Goal: Task Accomplishment & Management: Complete application form

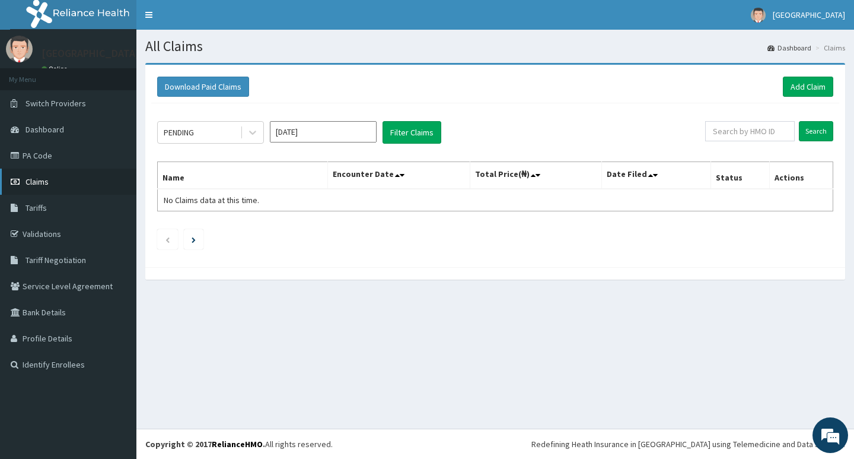
click at [40, 180] on span "Claims" at bounding box center [37, 181] width 23 height 11
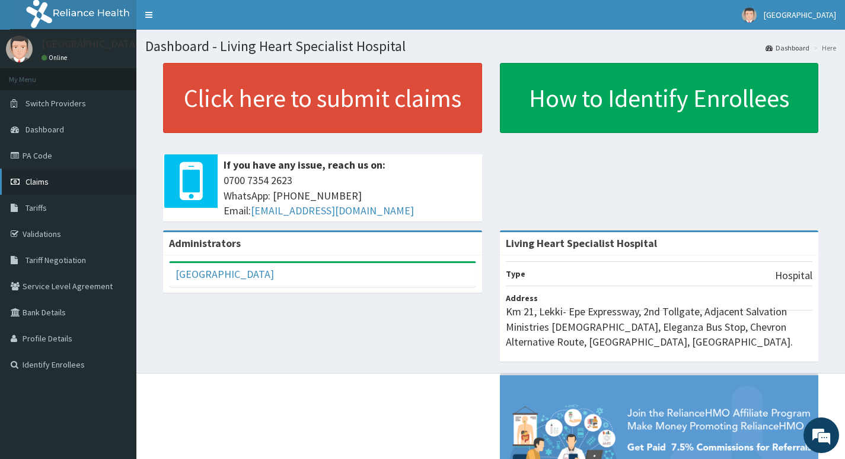
click at [36, 182] on span "Claims" at bounding box center [37, 181] width 23 height 11
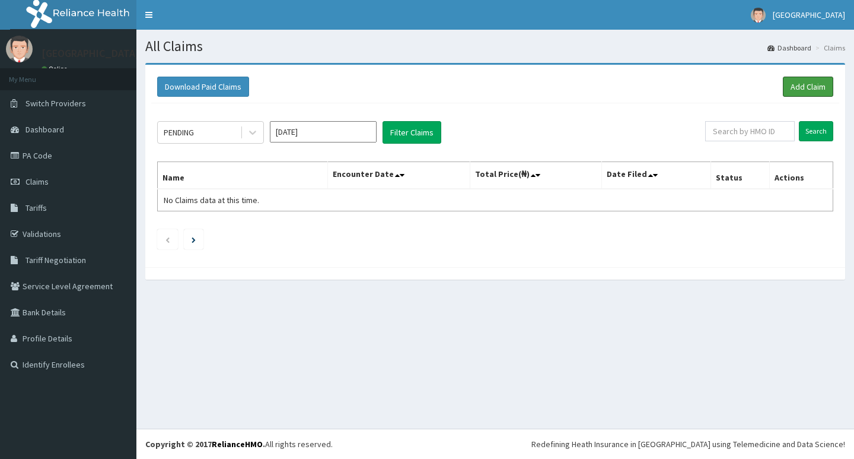
click at [803, 87] on link "Add Claim" at bounding box center [808, 87] width 50 height 20
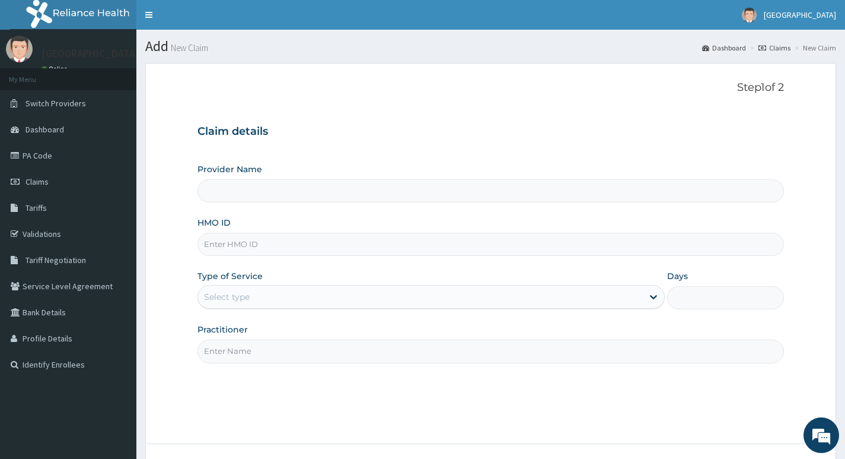
type input "Living Heart Specialist Hospital"
click at [253, 245] on input "HMO ID" at bounding box center [491, 244] width 587 height 23
paste input "DHQ/10255/A"
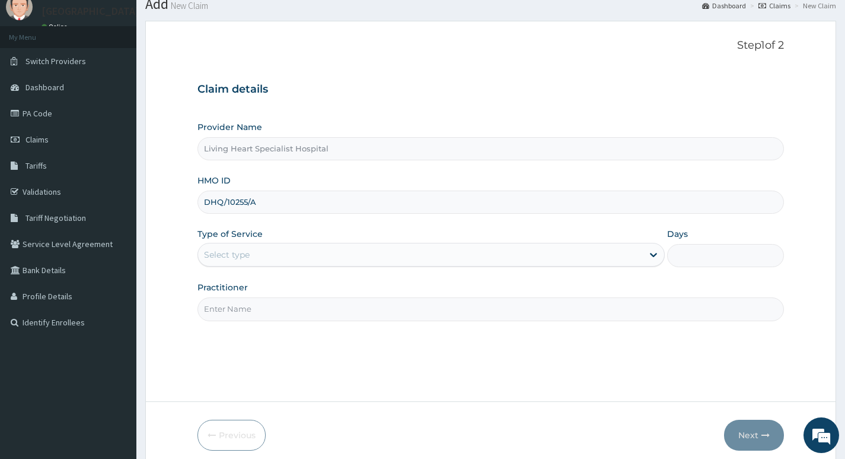
scroll to position [91, 0]
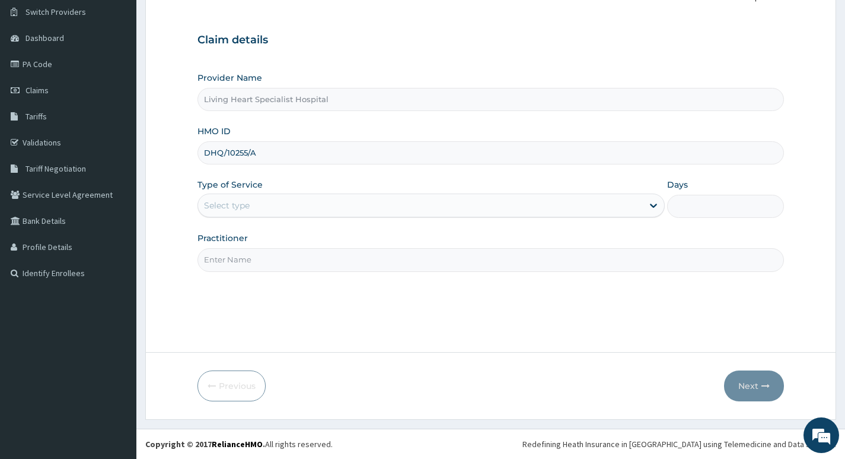
type input "DHQ/10255/A"
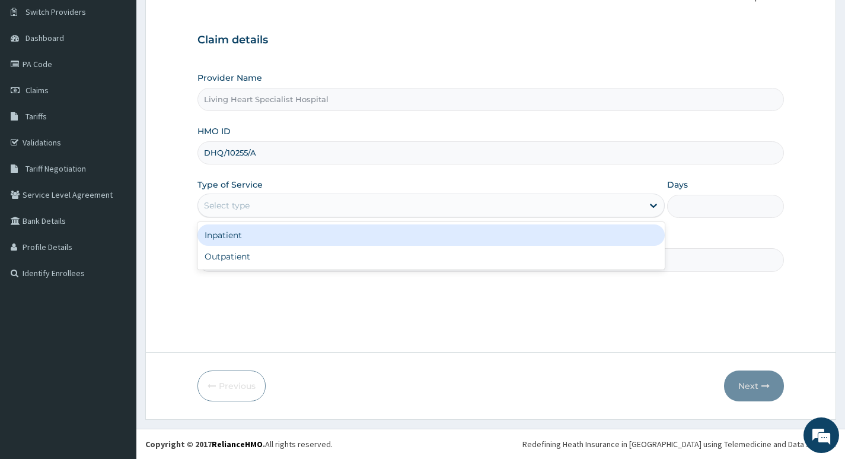
click at [622, 205] on div "Select type" at bounding box center [420, 205] width 445 height 19
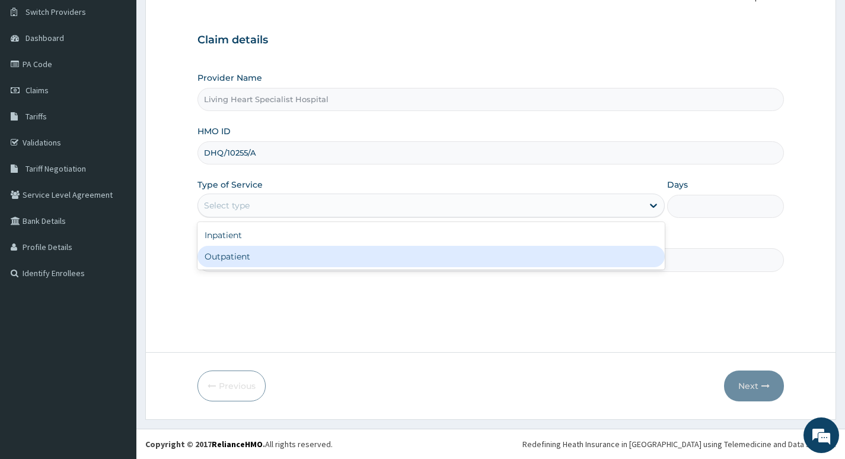
click at [592, 253] on div "Outpatient" at bounding box center [432, 256] width 468 height 21
type input "1"
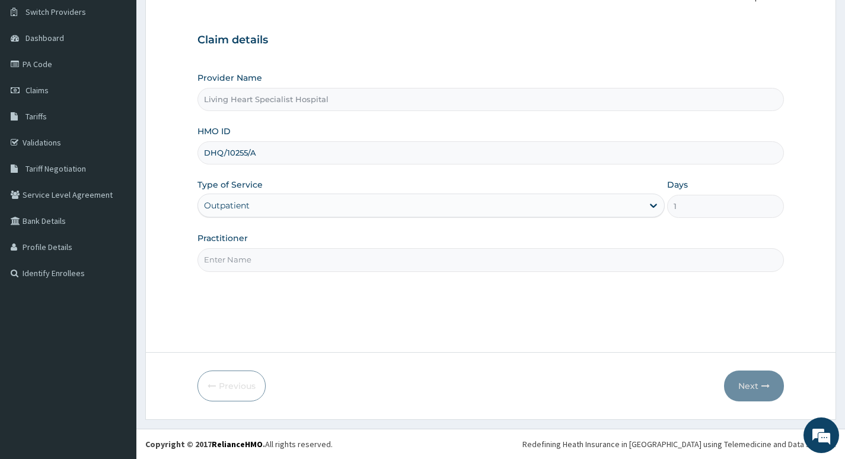
click at [443, 256] on input "Practitioner" at bounding box center [491, 259] width 587 height 23
type input "DR. FAVOUR EZEM"
click at [742, 383] on button "Next" at bounding box center [754, 385] width 60 height 31
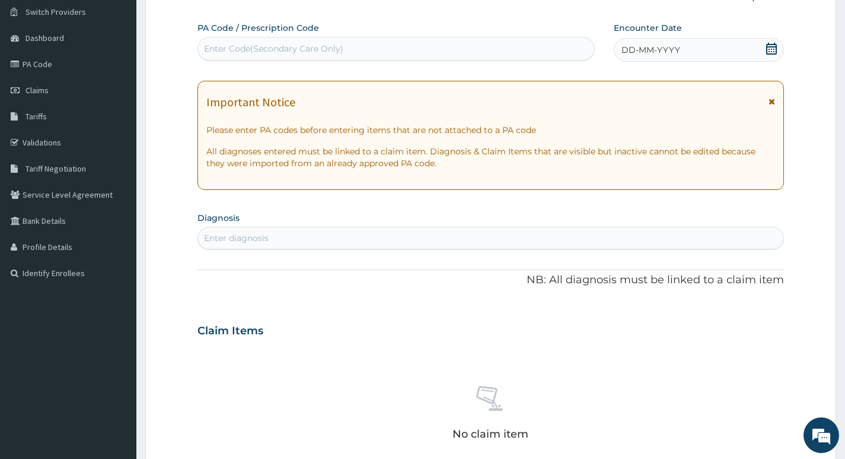
click at [308, 235] on div "Enter diagnosis" at bounding box center [491, 237] width 586 height 19
type input "URTI"
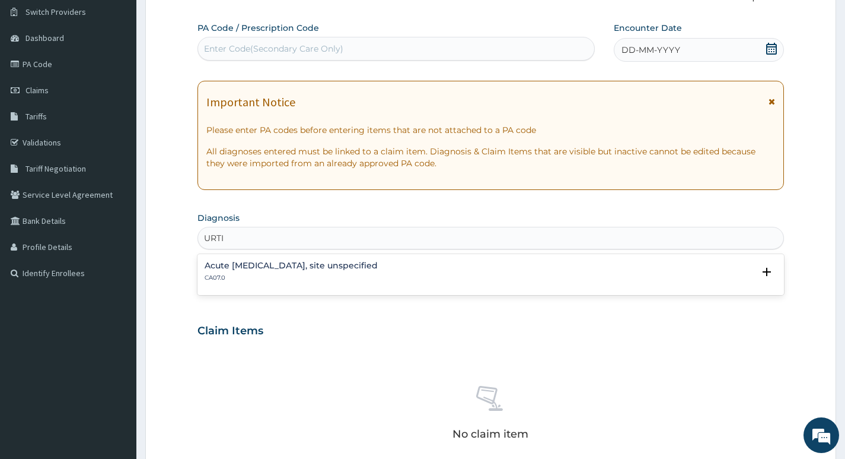
click at [265, 265] on h4 "Acute upper respiratory infection, site unspecified" at bounding box center [291, 265] width 173 height 9
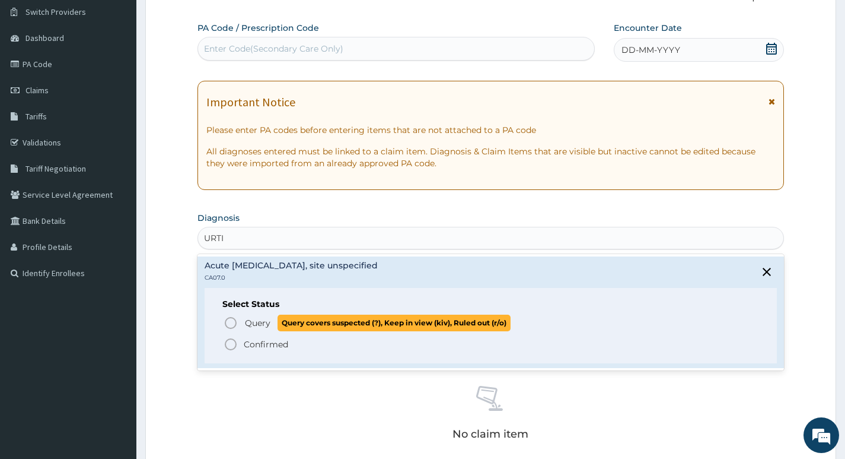
click at [228, 321] on icon "status option query" at bounding box center [231, 323] width 14 height 14
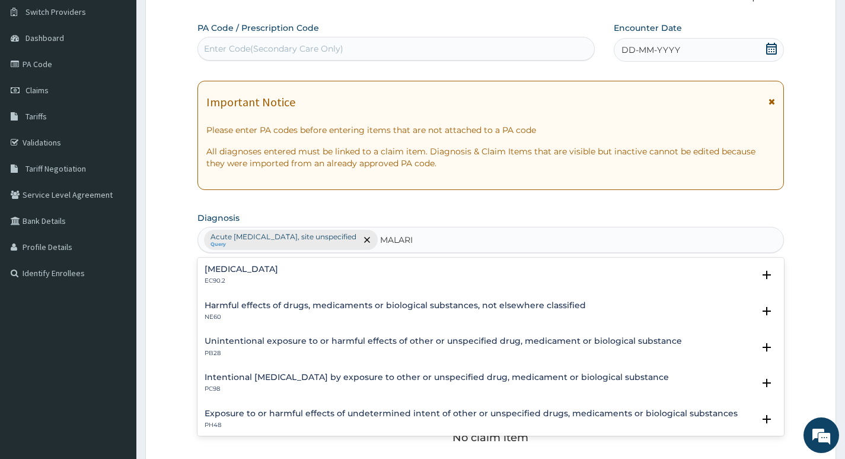
type input "MALARIA"
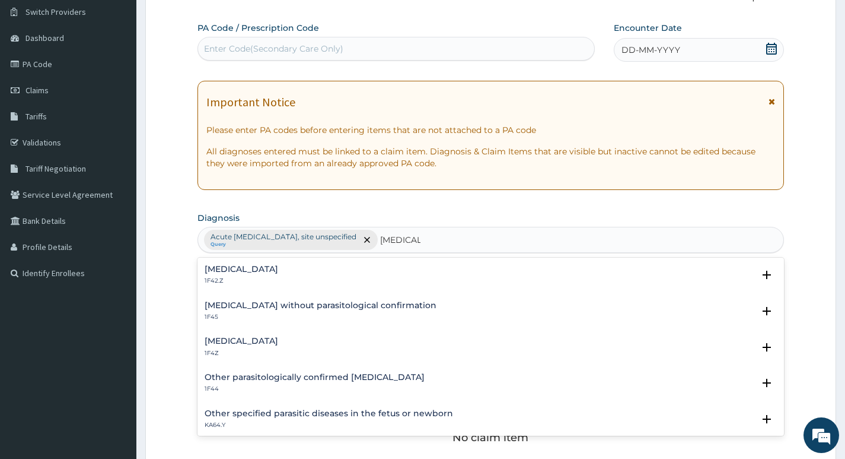
click at [230, 338] on h4 "Malaria, unspecified" at bounding box center [242, 340] width 74 height 9
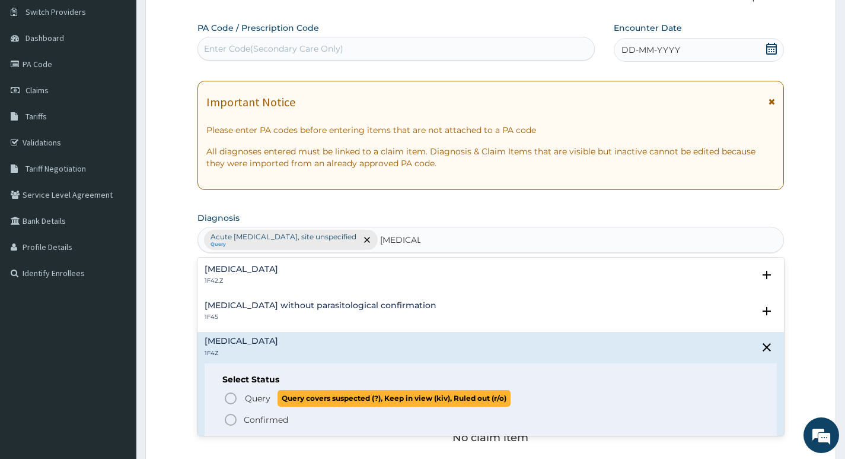
click at [230, 401] on icon "status option query" at bounding box center [231, 398] width 14 height 14
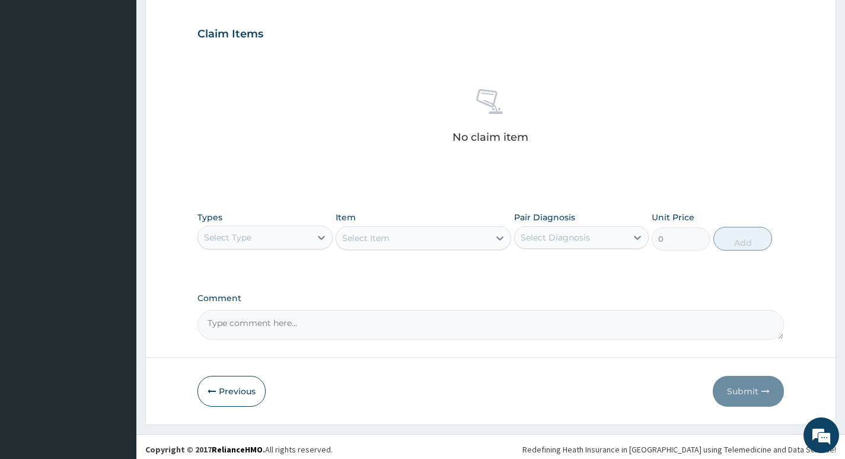
scroll to position [397, 0]
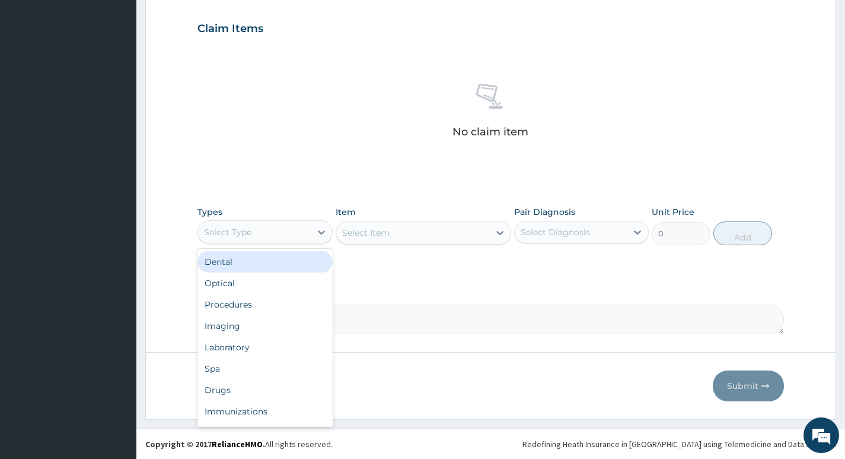
click at [309, 230] on div "Select Type" at bounding box center [254, 231] width 112 height 19
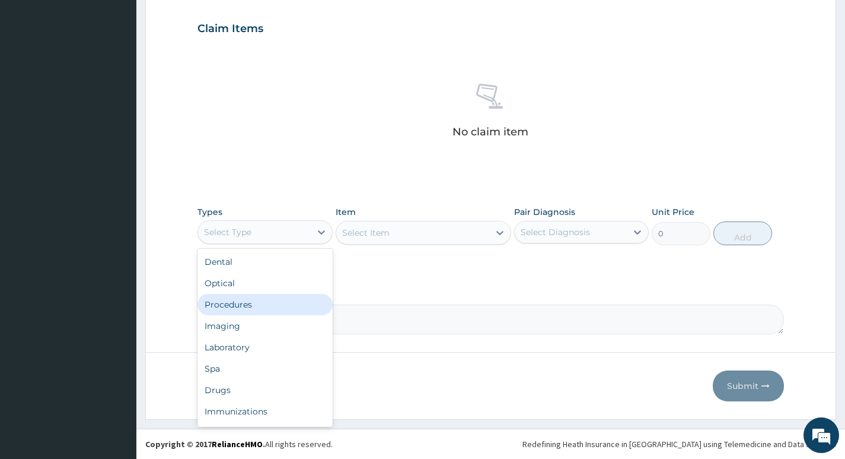
click at [242, 303] on div "Procedures" at bounding box center [265, 304] width 135 height 21
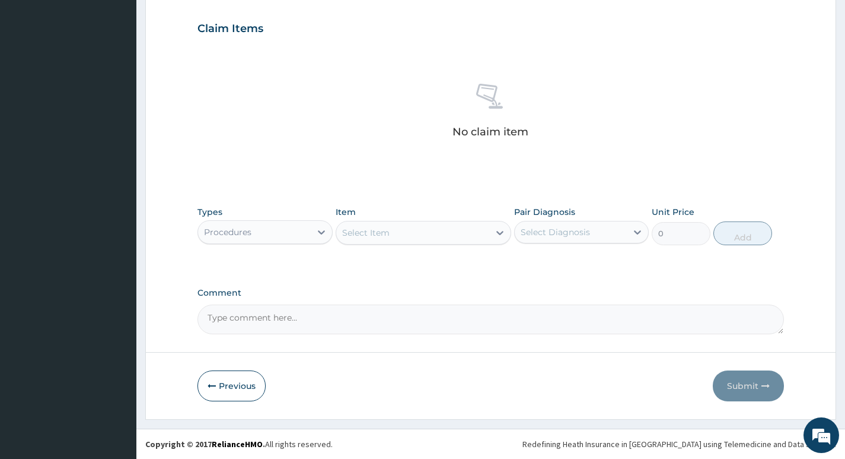
click at [465, 236] on div "Select Item" at bounding box center [413, 232] width 154 height 19
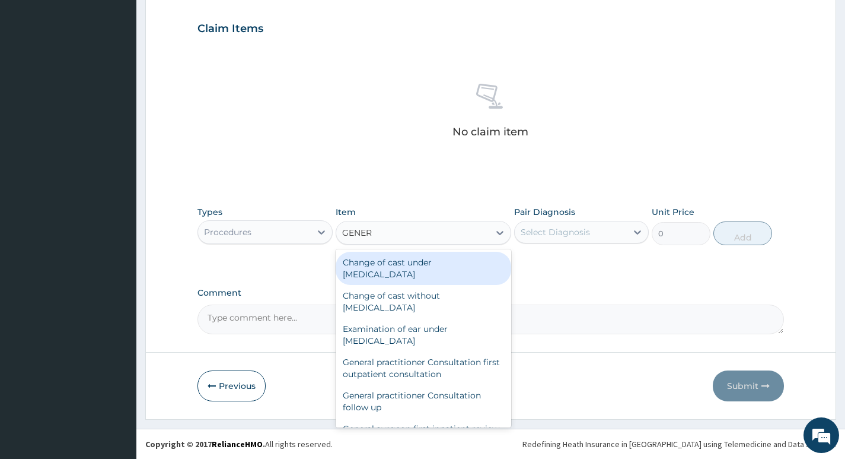
type input "GENERA"
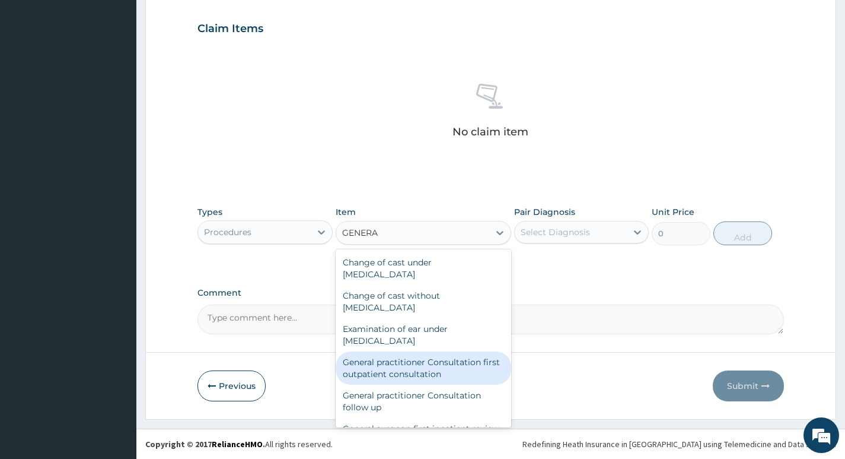
click at [368, 367] on div "General practitioner Consultation first outpatient consultation" at bounding box center [424, 367] width 176 height 33
type input "4000"
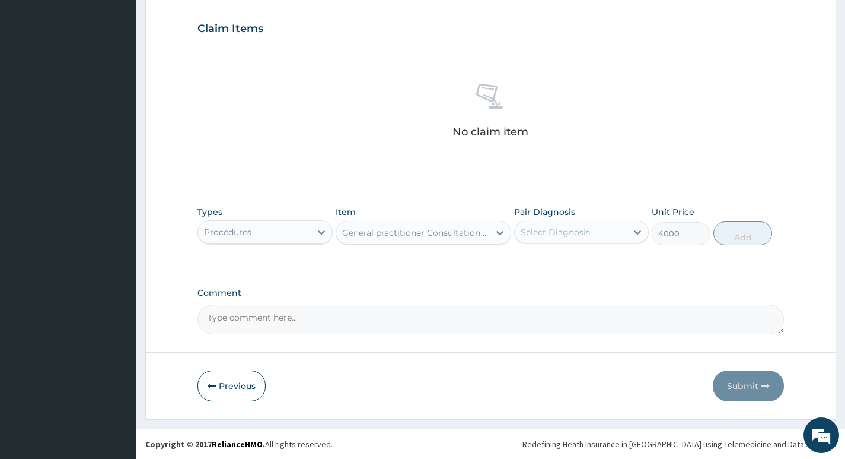
click at [623, 236] on div "Select Diagnosis" at bounding box center [571, 231] width 112 height 19
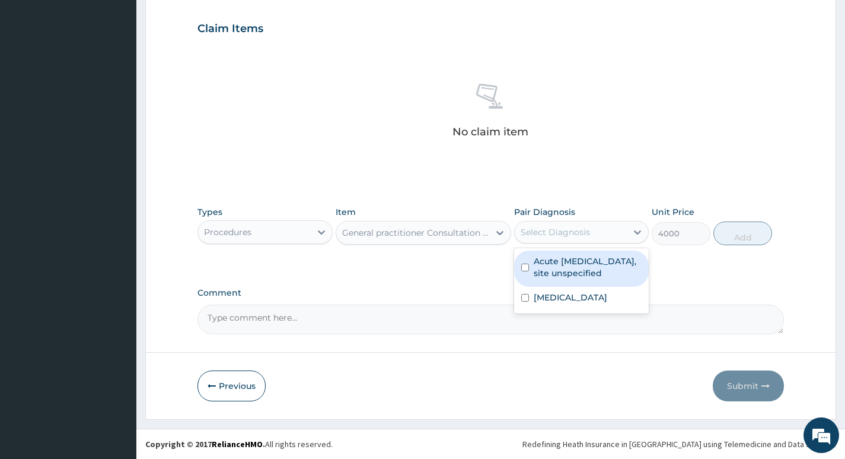
click at [593, 262] on label "Acute upper respiratory infection, site unspecified" at bounding box center [588, 267] width 108 height 24
checkbox input "true"
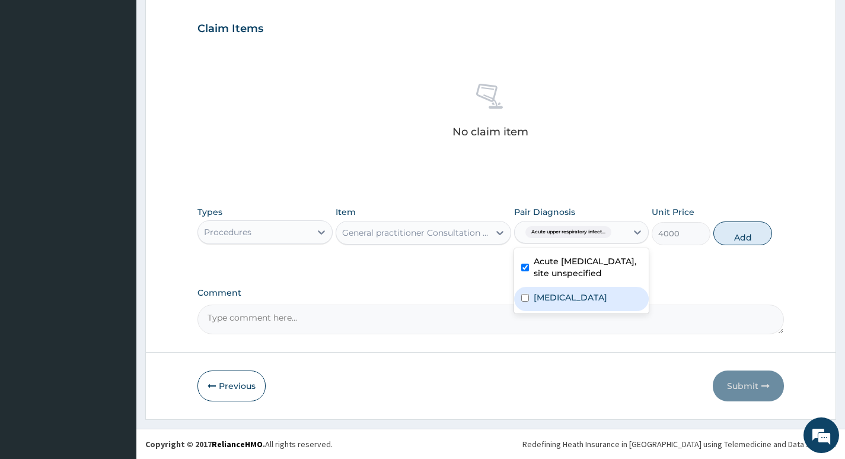
click at [570, 302] on label "Malaria, unspecified" at bounding box center [571, 297] width 74 height 12
checkbox input "true"
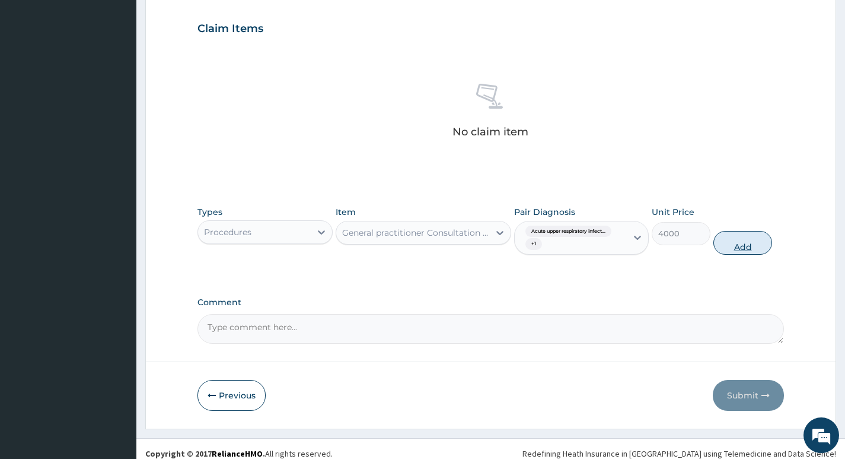
click at [735, 244] on button "Add" at bounding box center [743, 243] width 59 height 24
type input "0"
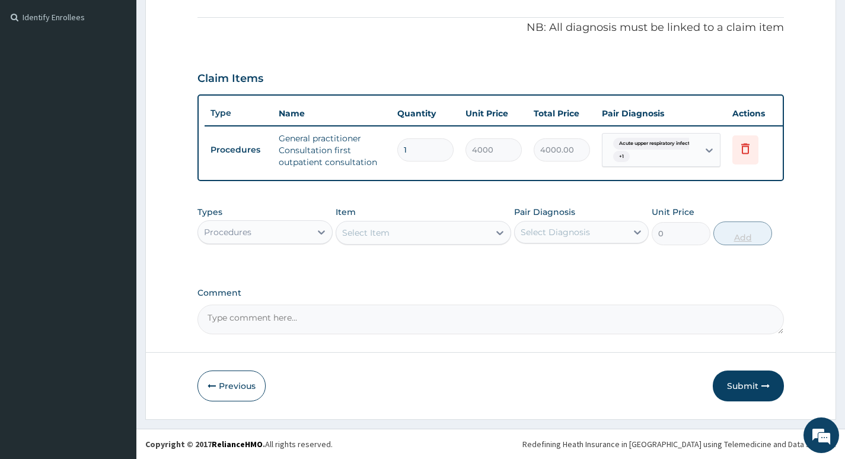
scroll to position [356, 0]
click at [282, 236] on div "Procedures" at bounding box center [254, 231] width 112 height 19
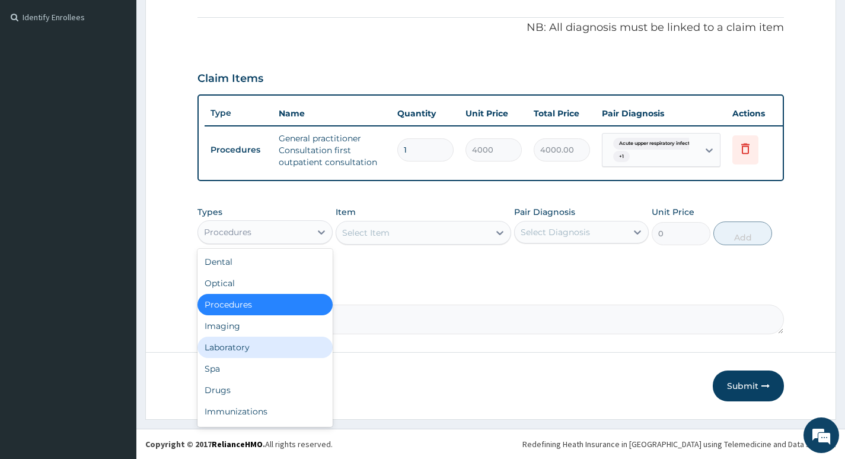
click at [228, 342] on div "Laboratory" at bounding box center [265, 346] width 135 height 21
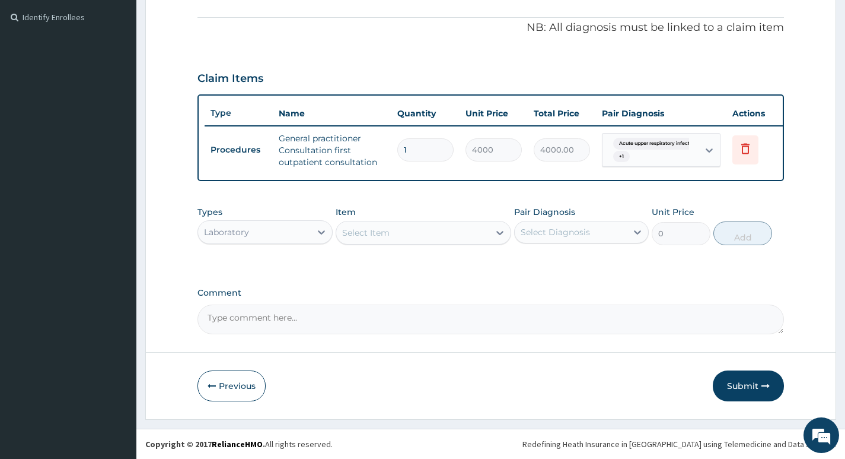
click at [465, 234] on div "Select Item" at bounding box center [413, 232] width 154 height 19
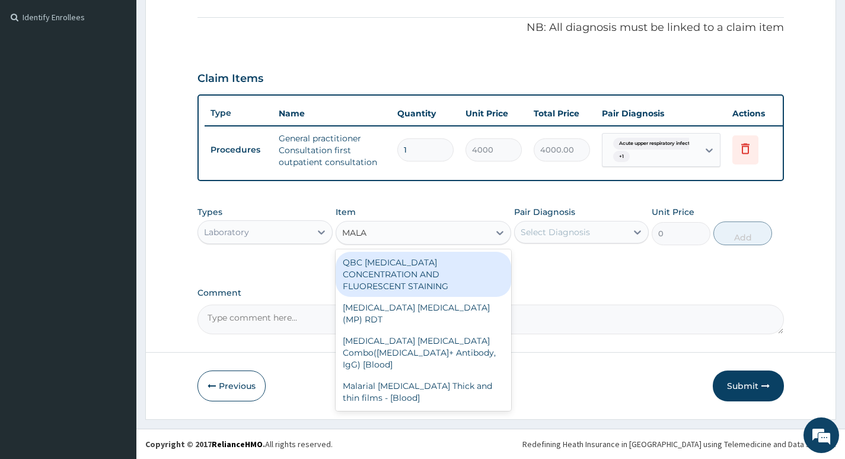
type input "MALAR"
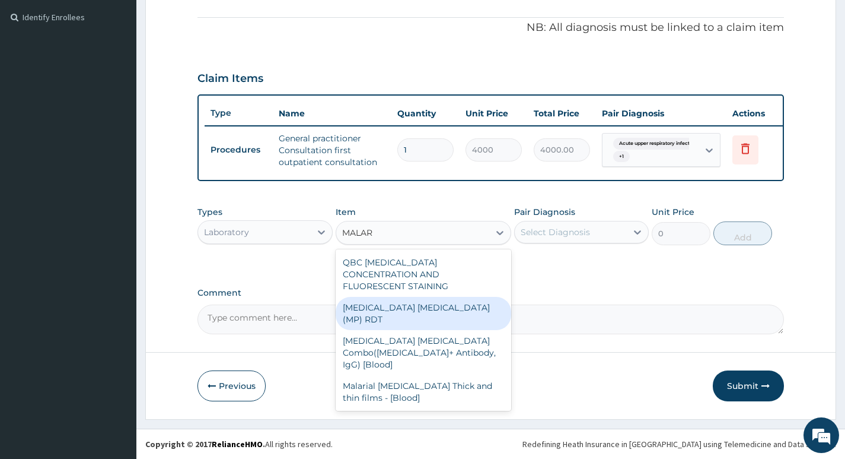
click at [410, 300] on div "MALARIA PARASITE (MP) RDT" at bounding box center [424, 313] width 176 height 33
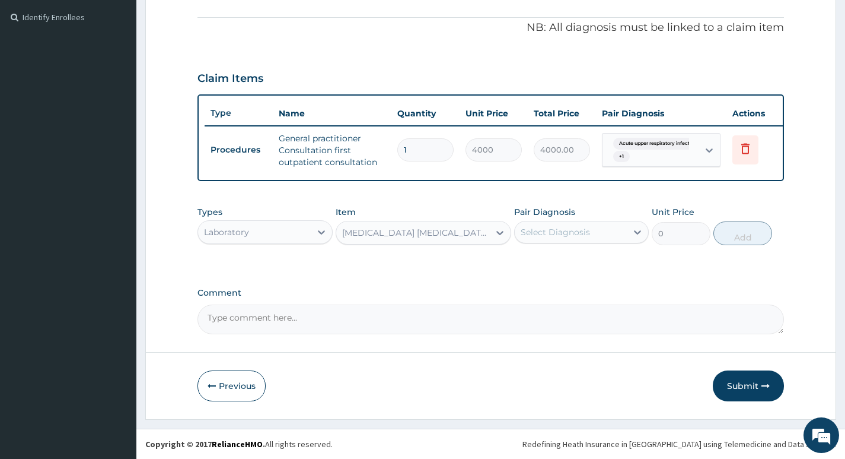
type input "3000"
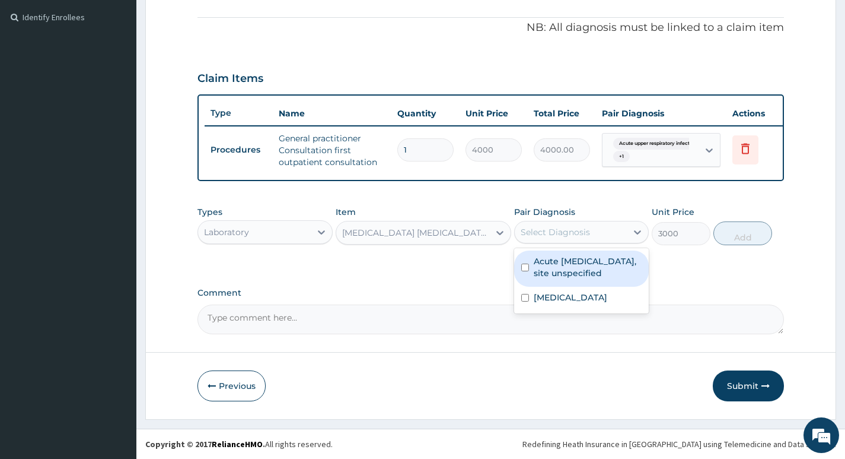
click at [619, 233] on div "Select Diagnosis" at bounding box center [571, 231] width 112 height 19
click at [605, 263] on label "Acute upper respiratory infection, site unspecified" at bounding box center [588, 267] width 108 height 24
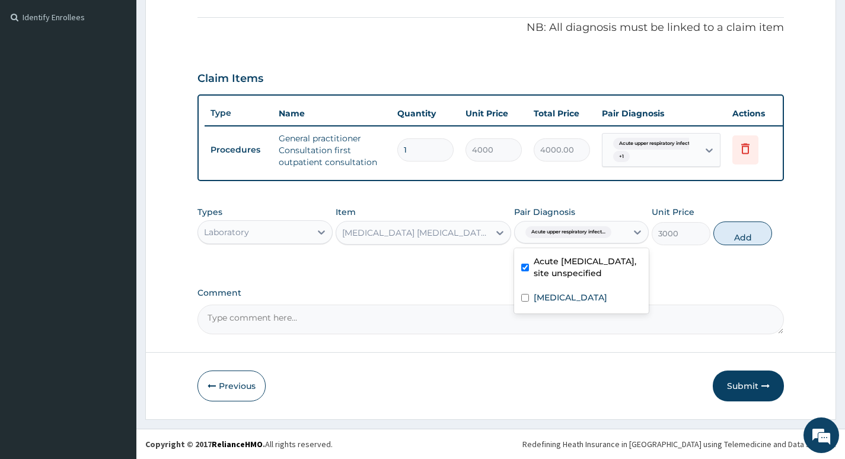
checkbox input "true"
click at [585, 291] on label "Malaria, unspecified" at bounding box center [571, 297] width 74 height 12
checkbox input "true"
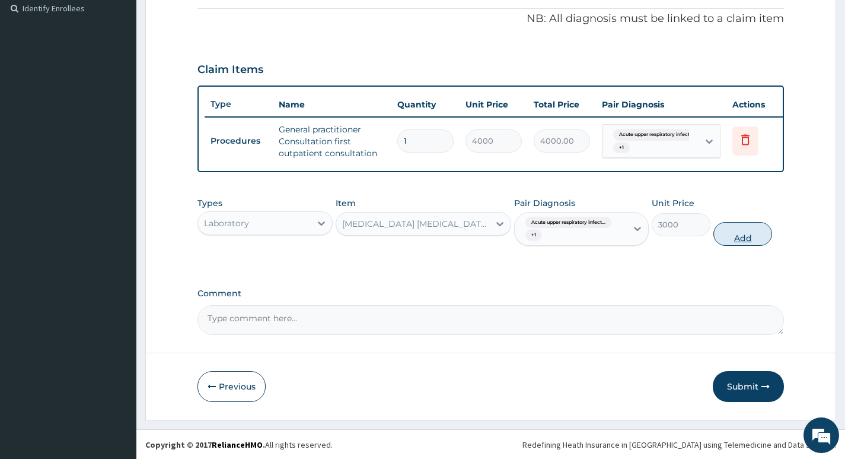
click at [729, 244] on button "Add" at bounding box center [743, 234] width 59 height 24
type input "0"
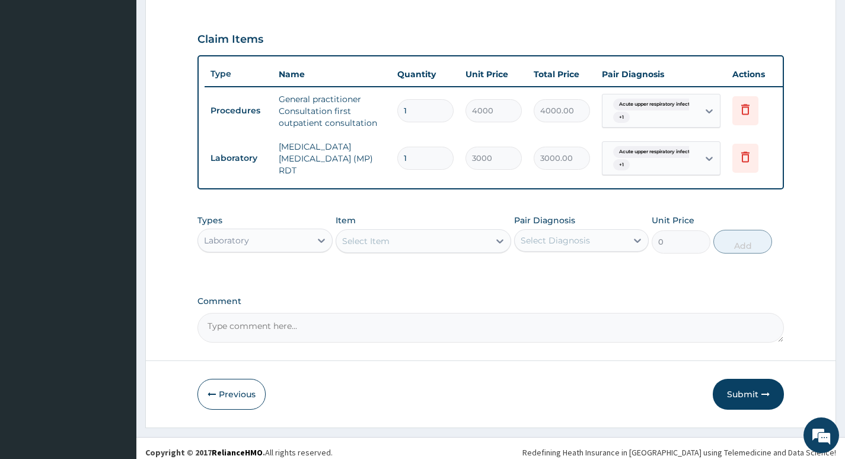
scroll to position [402, 0]
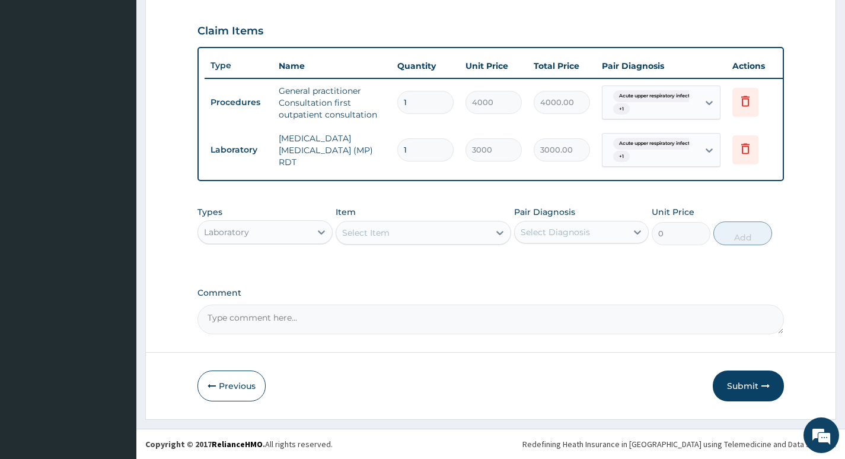
click at [473, 230] on div "Select Item" at bounding box center [413, 232] width 154 height 19
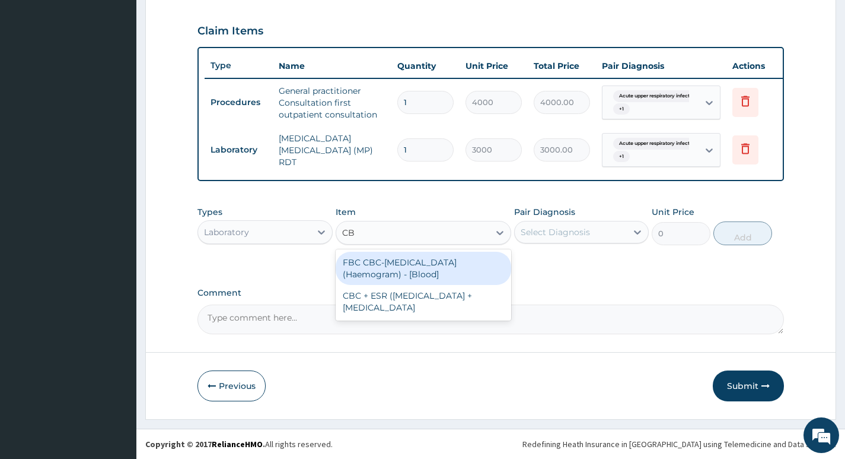
type input "CBC"
click at [408, 263] on div "FBC CBC-Complete Blood Count (Haemogram) - [Blood]" at bounding box center [424, 268] width 176 height 33
type input "4600"
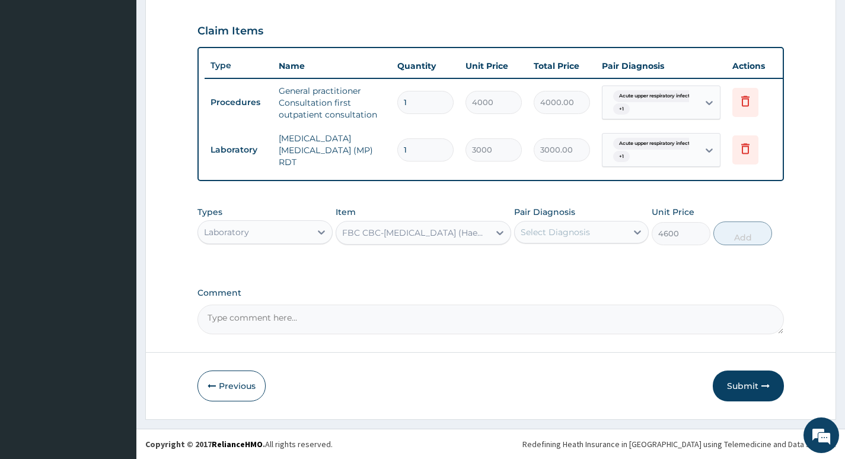
click at [614, 239] on div "Select Diagnosis" at bounding box center [571, 231] width 112 height 19
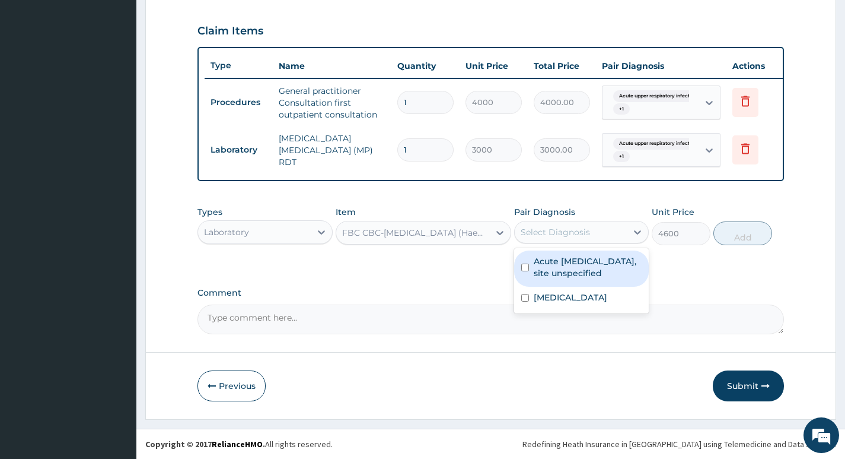
click at [603, 261] on label "Acute upper respiratory infection, site unspecified" at bounding box center [588, 267] width 108 height 24
checkbox input "true"
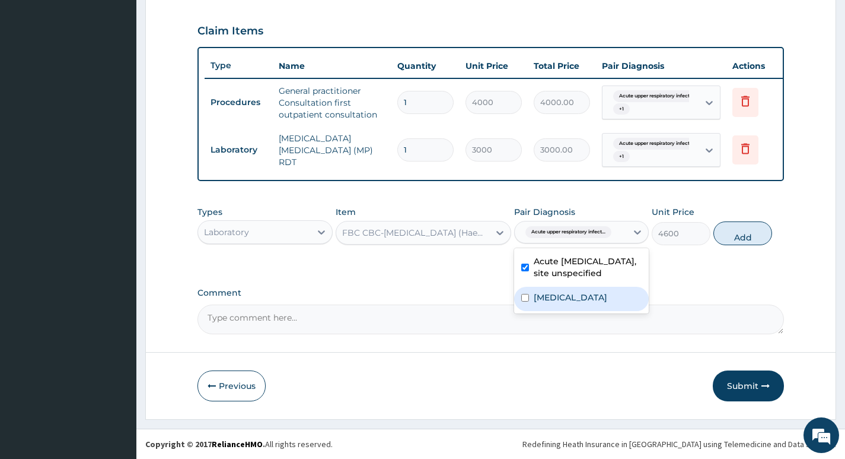
click at [583, 297] on label "Malaria, unspecified" at bounding box center [571, 297] width 74 height 12
checkbox input "true"
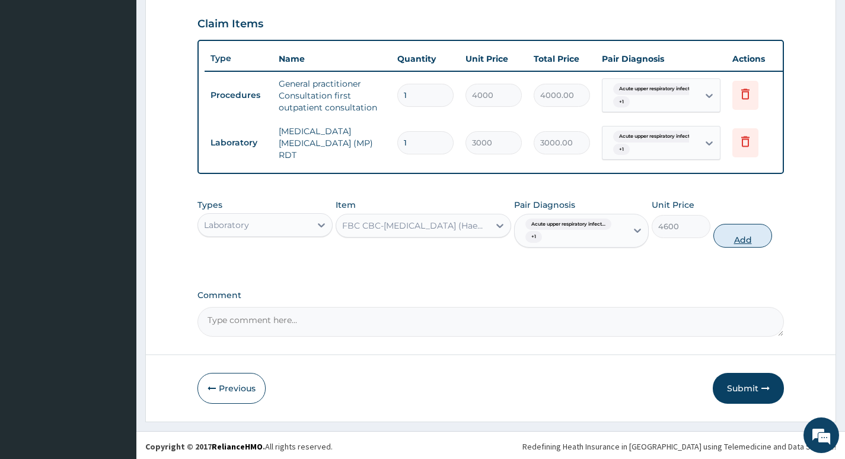
click at [724, 244] on button "Add" at bounding box center [743, 236] width 59 height 24
type input "0"
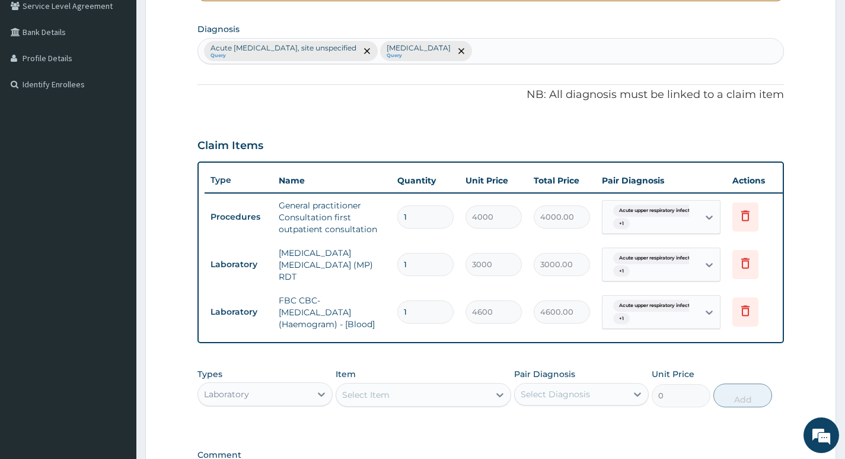
scroll to position [271, 0]
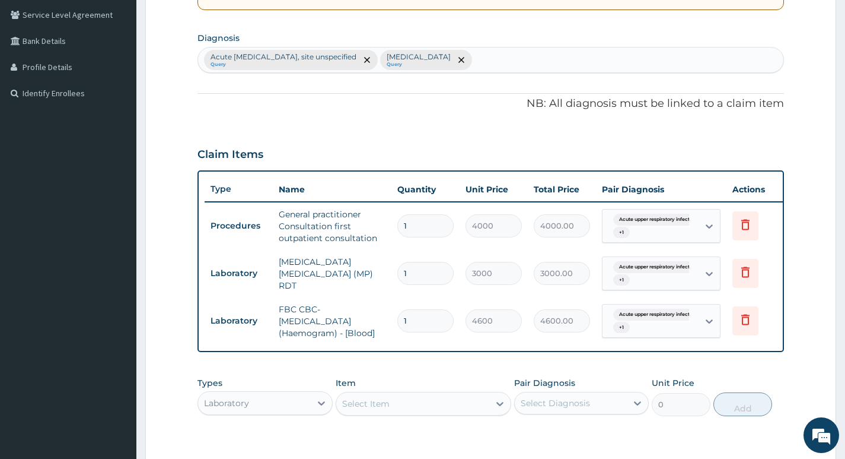
click at [554, 64] on div "Acute upper respiratory infection, site unspecified Query Malaria, unspecified …" at bounding box center [491, 59] width 586 height 25
type input "ACNE"
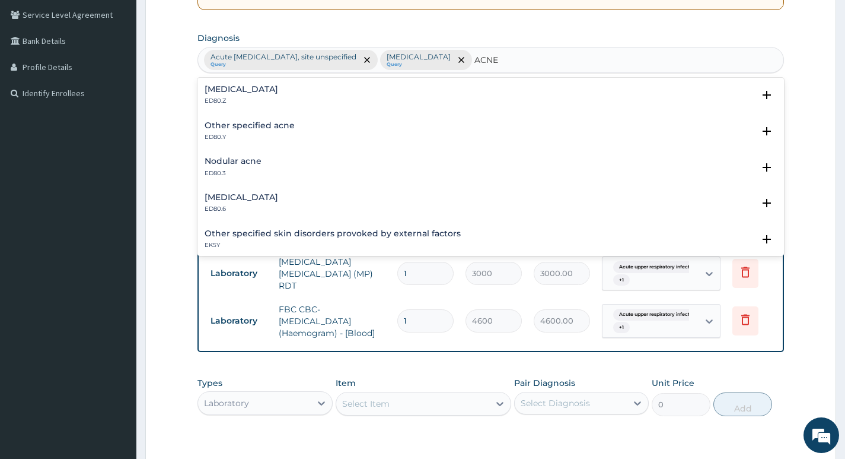
click at [262, 125] on h4 "Other specified acne" at bounding box center [250, 125] width 90 height 9
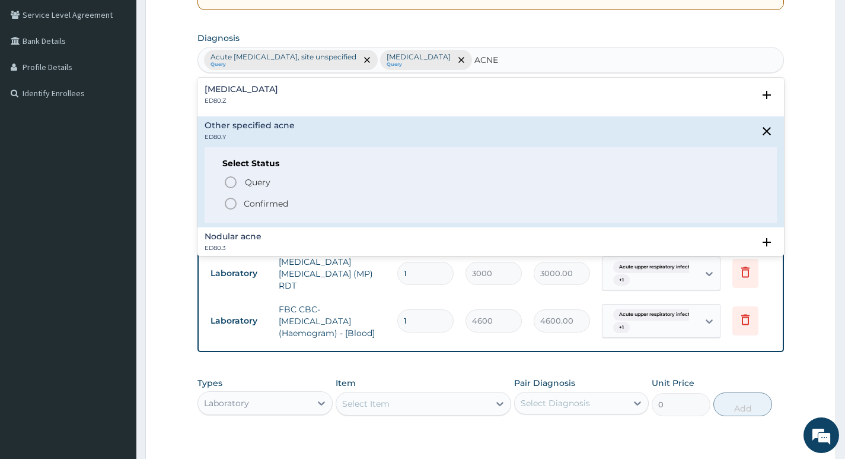
click at [231, 201] on icon "status option filled" at bounding box center [231, 203] width 14 height 14
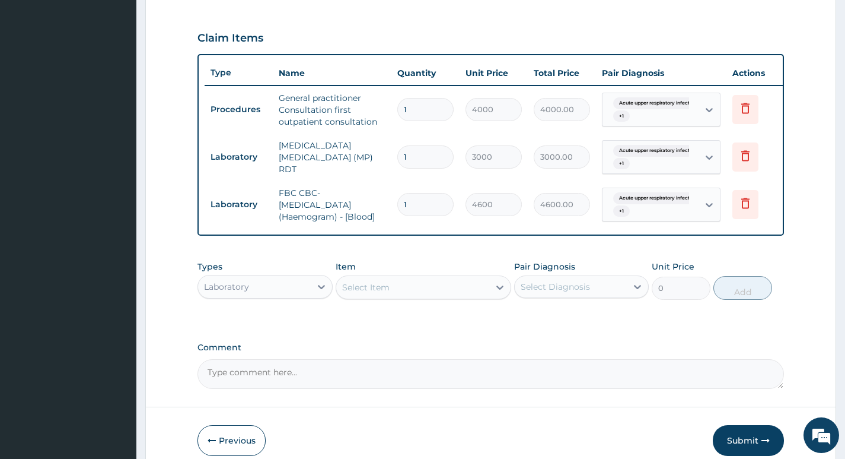
scroll to position [390, 0]
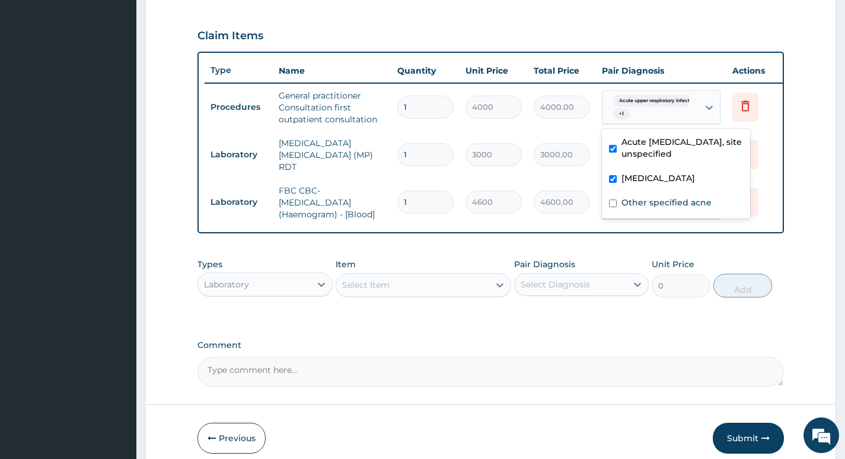
drag, startPoint x: 650, startPoint y: 115, endPoint x: 647, endPoint y: 122, distance: 7.7
click at [648, 115] on div "Acute upper respiratory infect... + 1" at bounding box center [649, 107] width 81 height 28
drag, startPoint x: 627, startPoint y: 199, endPoint x: 612, endPoint y: 195, distance: 15.3
click at [625, 199] on label "Other specified acne" at bounding box center [667, 202] width 90 height 12
checkbox input "true"
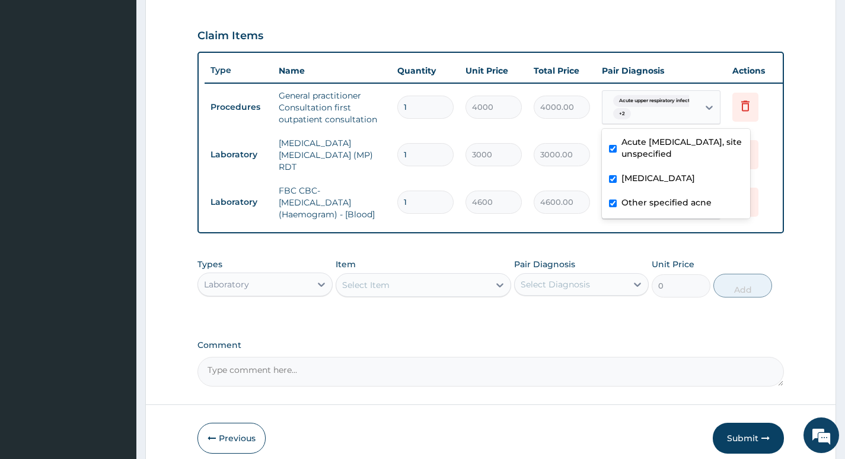
click at [781, 169] on td "Delete" at bounding box center [756, 154] width 59 height 41
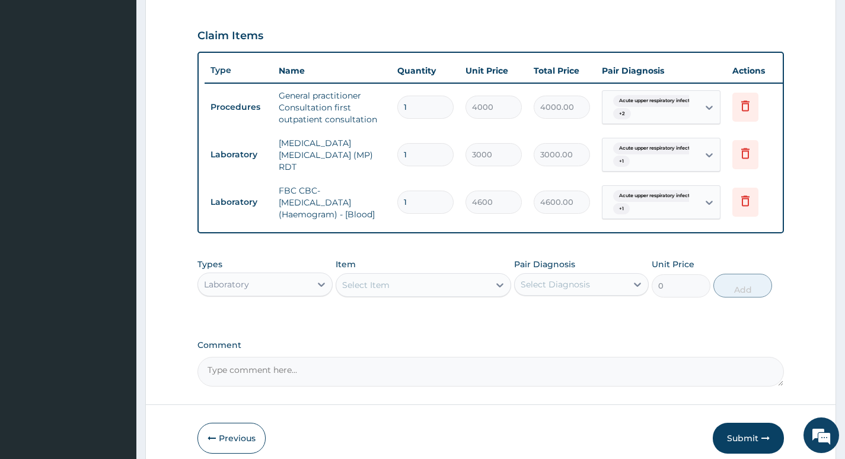
click at [659, 164] on div "Acute upper respiratory infect... + 1" at bounding box center [649, 155] width 81 height 28
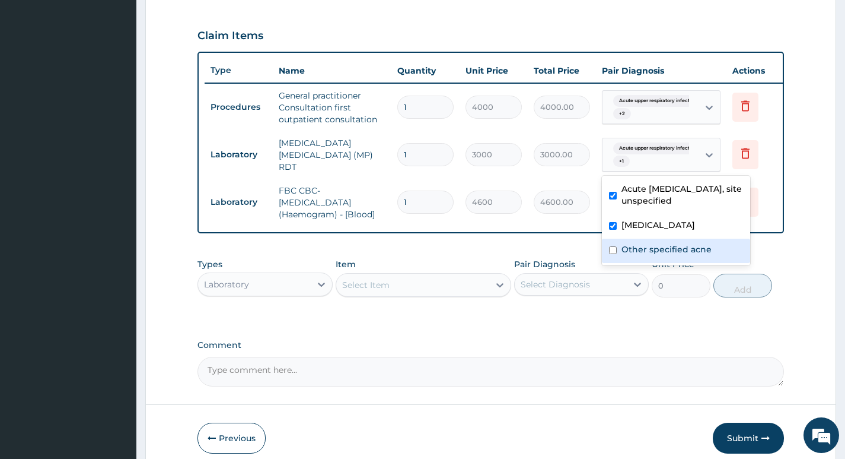
click at [643, 244] on label "Other specified acne" at bounding box center [667, 249] width 90 height 12
checkbox input "true"
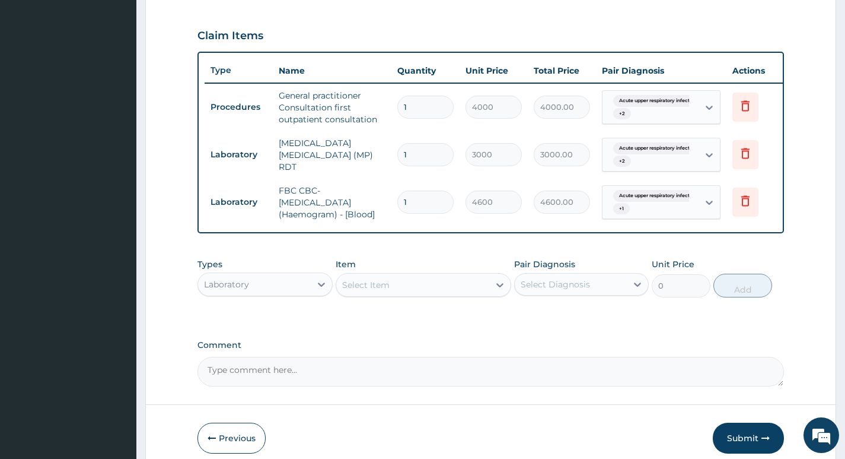
click at [767, 184] on td "Delete" at bounding box center [756, 202] width 59 height 41
click at [662, 203] on div "Acute upper respiratory infect... + 1" at bounding box center [649, 202] width 81 height 28
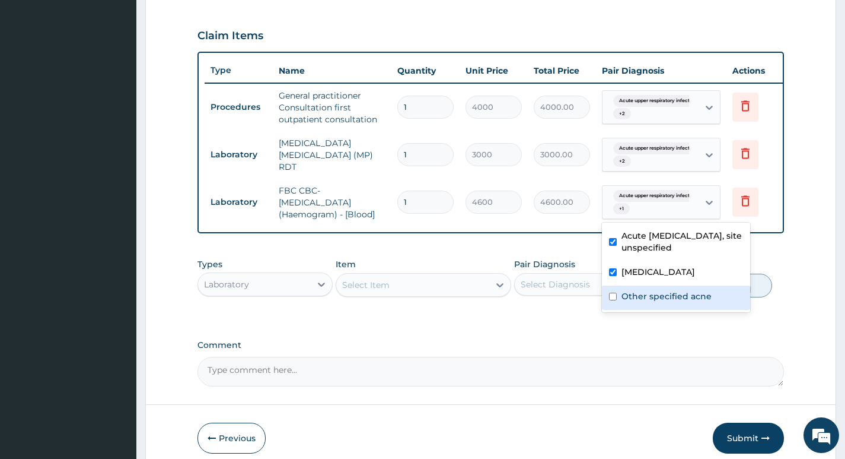
click at [633, 299] on label "Other specified acne" at bounding box center [667, 296] width 90 height 12
checkbox input "true"
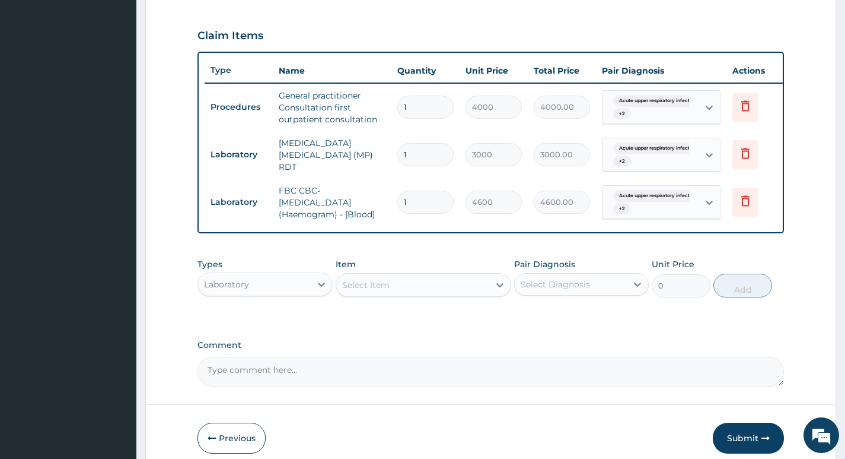
click at [775, 199] on td "Delete" at bounding box center [756, 202] width 59 height 41
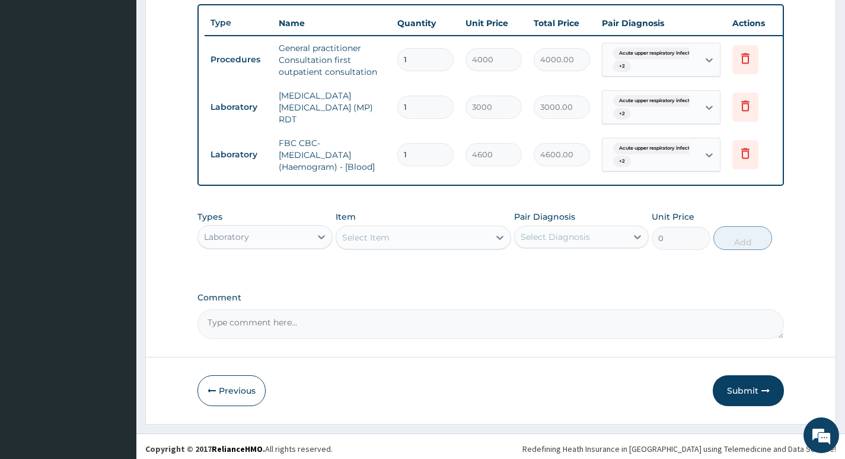
scroll to position [449, 0]
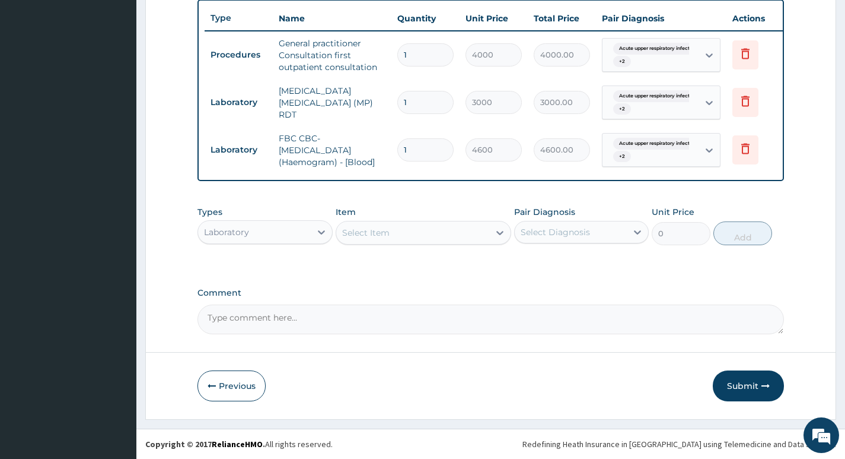
click at [306, 231] on div "Laboratory" at bounding box center [254, 231] width 112 height 19
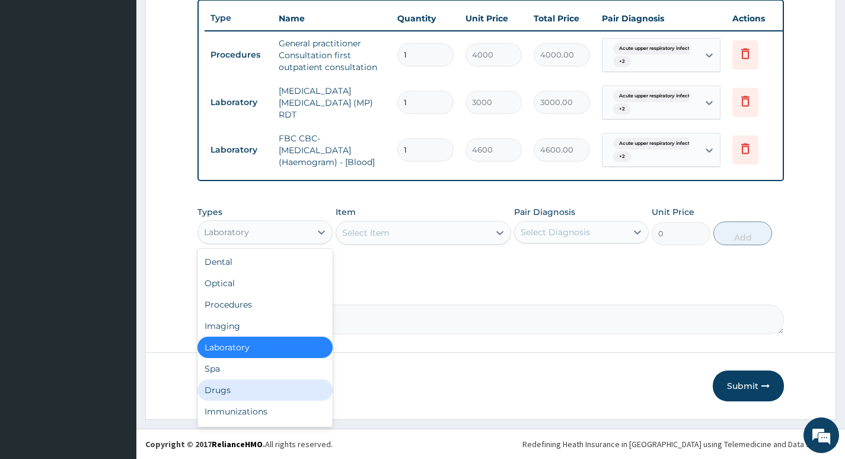
click at [229, 384] on div "Drugs" at bounding box center [265, 389] width 135 height 21
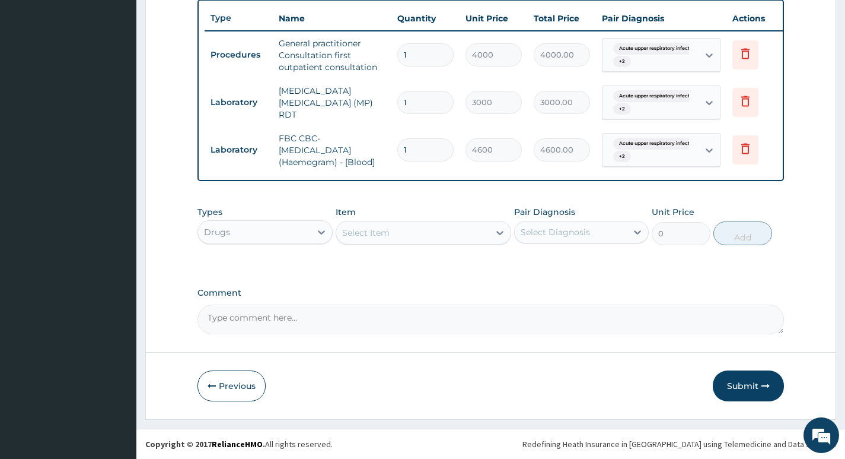
click at [460, 231] on div "Select Item" at bounding box center [413, 232] width 154 height 19
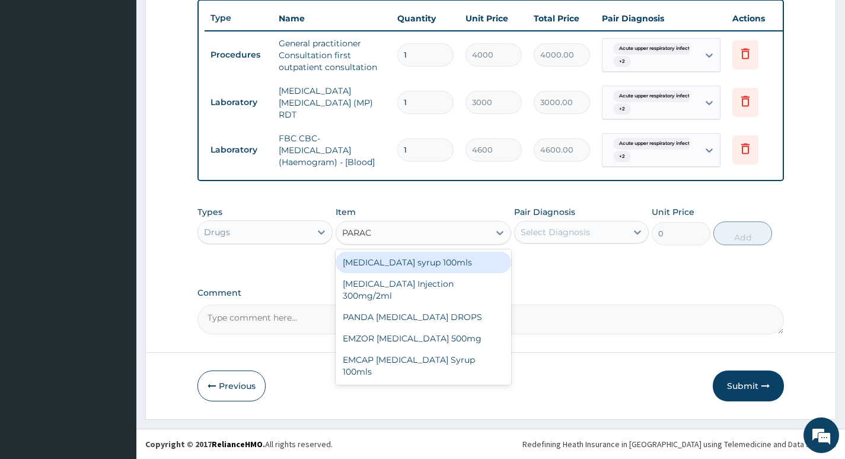
type input "PARACE"
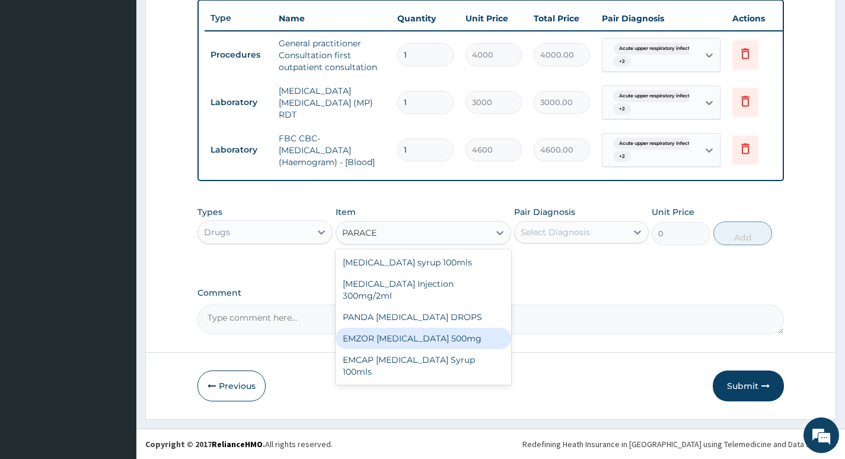
click at [400, 327] on div "EMZOR PARACETAMOL 500mg" at bounding box center [424, 337] width 176 height 21
type input "30"
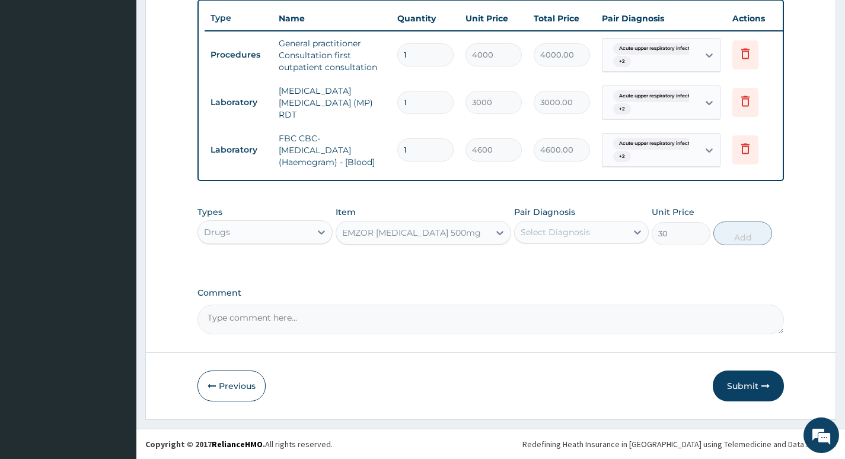
click at [592, 233] on div "Select Diagnosis" at bounding box center [571, 231] width 112 height 19
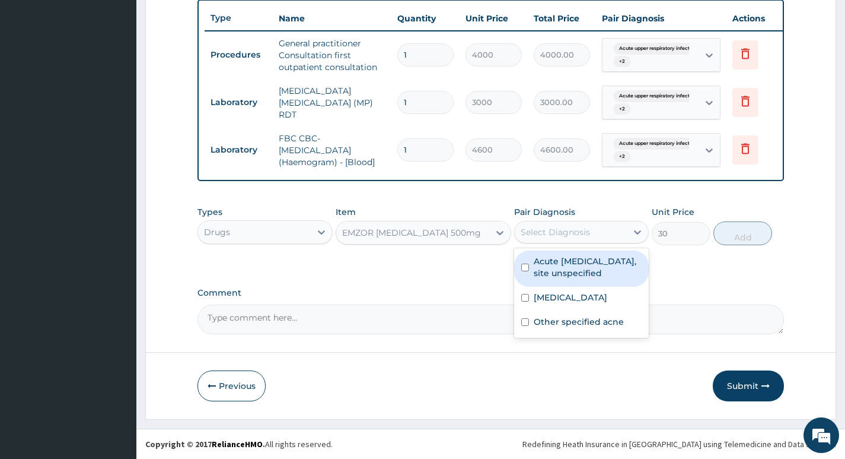
click at [572, 262] on label "Acute upper respiratory infection, site unspecified" at bounding box center [588, 267] width 108 height 24
checkbox input "true"
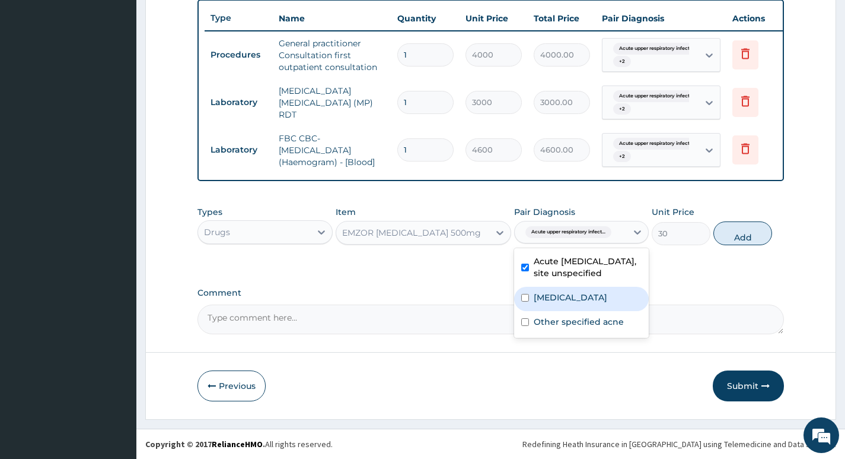
click at [555, 292] on label "Malaria, unspecified" at bounding box center [571, 297] width 74 height 12
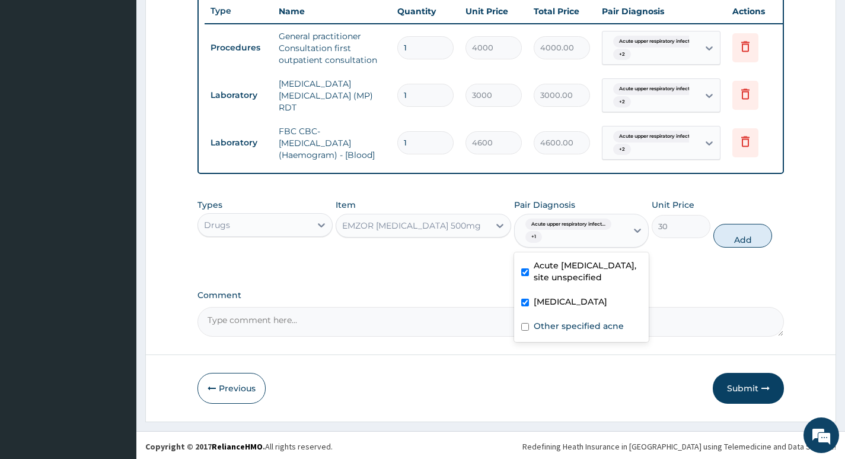
click at [554, 315] on div "Malaria, unspecified" at bounding box center [581, 303] width 135 height 24
checkbox input "false"
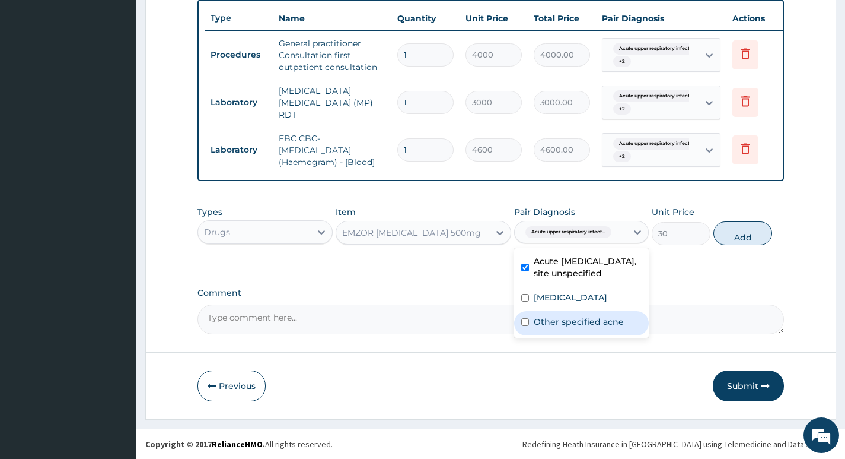
click at [553, 332] on div "Other specified acne" at bounding box center [581, 323] width 135 height 24
checkbox input "true"
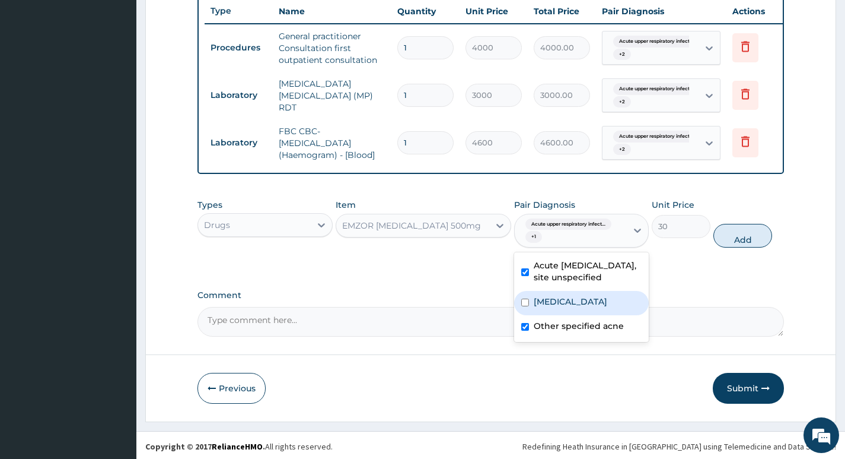
click at [548, 302] on div "Malaria, unspecified" at bounding box center [581, 303] width 135 height 24
checkbox input "true"
click at [751, 243] on button "Add" at bounding box center [743, 236] width 59 height 24
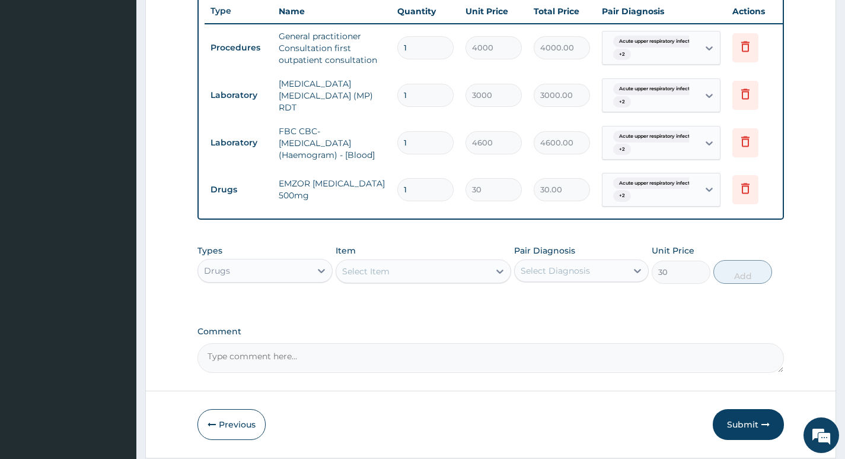
type input "0"
type input "18"
type input "540.00"
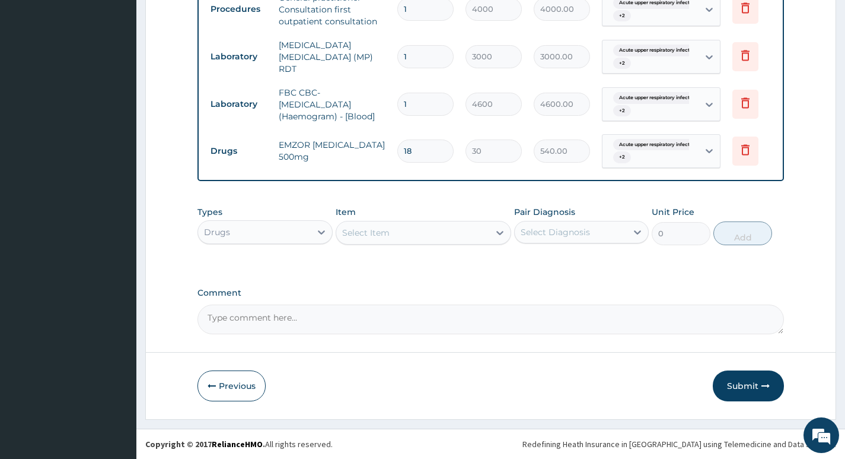
scroll to position [495, 0]
type input "18"
click at [434, 239] on div "Select Item" at bounding box center [413, 232] width 154 height 19
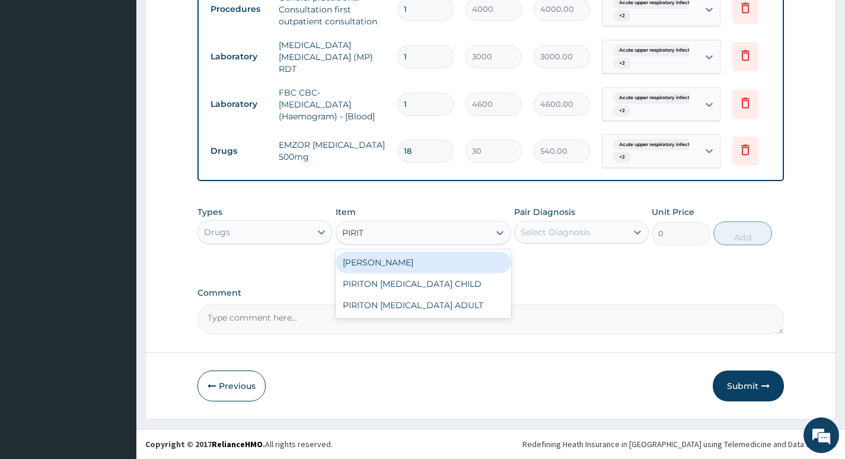
type input "PIRITO"
click at [385, 265] on div "PIRITON TAB EVANS" at bounding box center [424, 262] width 176 height 21
type input "25.3"
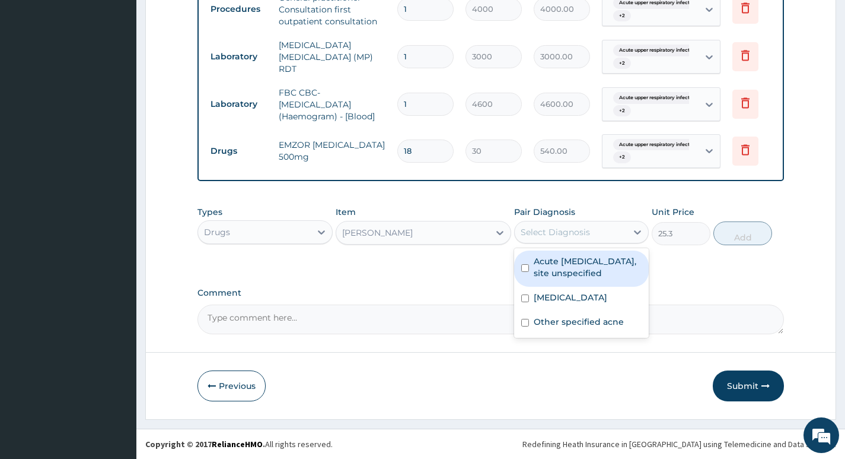
click at [621, 228] on div "Select Diagnosis" at bounding box center [571, 231] width 112 height 19
click at [600, 262] on label "Acute upper respiratory infection, site unspecified" at bounding box center [588, 267] width 108 height 24
checkbox input "true"
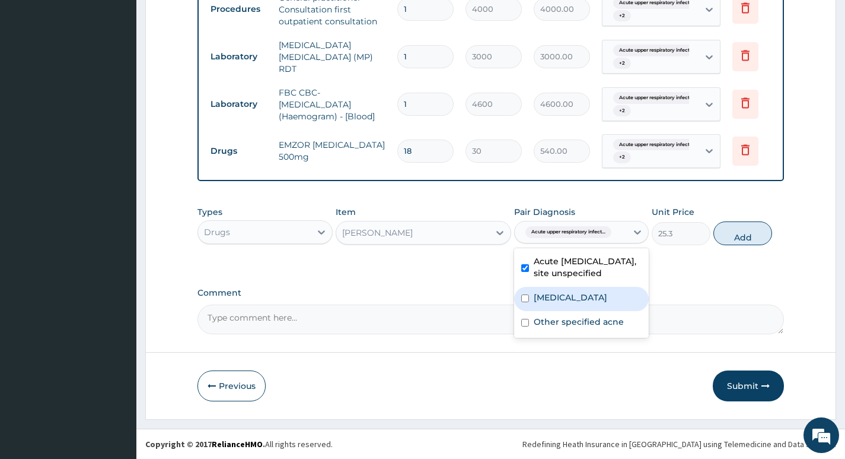
click at [571, 295] on label "Malaria, unspecified" at bounding box center [571, 297] width 74 height 12
checkbox input "true"
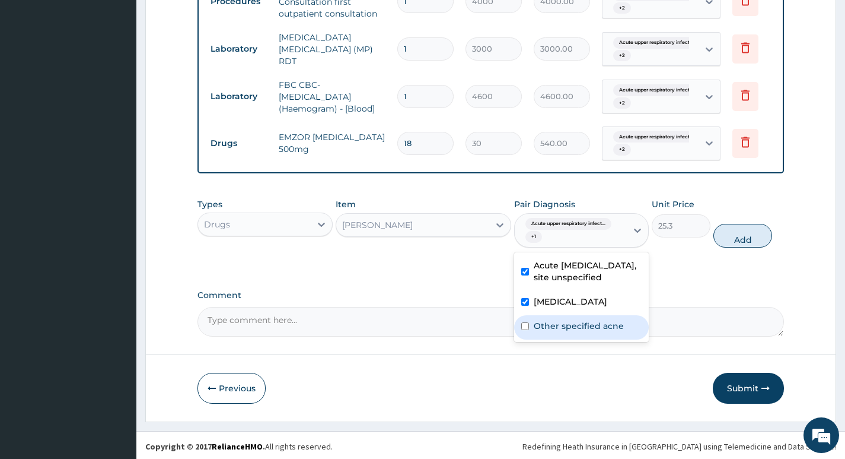
click at [560, 329] on label "Other specified acne" at bounding box center [579, 326] width 90 height 12
checkbox input "true"
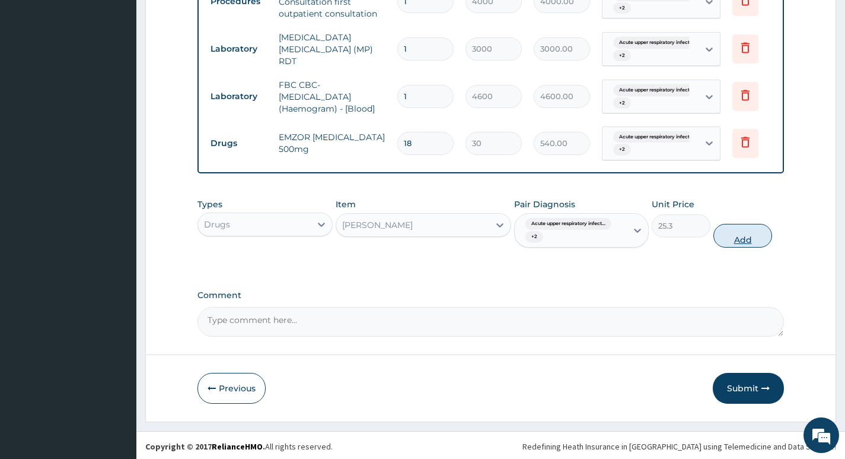
click at [735, 243] on button "Add" at bounding box center [743, 236] width 59 height 24
type input "0"
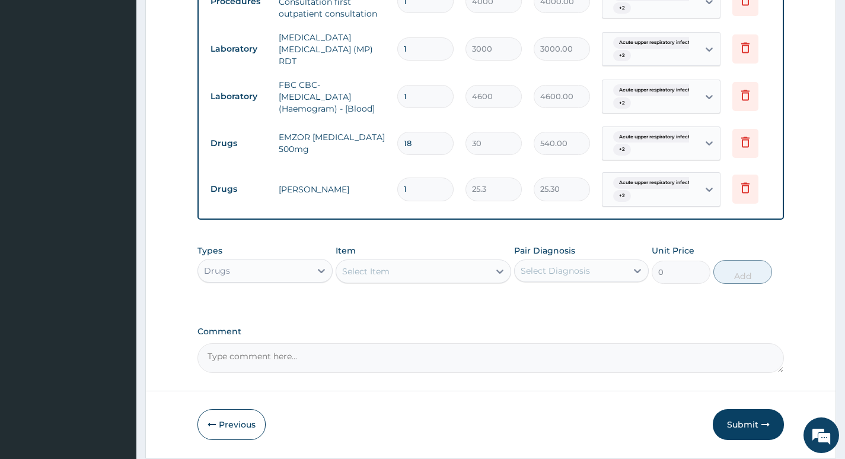
type input "0.00"
type input "5"
type input "126.50"
type input "5"
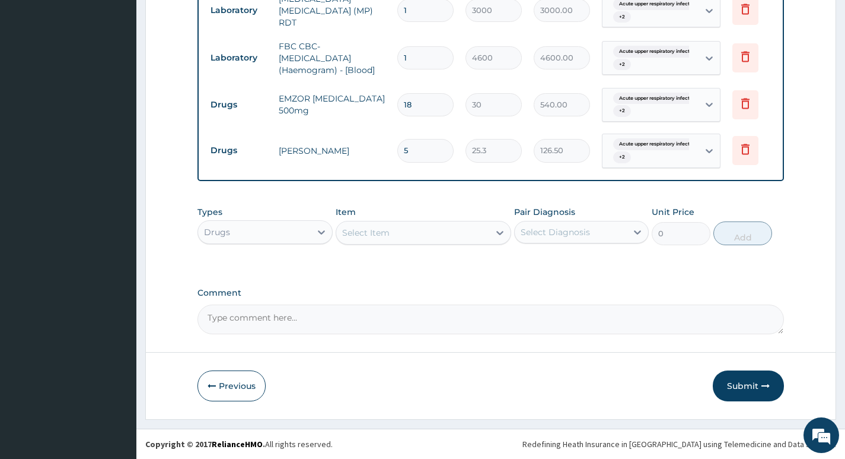
scroll to position [541, 0]
click at [470, 234] on div "Select Item" at bounding box center [413, 232] width 154 height 19
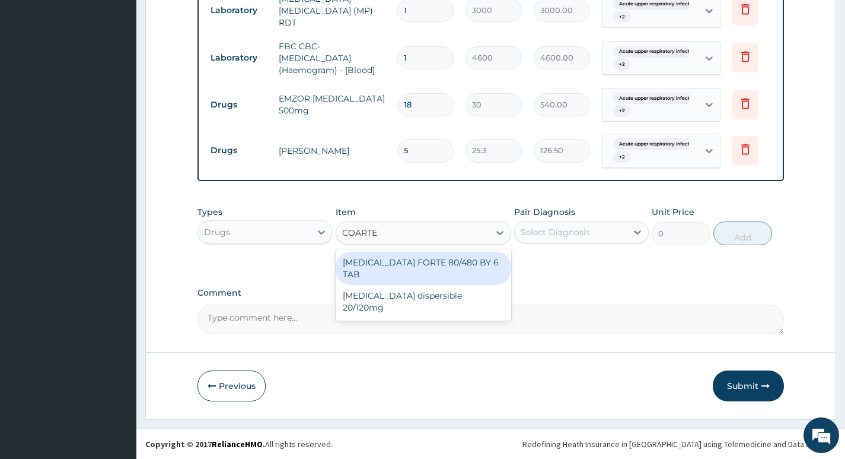
type input "COARTEM"
click at [427, 265] on div "COARTEM FORTE 80/480 BY 6 TAB" at bounding box center [424, 268] width 176 height 33
type input "600"
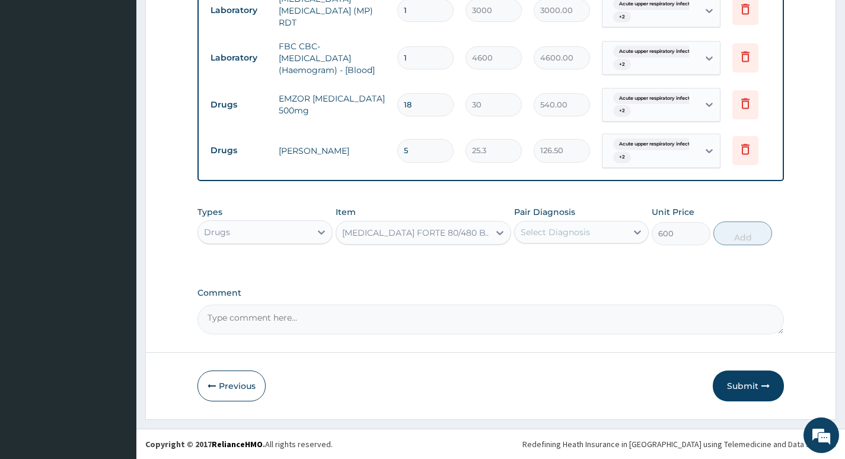
click at [586, 234] on div "Select Diagnosis" at bounding box center [555, 232] width 69 height 12
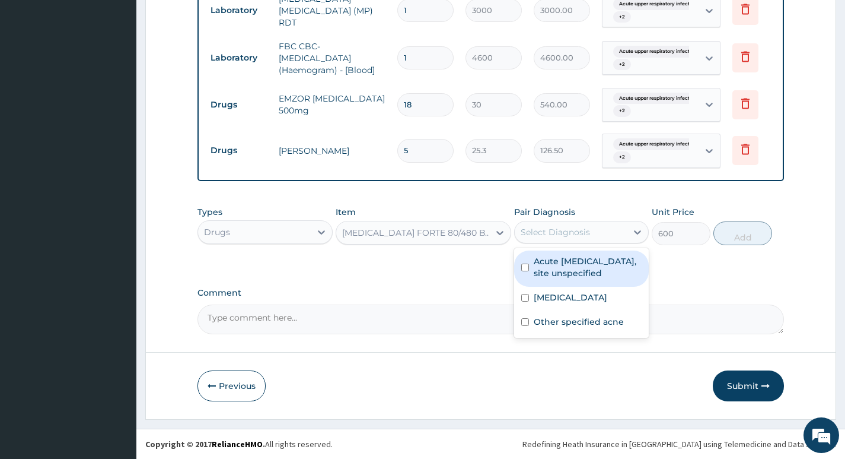
click at [565, 269] on label "Acute upper respiratory infection, site unspecified" at bounding box center [588, 267] width 108 height 24
checkbox input "true"
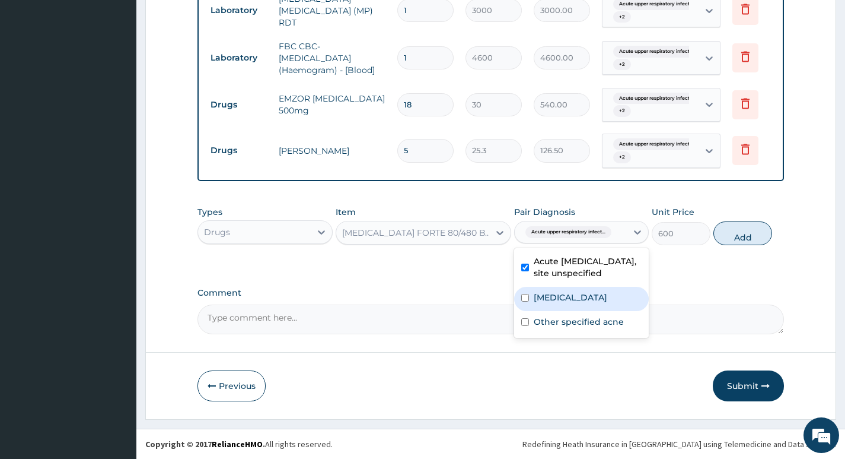
click at [555, 294] on label "Malaria, unspecified" at bounding box center [571, 297] width 74 height 12
checkbox input "true"
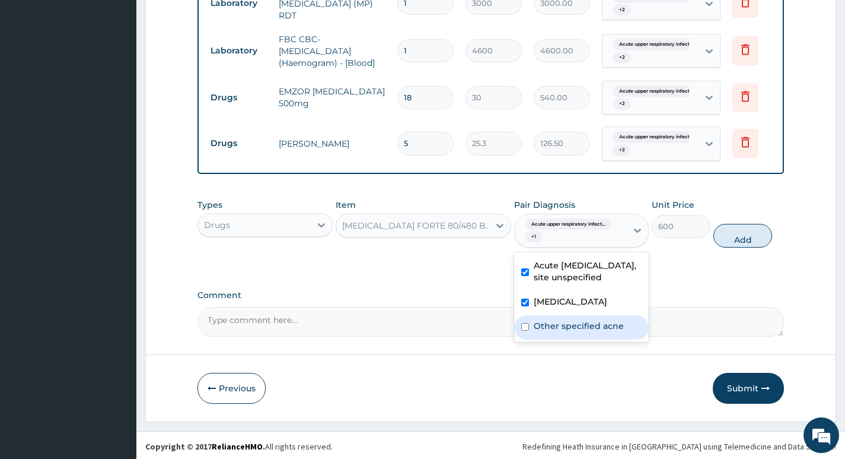
click at [558, 330] on label "Other specified acne" at bounding box center [579, 326] width 90 height 12
checkbox input "true"
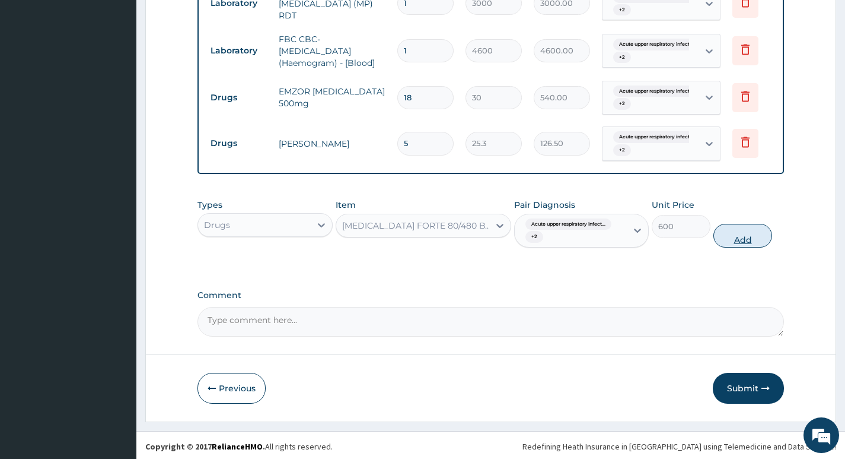
click at [722, 241] on button "Add" at bounding box center [743, 236] width 59 height 24
type input "0"
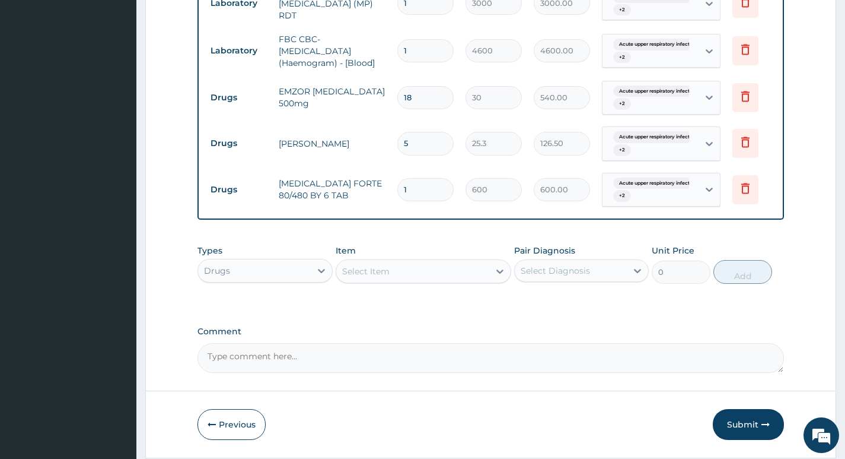
type input "0.00"
type input "6"
type input "3600.00"
type input "6"
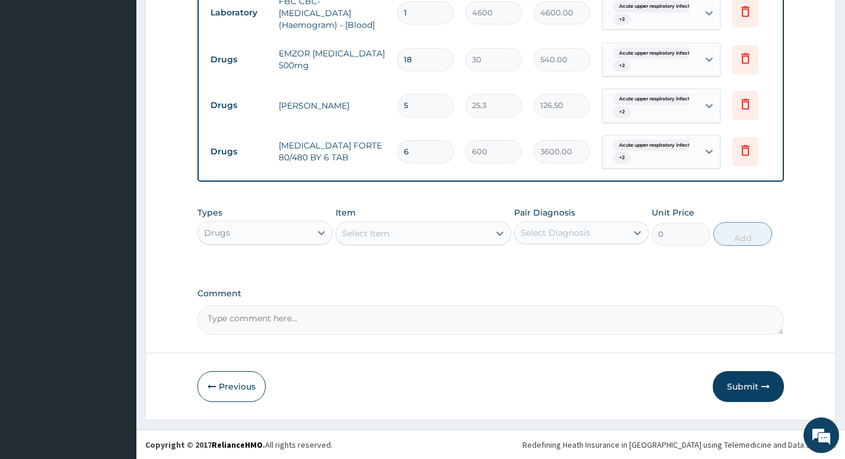
scroll to position [587, 0]
click at [449, 230] on div "Select Item" at bounding box center [413, 232] width 154 height 19
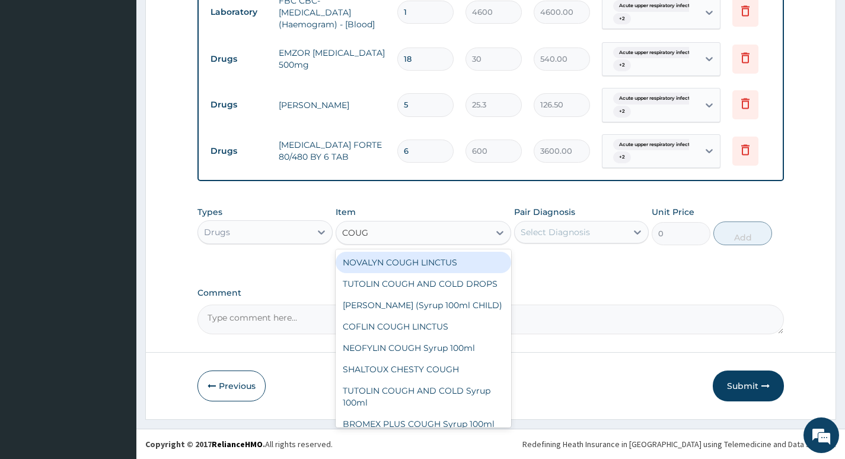
type input "COUGH"
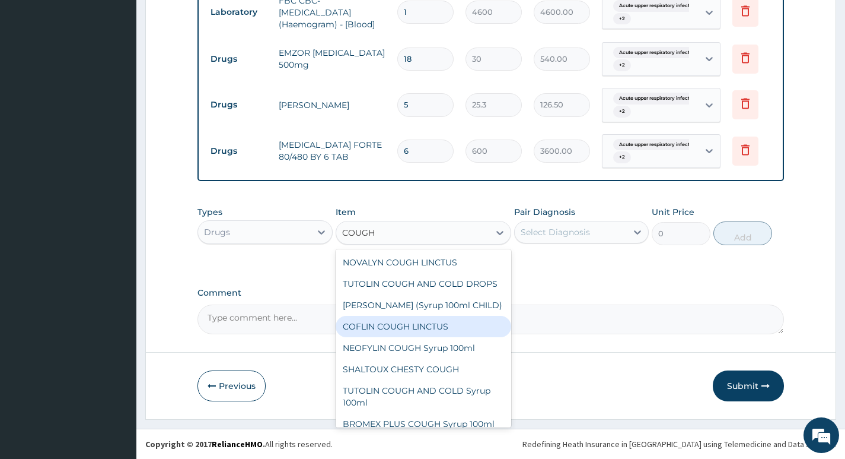
click at [387, 337] on div "COFLIN COUGH LINCTUS" at bounding box center [424, 326] width 176 height 21
type input "1800"
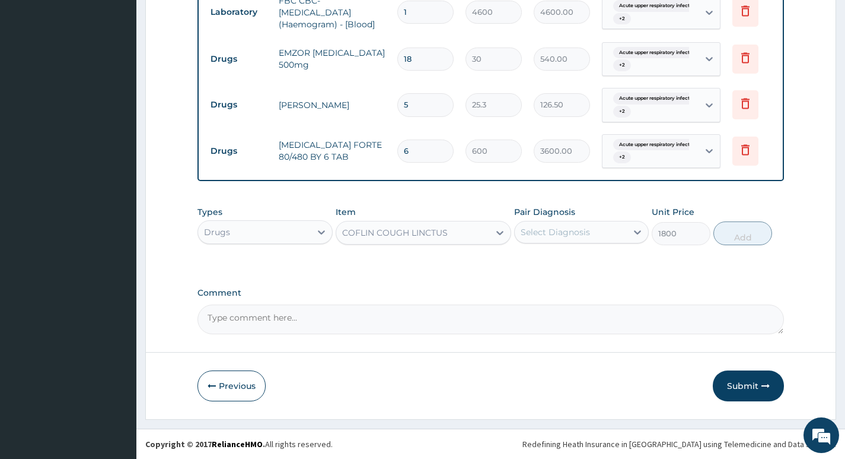
click at [608, 231] on div "Select Diagnosis" at bounding box center [571, 231] width 112 height 19
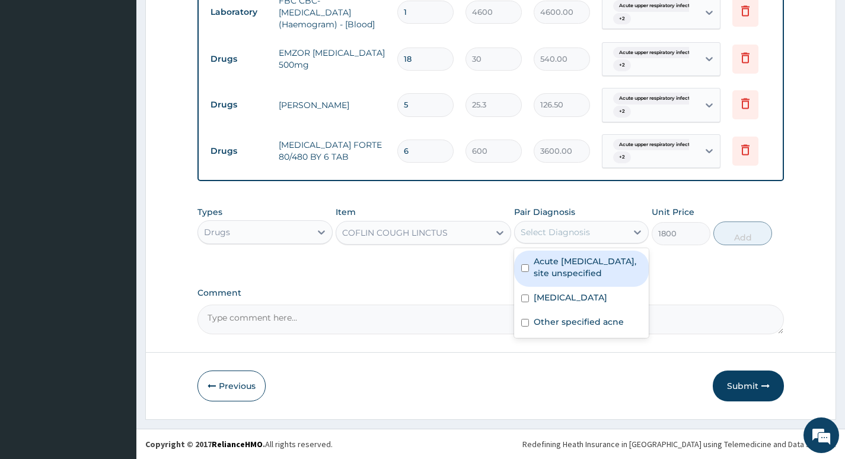
click at [587, 262] on label "Acute upper respiratory infection, site unspecified" at bounding box center [588, 267] width 108 height 24
checkbox input "true"
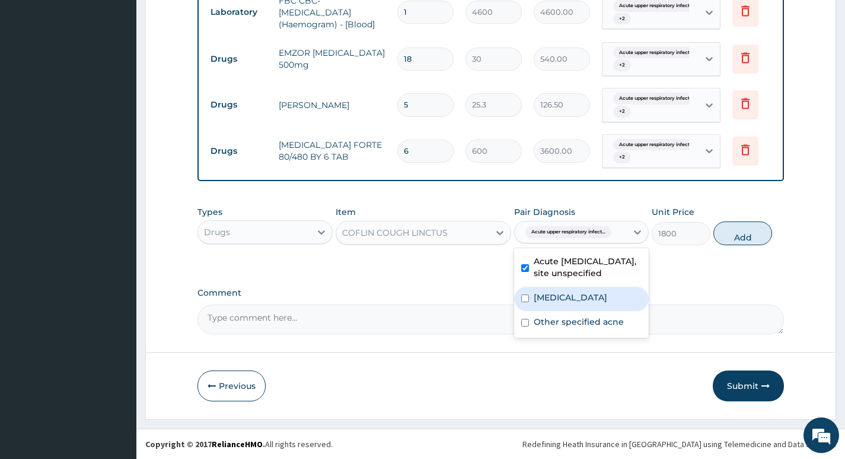
click at [565, 300] on label "Malaria, unspecified" at bounding box center [571, 297] width 74 height 12
checkbox input "true"
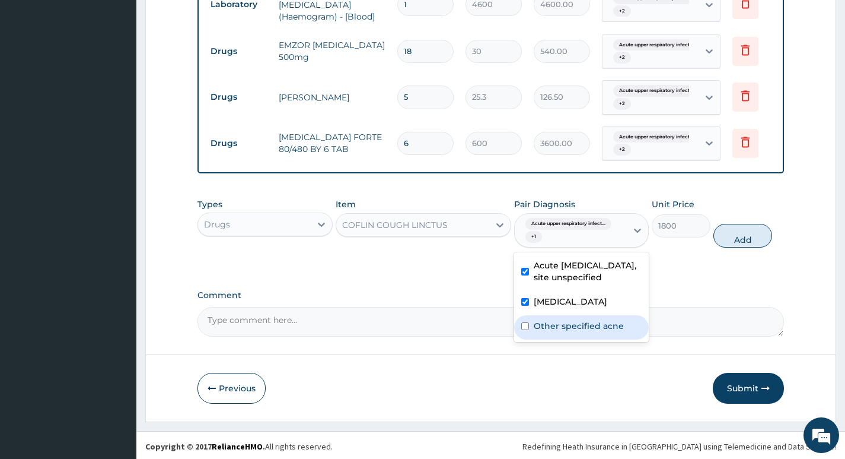
click at [568, 332] on label "Other specified acne" at bounding box center [579, 326] width 90 height 12
checkbox input "true"
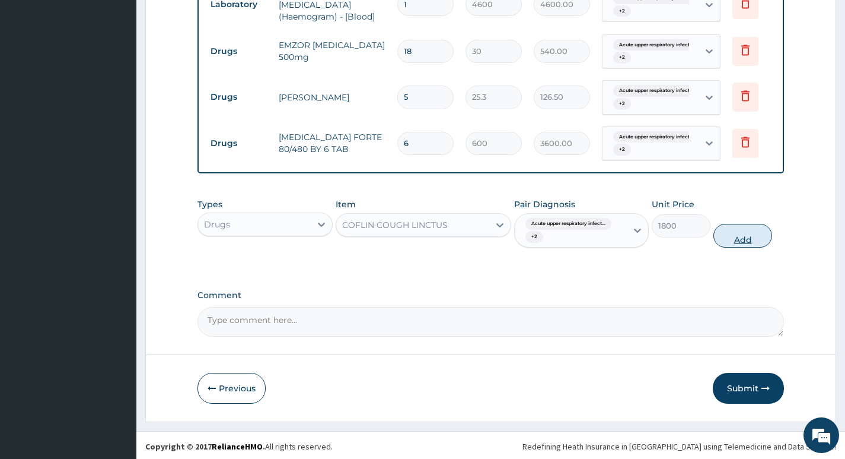
click at [737, 239] on button "Add" at bounding box center [743, 236] width 59 height 24
type input "0"
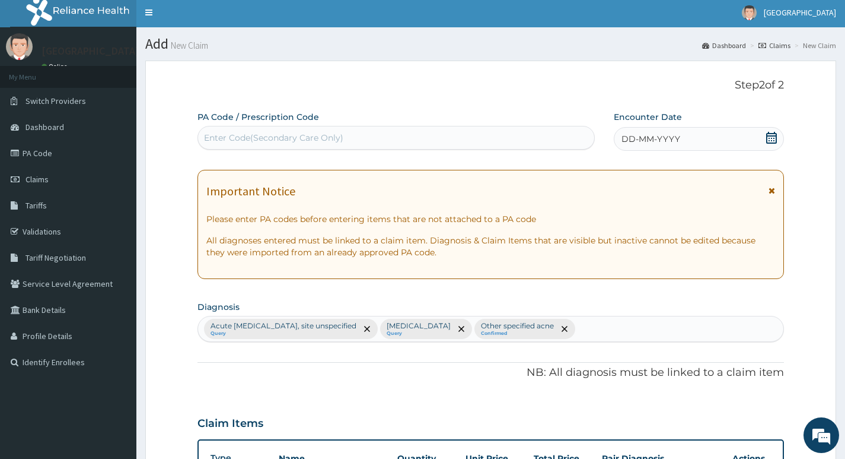
scroll to position [0, 0]
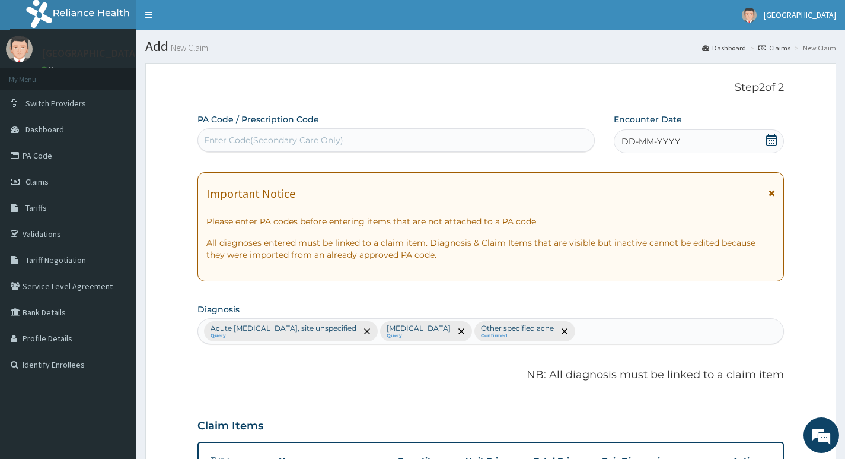
click at [704, 138] on div "DD-MM-YYYY" at bounding box center [699, 141] width 170 height 24
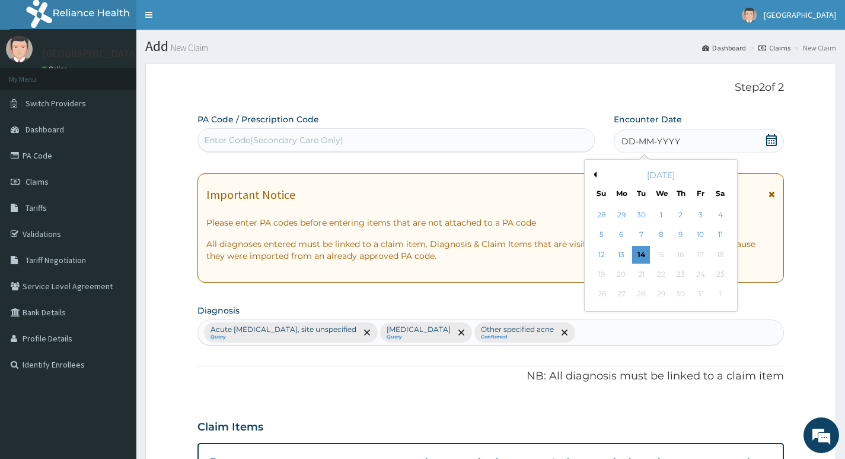
click at [596, 175] on button "Previous Month" at bounding box center [594, 174] width 6 height 6
click at [624, 254] on div "15" at bounding box center [622, 255] width 18 height 18
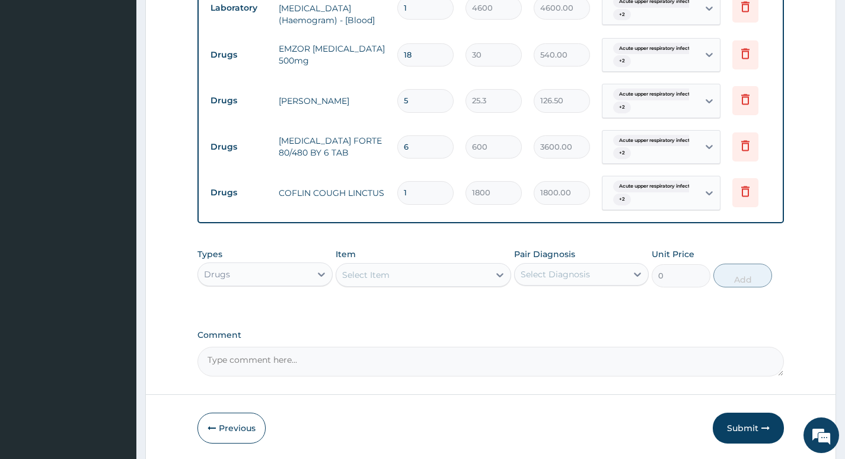
scroll to position [633, 0]
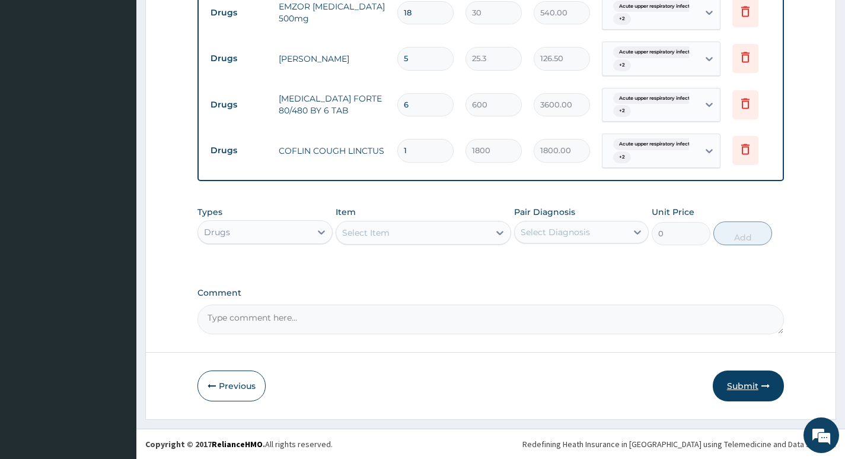
click at [738, 386] on button "Submit" at bounding box center [748, 385] width 71 height 31
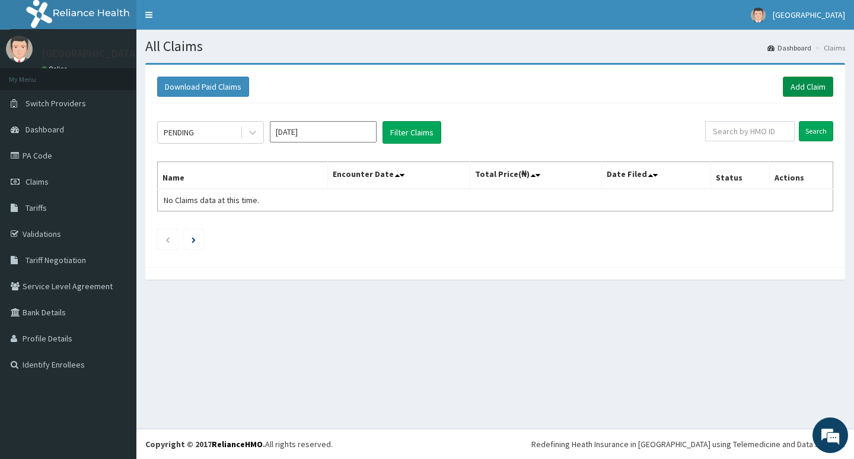
click at [801, 86] on link "Add Claim" at bounding box center [808, 87] width 50 height 20
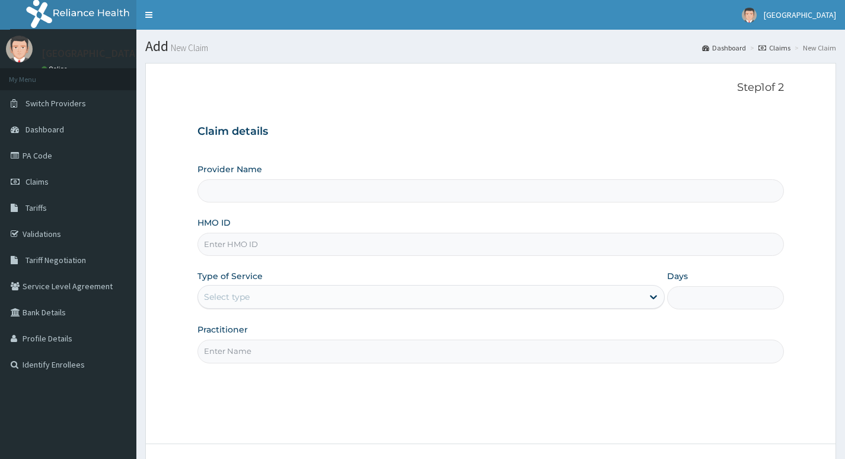
type input "Living Heart Specialist Hospital"
click at [260, 243] on input "HMO ID" at bounding box center [491, 244] width 587 height 23
paste input "ZEI/10279/A"
type input "ZEI/10279/A"
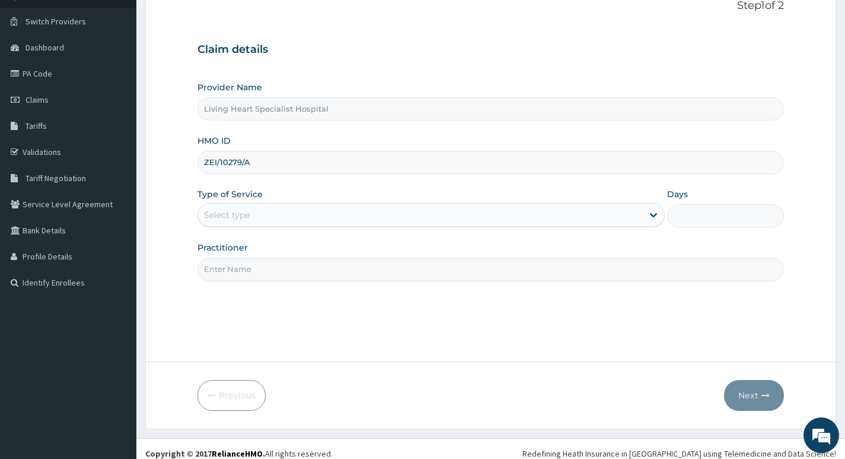
scroll to position [91, 0]
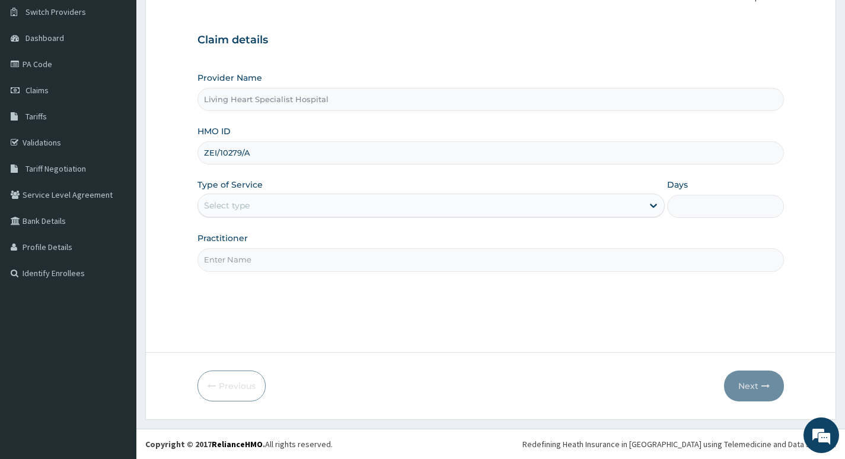
click at [297, 201] on div "Select type" at bounding box center [420, 205] width 445 height 19
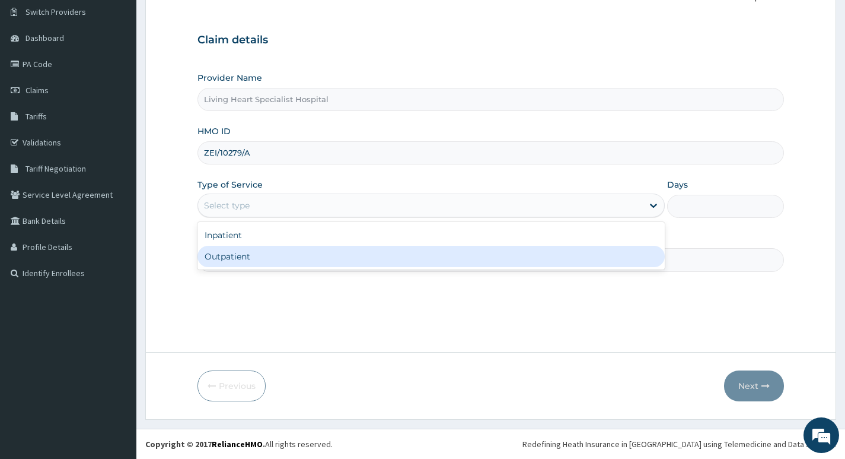
click at [290, 253] on div "Outpatient" at bounding box center [432, 256] width 468 height 21
type input "1"
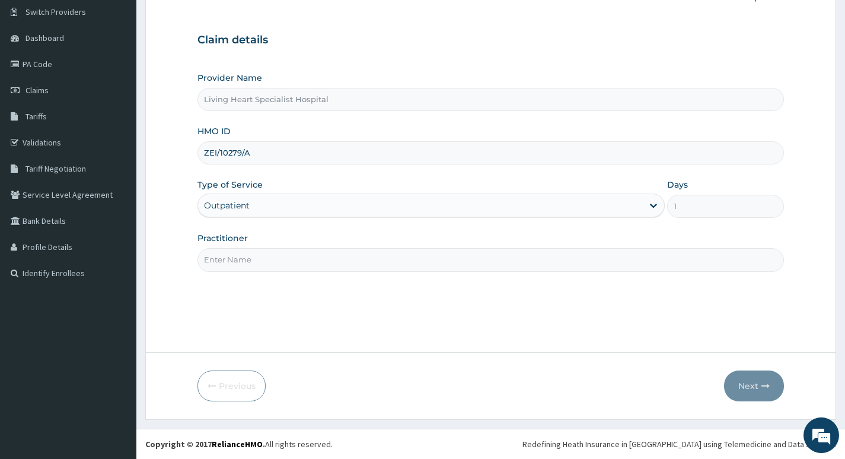
click at [589, 257] on input "Practitioner" at bounding box center [491, 259] width 587 height 23
type input "DR. FAVOUR EZEM"
click at [739, 384] on button "Next" at bounding box center [754, 385] width 60 height 31
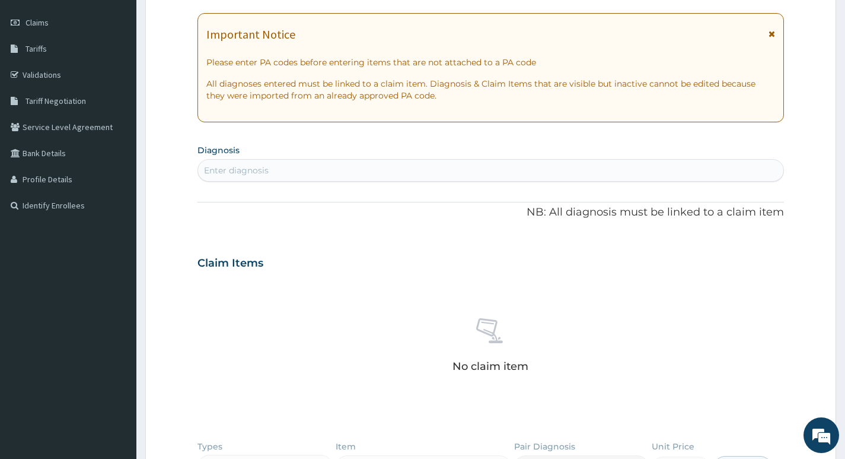
scroll to position [215, 0]
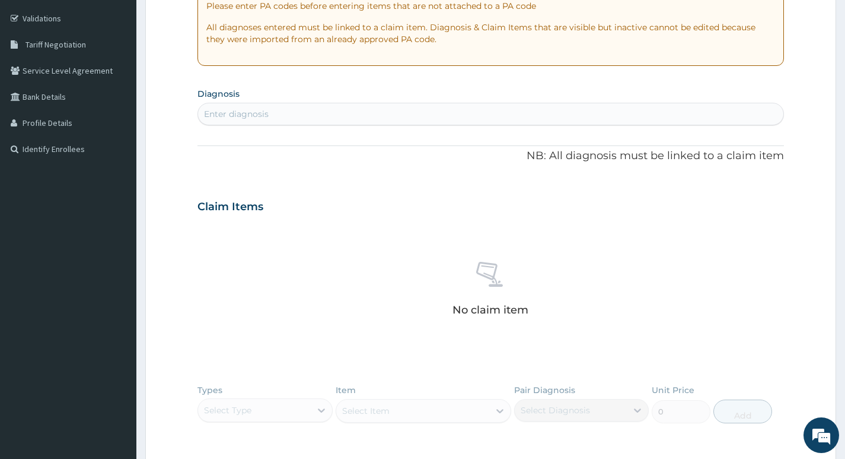
click at [326, 113] on div "Enter diagnosis" at bounding box center [491, 113] width 586 height 19
type input "SEPSIS"
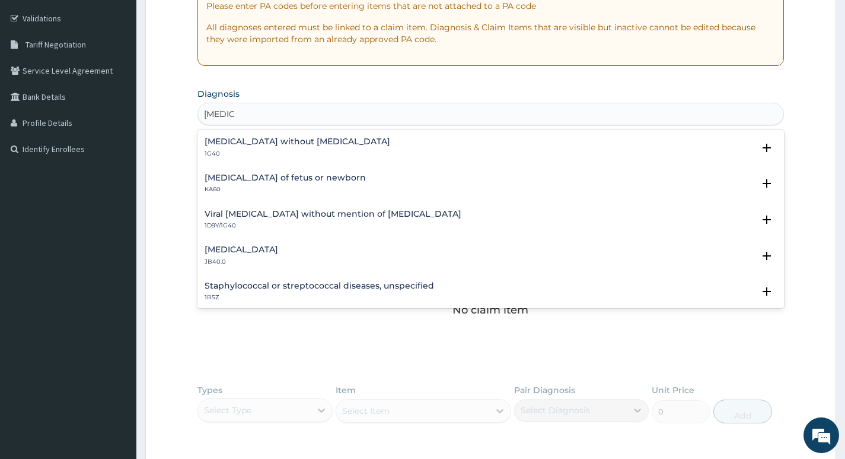
click at [261, 142] on h4 "Sepsis without septic shock" at bounding box center [298, 141] width 186 height 9
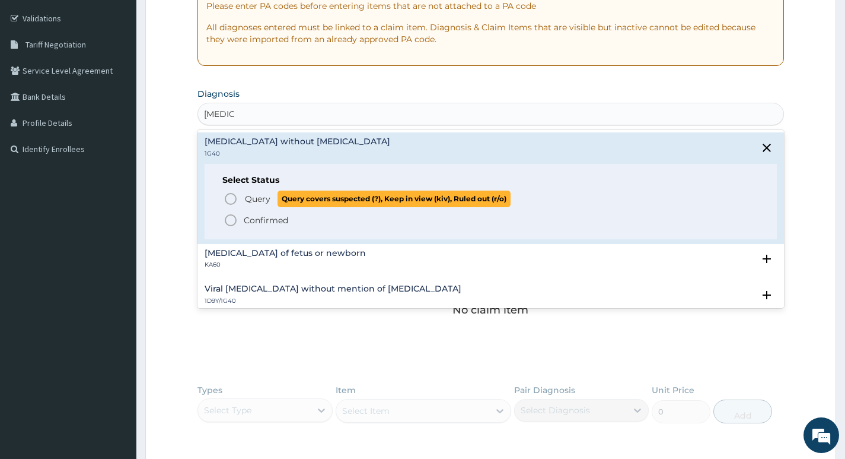
click at [233, 199] on icon "status option query" at bounding box center [231, 199] width 14 height 14
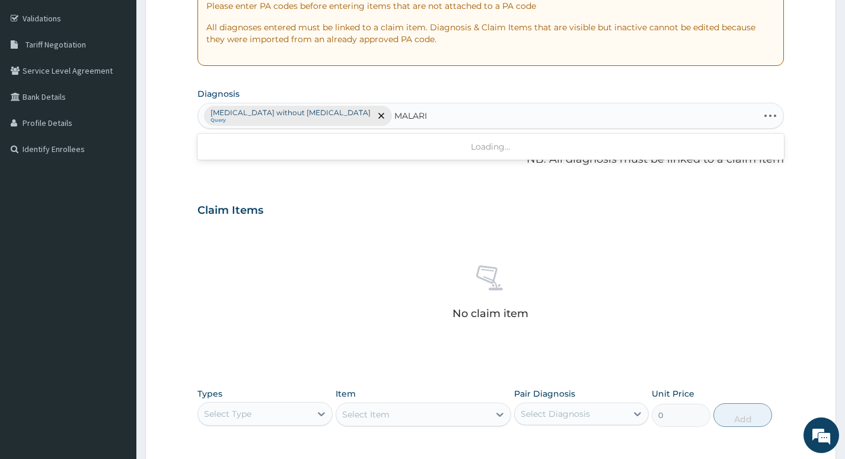
type input "MALARIA"
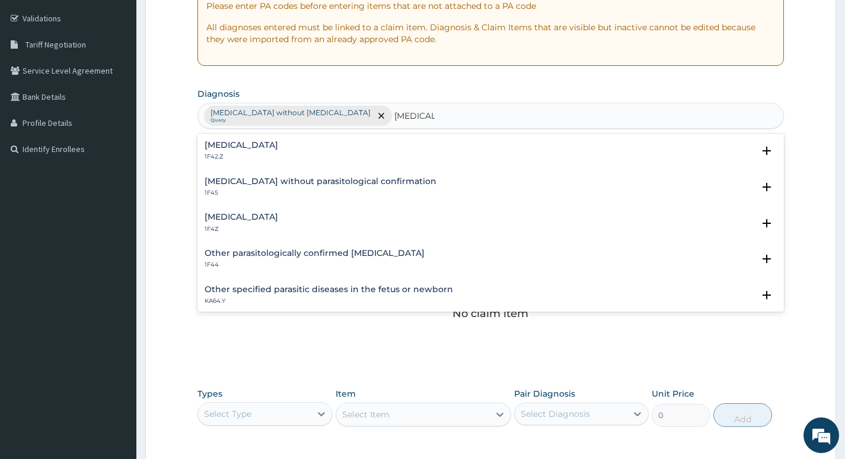
click at [268, 215] on h4 "Malaria, unspecified" at bounding box center [242, 216] width 74 height 9
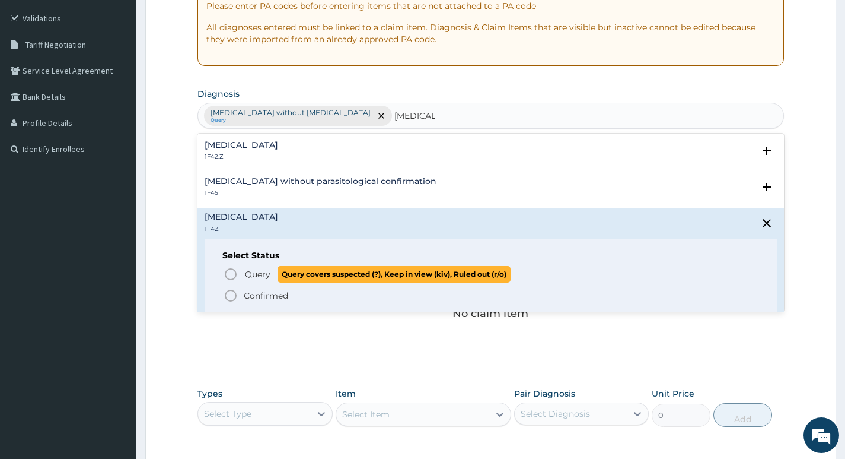
click at [227, 272] on icon "status option query" at bounding box center [231, 274] width 14 height 14
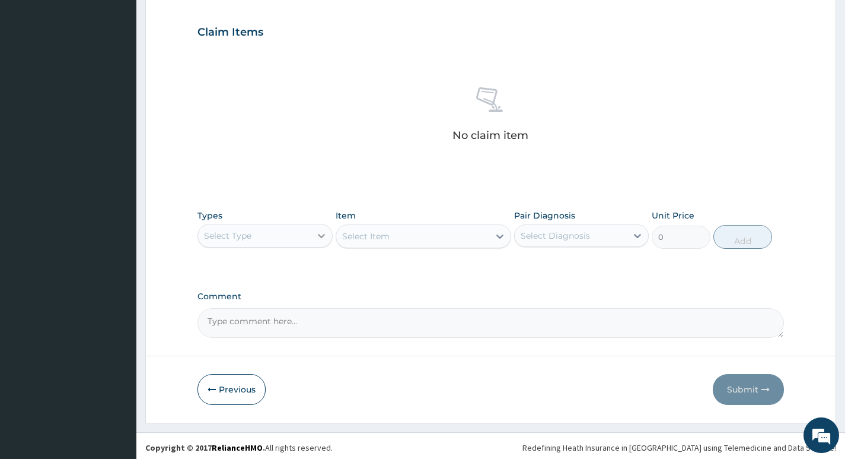
scroll to position [397, 0]
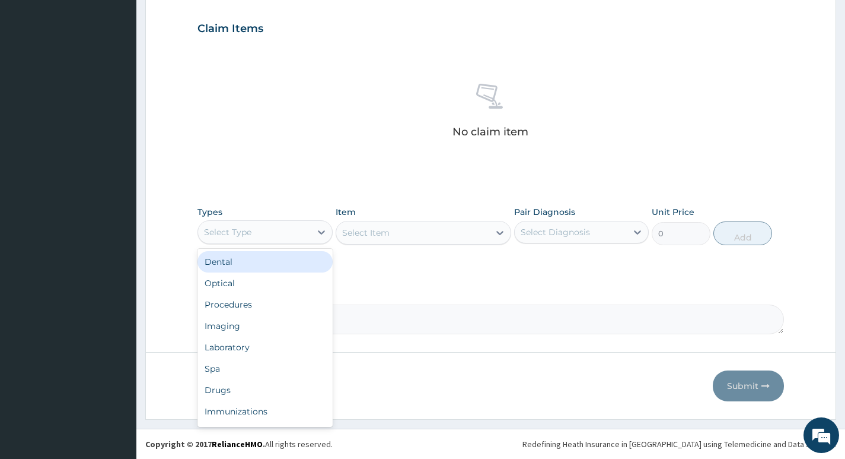
click at [306, 233] on div "Select Type" at bounding box center [254, 231] width 112 height 19
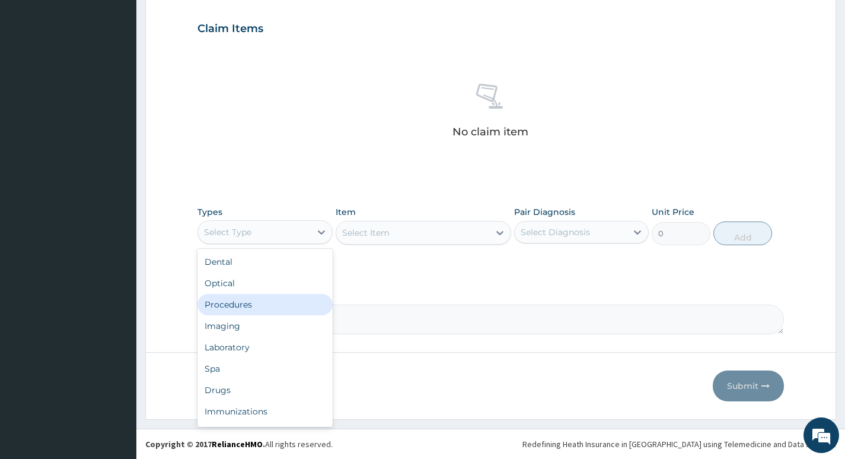
click at [257, 304] on div "Procedures" at bounding box center [265, 304] width 135 height 21
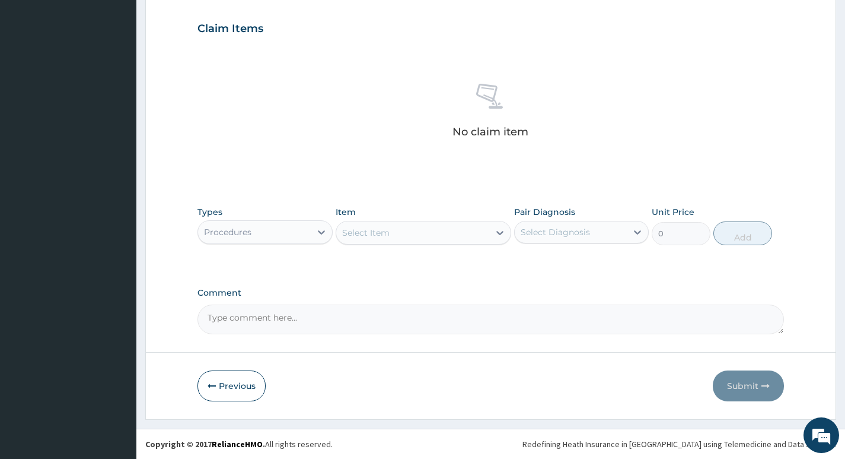
click at [459, 237] on div "Select Item" at bounding box center [413, 232] width 154 height 19
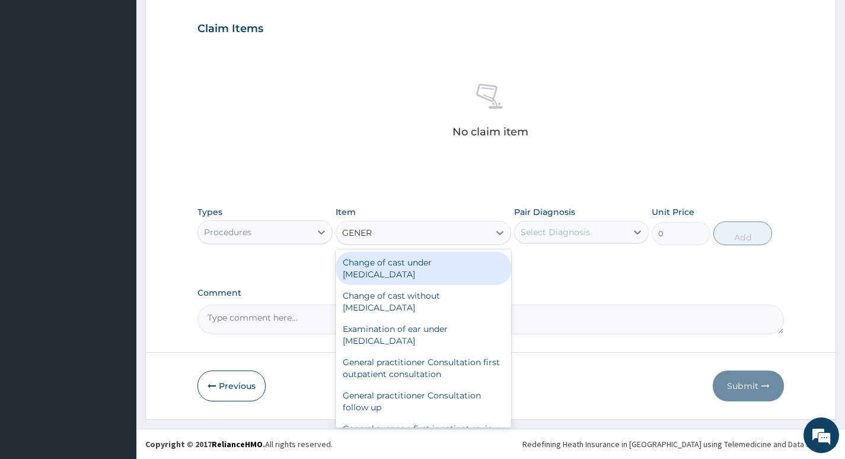
type input "GENERA"
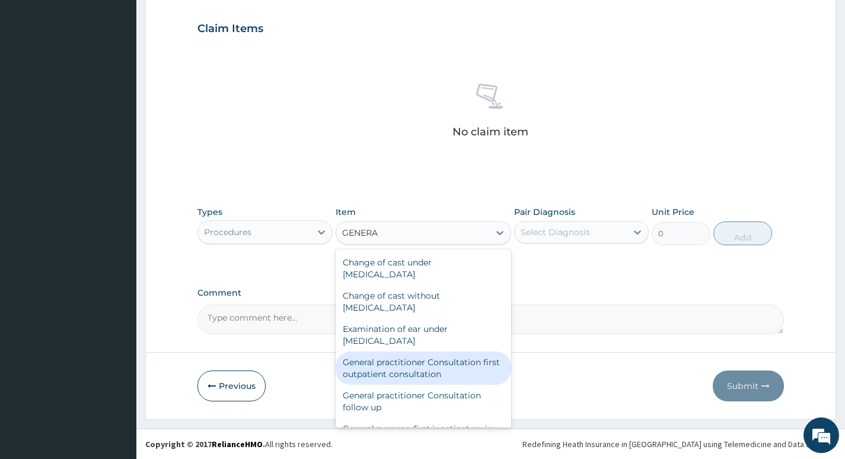
click at [361, 360] on div "General practitioner Consultation first outpatient consultation" at bounding box center [424, 367] width 176 height 33
type input "4000"
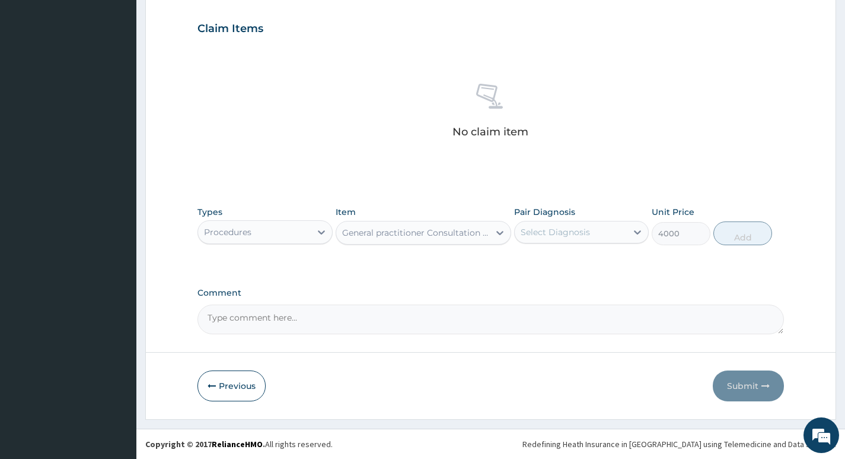
click at [603, 234] on div "Select Diagnosis" at bounding box center [571, 231] width 112 height 19
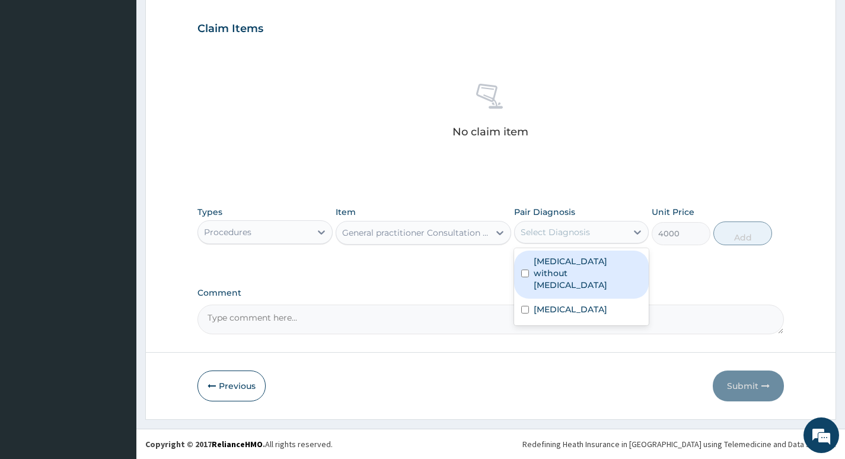
click at [593, 261] on label "Sepsis without septic shock" at bounding box center [588, 273] width 108 height 36
checkbox input "true"
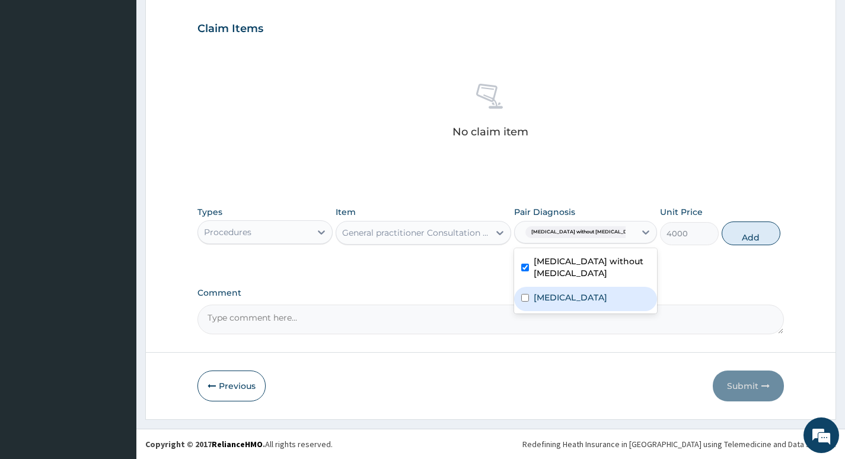
click at [578, 298] on label "Malaria, unspecified" at bounding box center [571, 297] width 74 height 12
checkbox input "true"
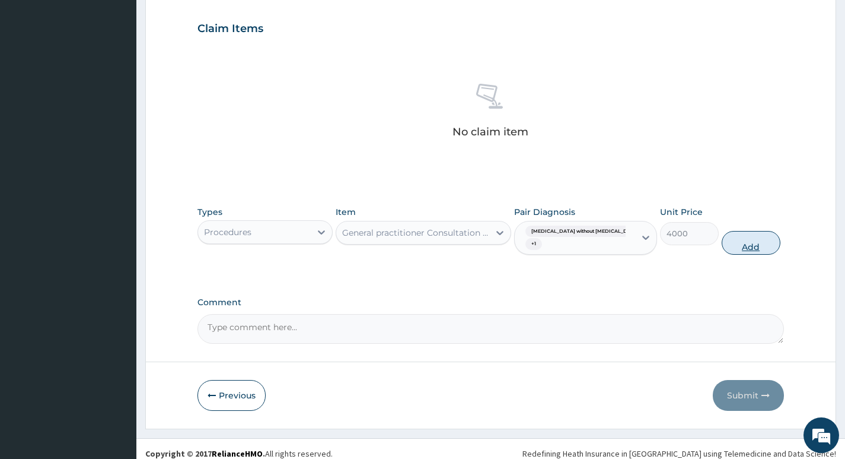
click at [737, 244] on button "Add" at bounding box center [751, 243] width 59 height 24
type input "0"
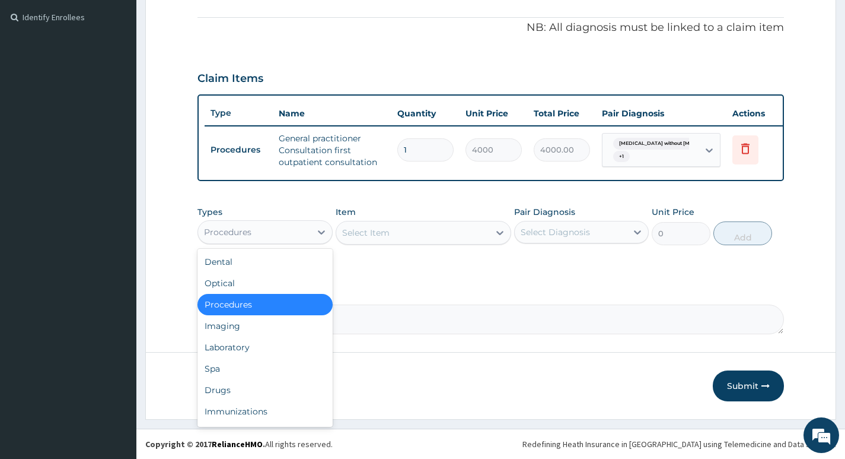
click at [306, 233] on div "Procedures" at bounding box center [254, 231] width 112 height 19
click at [237, 352] on div "Laboratory" at bounding box center [265, 346] width 135 height 21
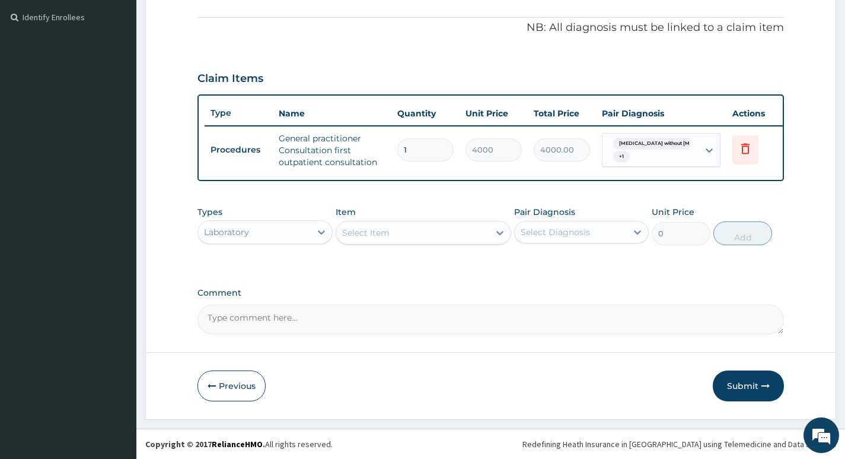
click at [466, 234] on div "Select Item" at bounding box center [413, 232] width 154 height 19
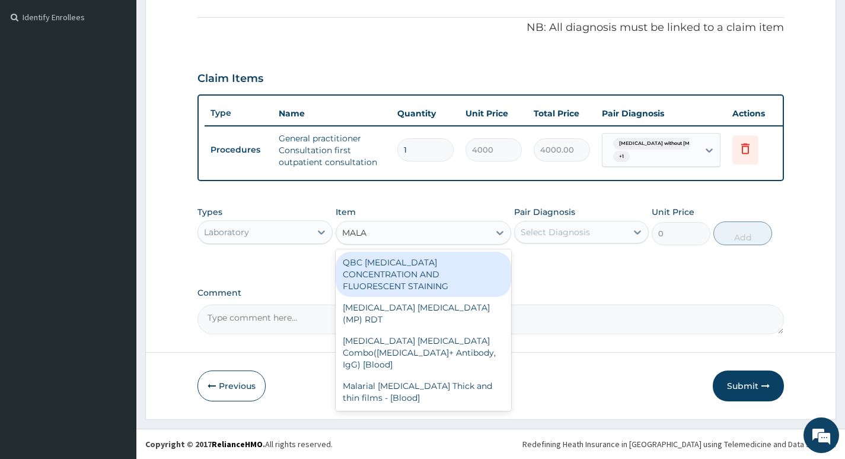
type input "MALAR"
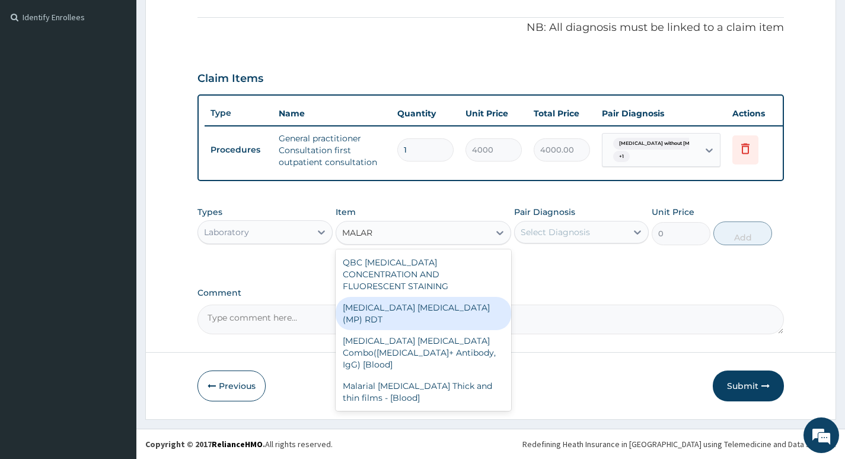
click at [439, 297] on div "MALARIA PARASITE (MP) RDT" at bounding box center [424, 313] width 176 height 33
type input "3000"
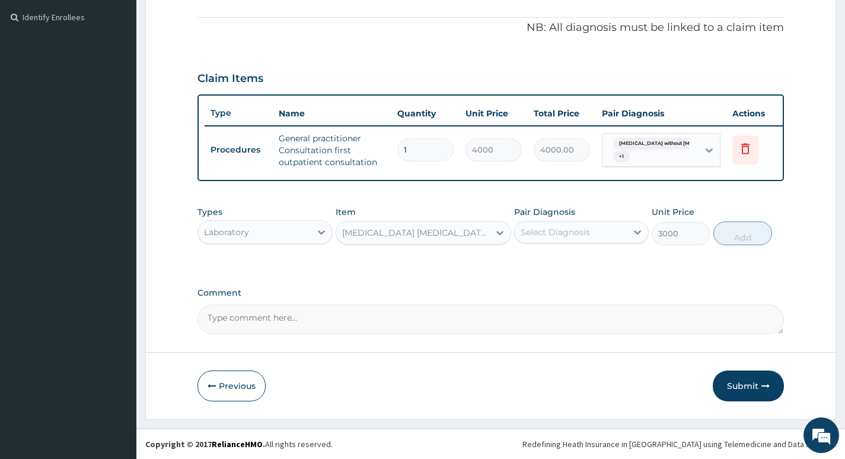
click at [608, 228] on div "Select Diagnosis" at bounding box center [571, 231] width 112 height 19
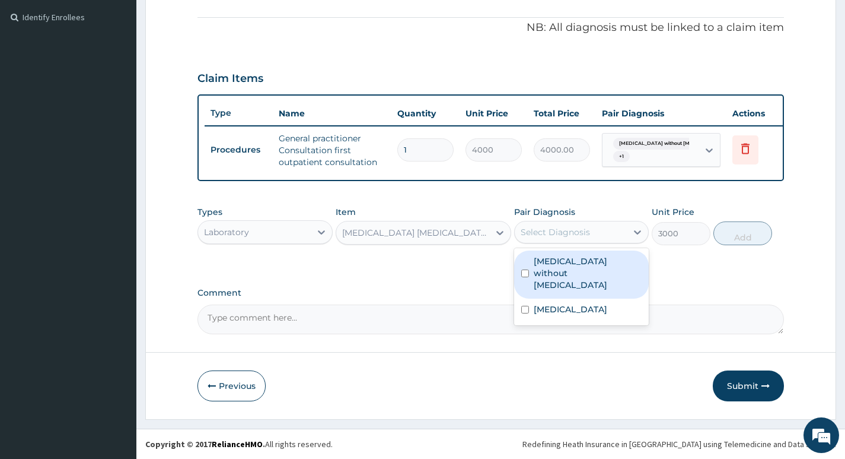
click at [606, 261] on label "Sepsis without septic shock" at bounding box center [588, 273] width 108 height 36
checkbox input "true"
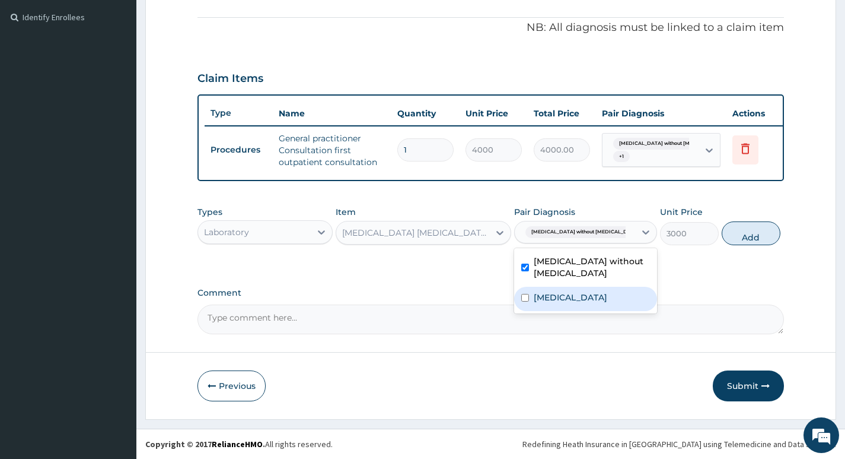
click at [579, 294] on label "Malaria, unspecified" at bounding box center [571, 297] width 74 height 12
checkbox input "true"
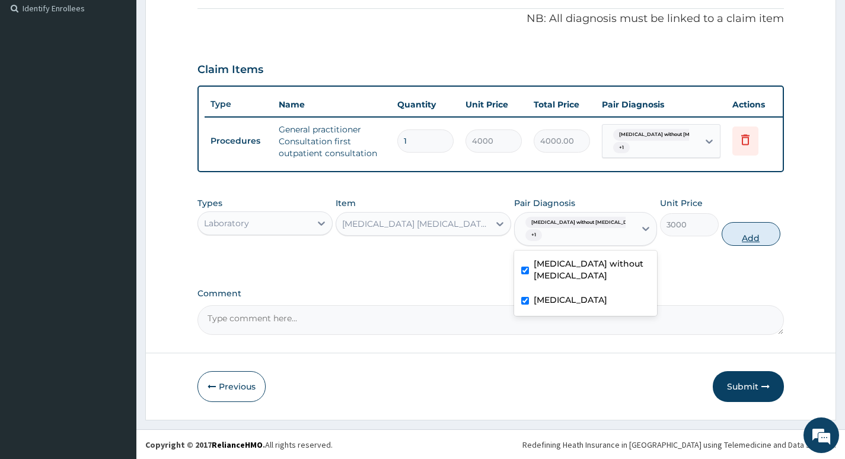
click at [733, 246] on button "Add" at bounding box center [751, 234] width 59 height 24
type input "0"
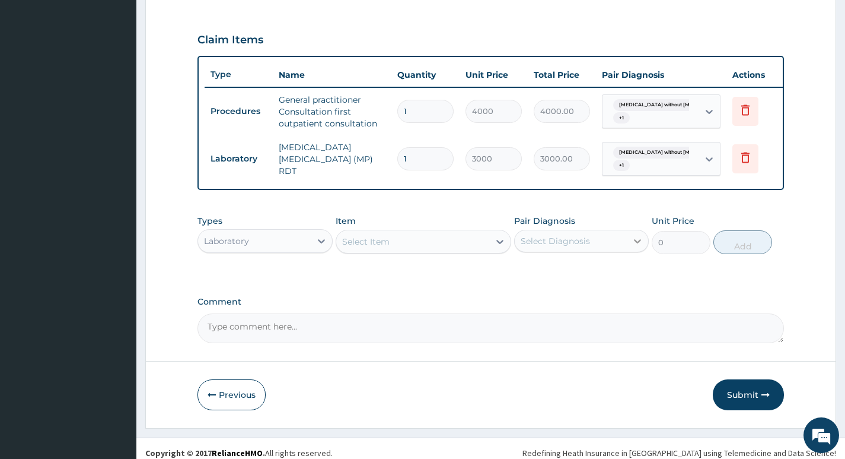
scroll to position [402, 0]
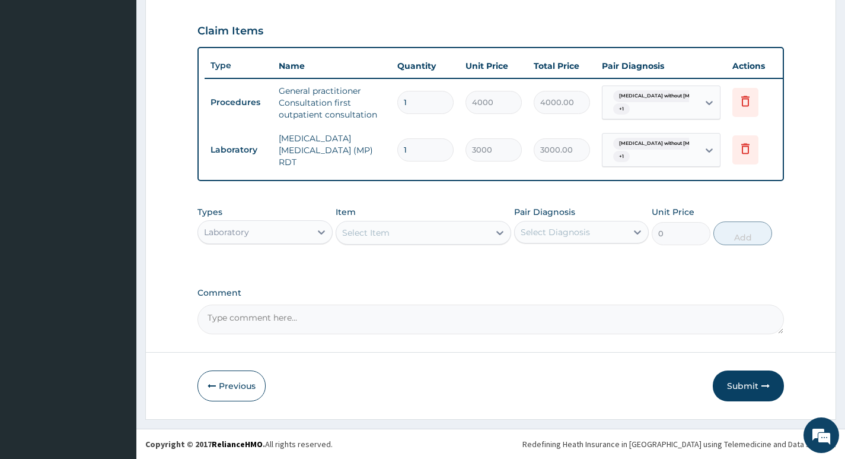
click at [468, 231] on div "Select Item" at bounding box center [413, 232] width 154 height 19
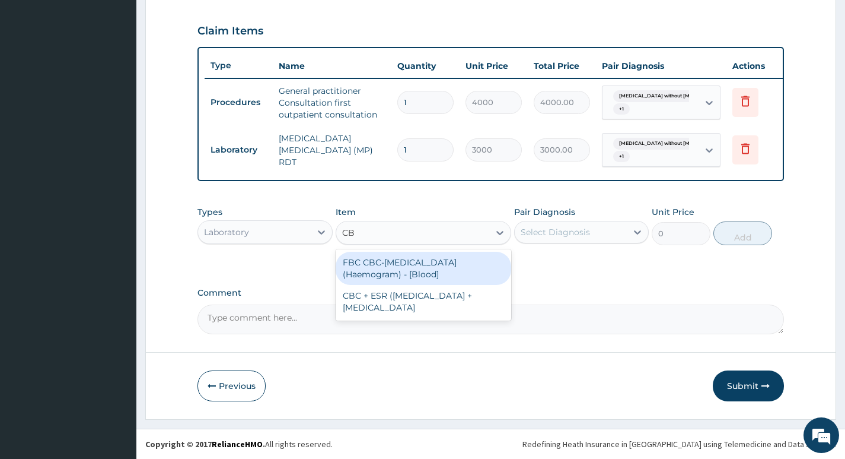
type input "CBC"
click at [426, 261] on div "FBC CBC-Complete Blood Count (Haemogram) - [Blood]" at bounding box center [424, 268] width 176 height 33
type input "4600"
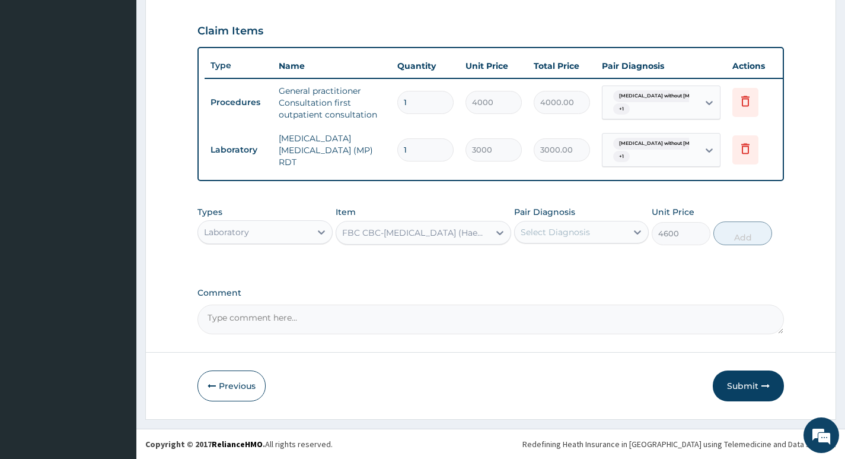
click at [616, 230] on div "Select Diagnosis" at bounding box center [571, 231] width 112 height 19
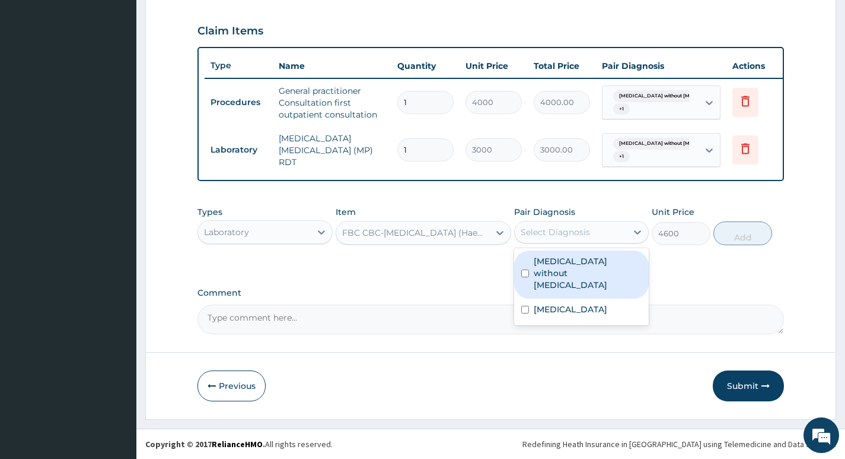
click at [594, 260] on label "Sepsis without septic shock" at bounding box center [588, 273] width 108 height 36
checkbox input "true"
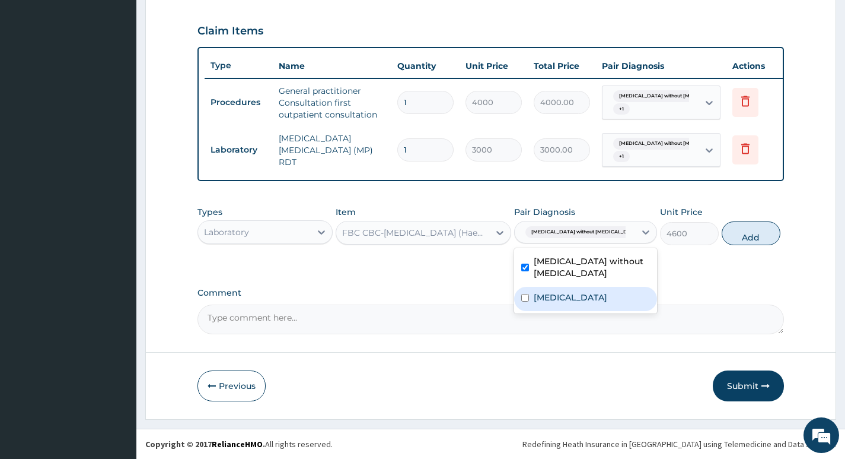
click at [559, 302] on label "Malaria, unspecified" at bounding box center [571, 297] width 74 height 12
checkbox input "true"
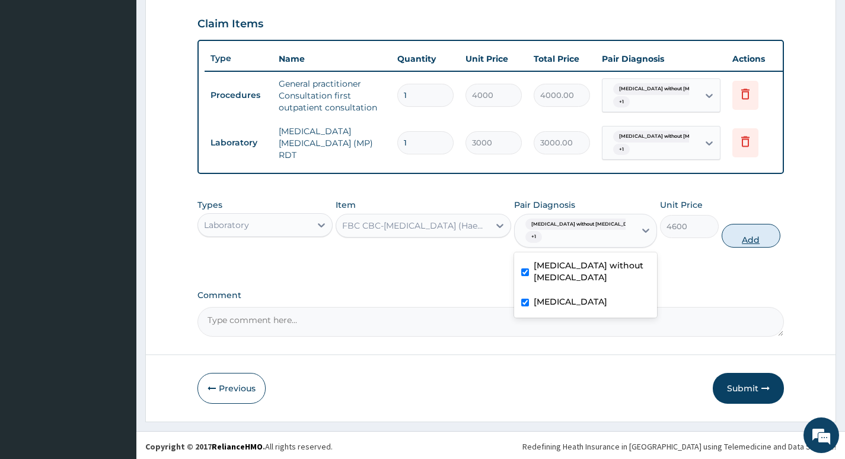
click at [736, 244] on button "Add" at bounding box center [751, 236] width 59 height 24
type input "0"
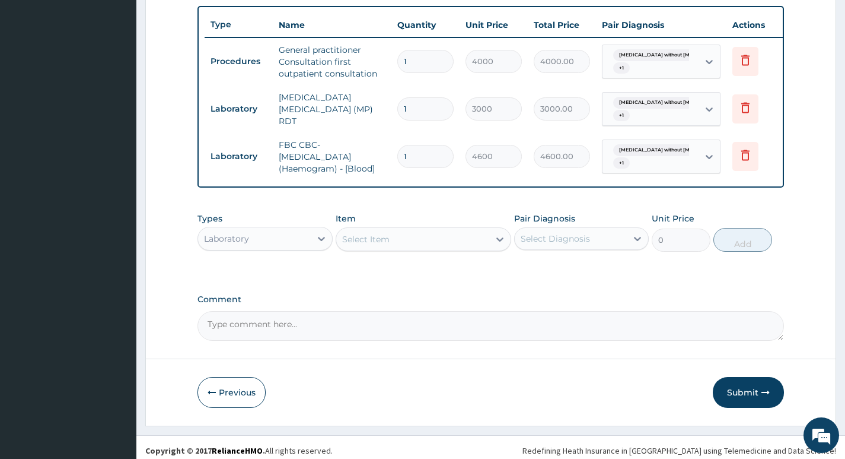
scroll to position [449, 0]
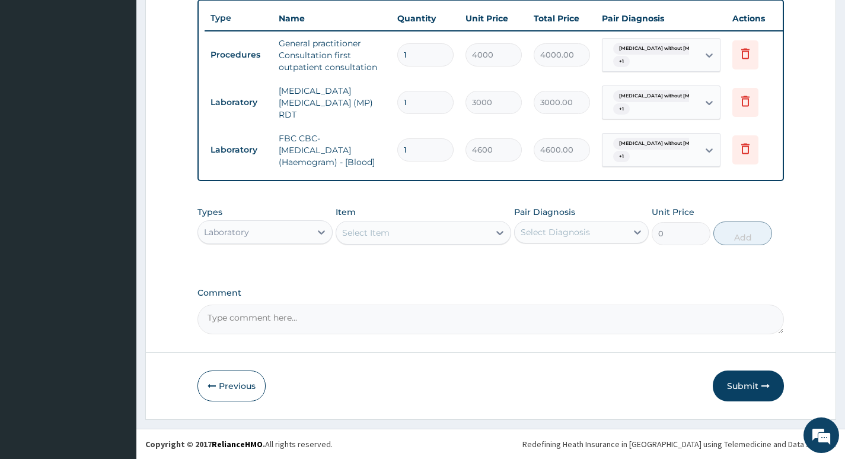
type input "0"
type input "0.00"
type input "0"
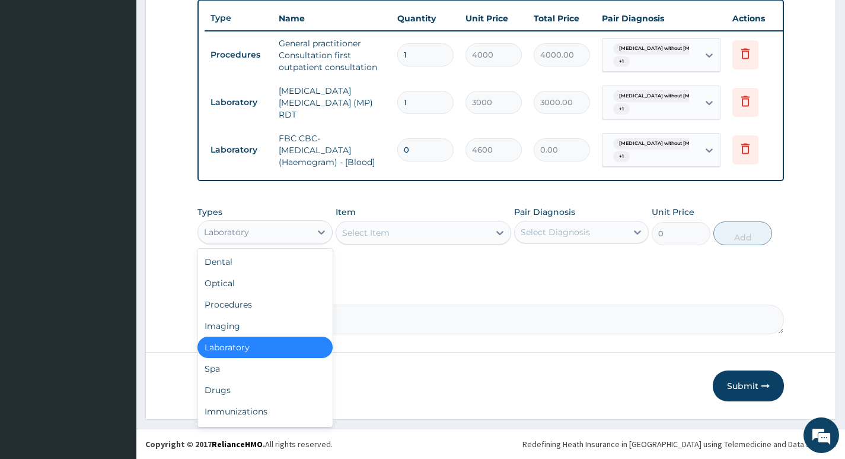
click at [303, 231] on div "Laboratory" at bounding box center [254, 231] width 112 height 19
click at [239, 389] on div "Drugs" at bounding box center [265, 389] width 135 height 21
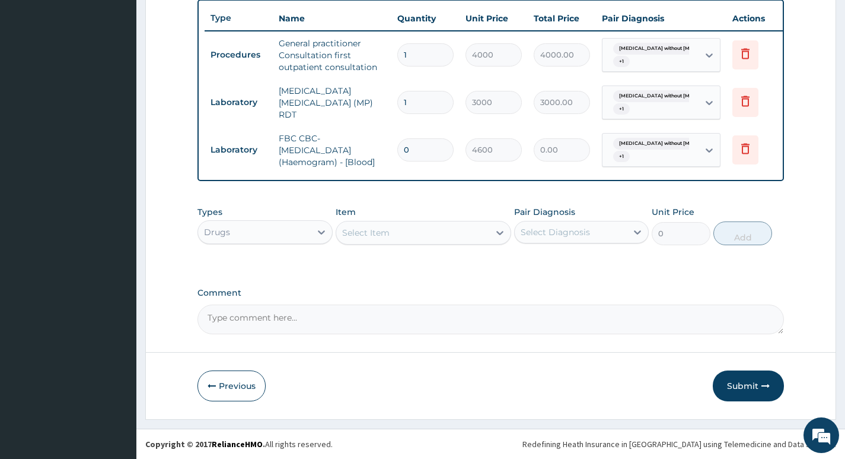
click at [469, 236] on div "Select Item" at bounding box center [413, 232] width 154 height 19
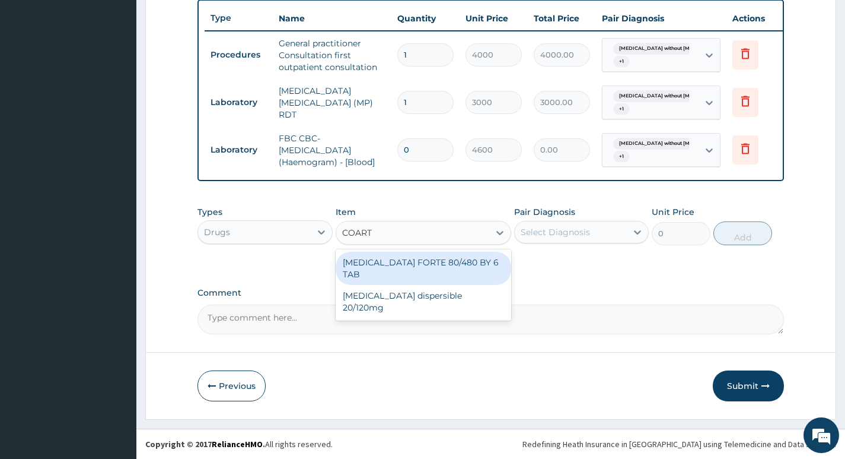
type input "COARTE"
click at [394, 258] on div "COARTEM FORTE 80/480 BY 6 TAB" at bounding box center [424, 268] width 176 height 33
type input "600"
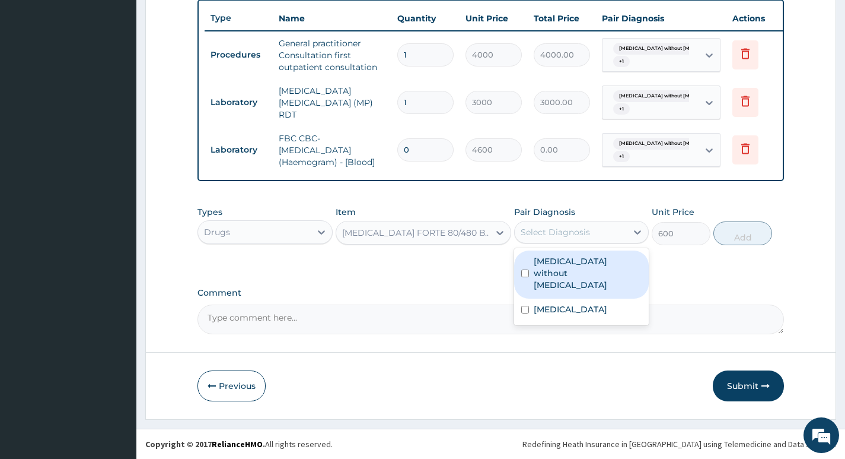
click at [619, 233] on div "Select Diagnosis" at bounding box center [571, 231] width 112 height 19
click at [594, 264] on label "Sepsis without septic shock" at bounding box center [588, 273] width 108 height 36
checkbox input "true"
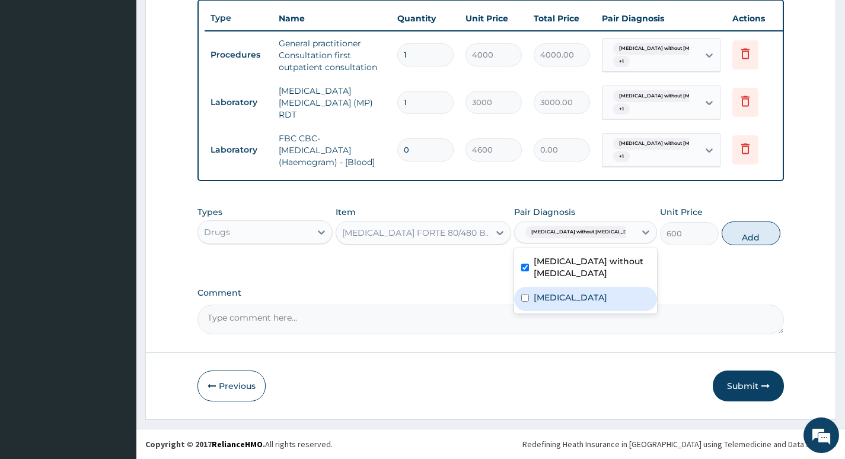
click at [578, 297] on label "Malaria, unspecified" at bounding box center [571, 297] width 74 height 12
checkbox input "true"
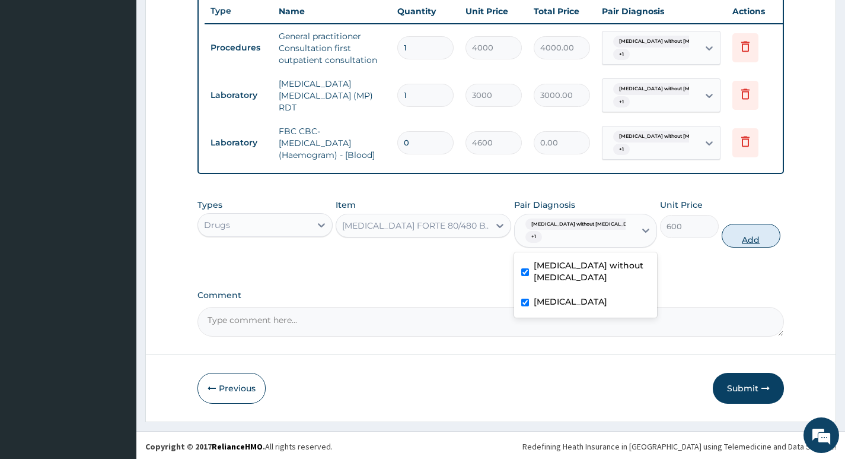
click at [742, 242] on button "Add" at bounding box center [751, 236] width 59 height 24
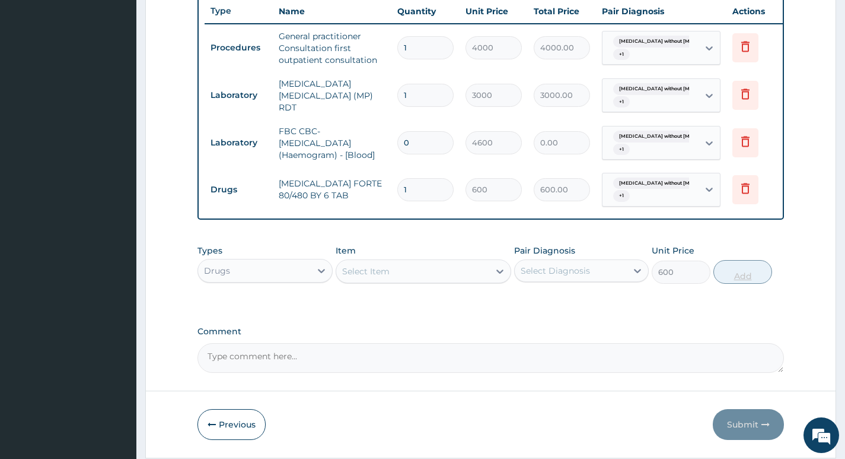
type input "0"
type input "0.00"
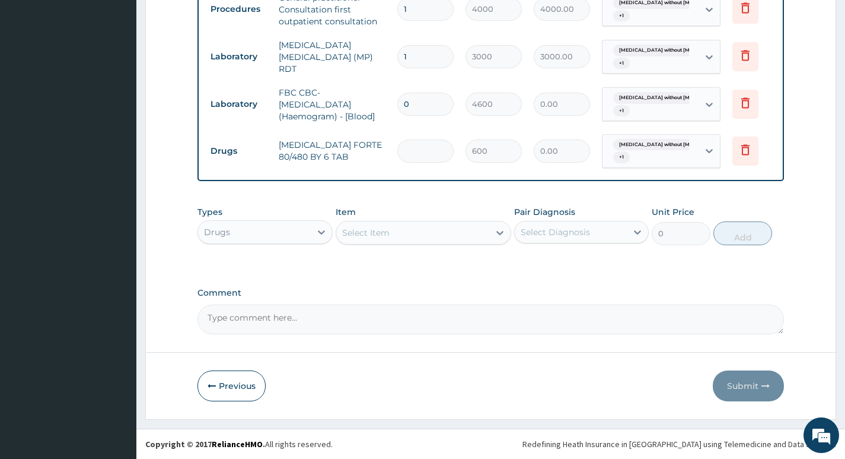
type input "6"
type input "3600.00"
type input "5"
type input "3000.00"
type input "4"
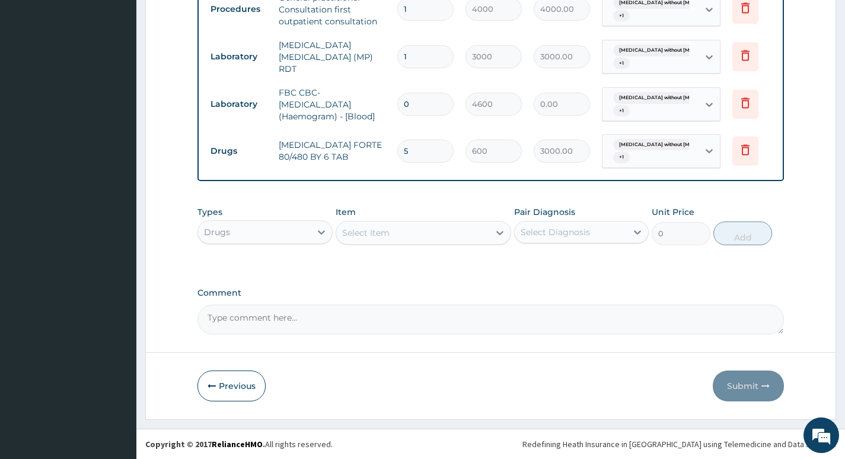
type input "2400.00"
type input "4"
click at [468, 232] on div "Select Item" at bounding box center [413, 232] width 154 height 19
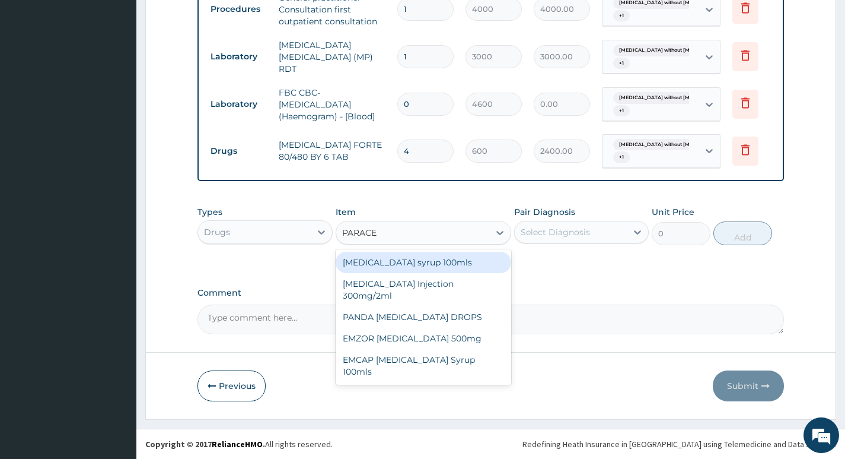
type input "PARACET"
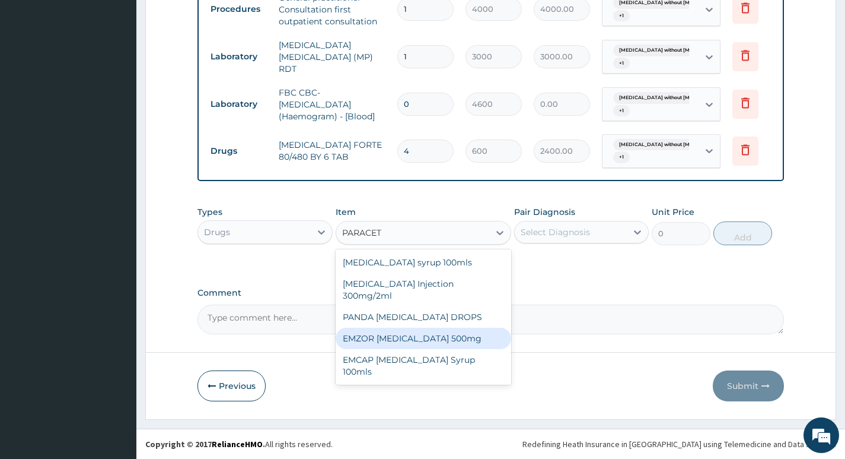
click at [408, 327] on div "EMZOR PARACETAMOL 500mg" at bounding box center [424, 337] width 176 height 21
type input "30"
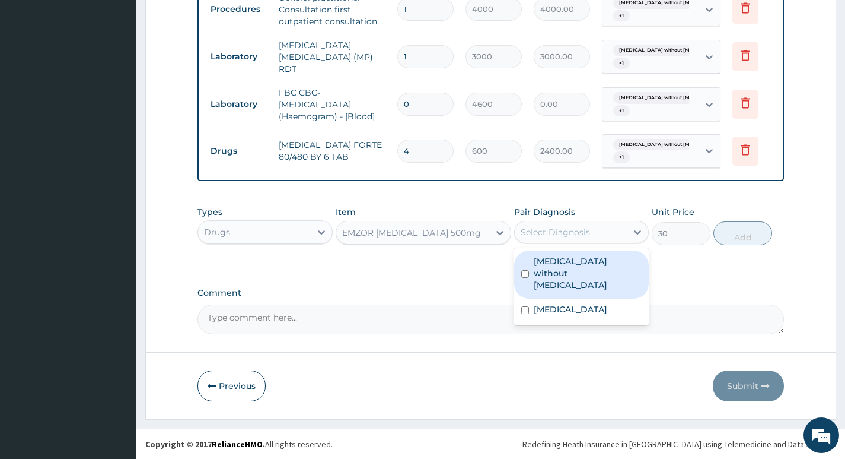
click at [597, 233] on div "Select Diagnosis" at bounding box center [571, 231] width 112 height 19
click at [586, 261] on label "Sepsis without septic shock" at bounding box center [588, 273] width 108 height 36
checkbox input "true"
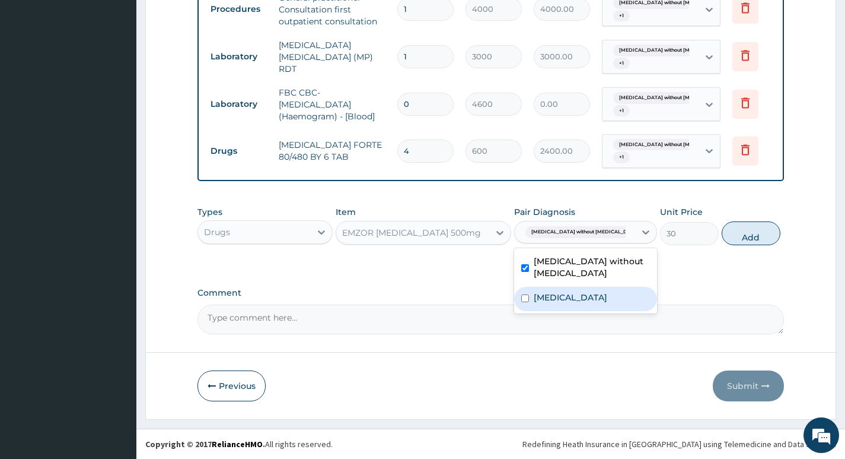
click at [577, 297] on label "Malaria, unspecified" at bounding box center [571, 297] width 74 height 12
checkbox input "true"
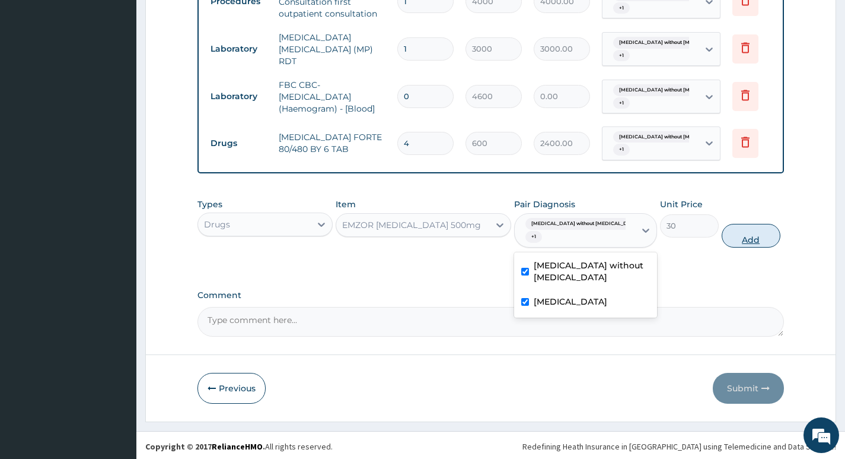
click at [732, 239] on button "Add" at bounding box center [751, 236] width 59 height 24
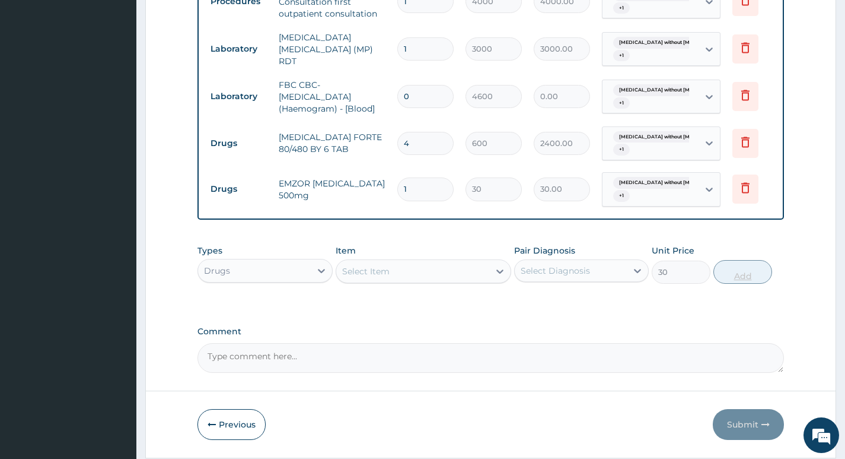
type input "0"
type input "18"
type input "540.00"
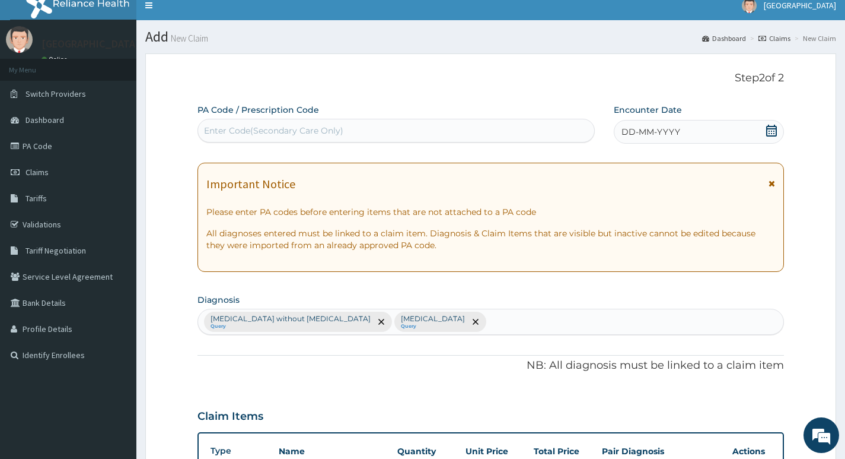
scroll to position [0, 0]
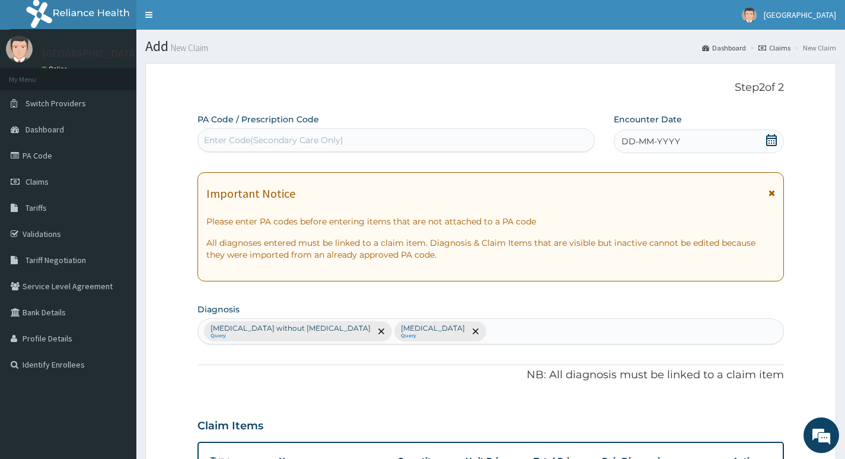
type input "18"
click at [727, 141] on div "DD-MM-YYYY" at bounding box center [699, 141] width 170 height 24
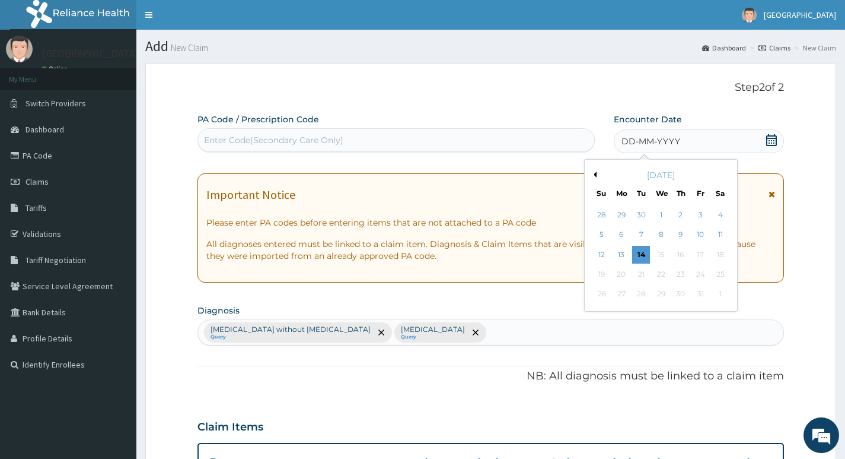
click at [594, 175] on button "Previous Month" at bounding box center [594, 174] width 6 height 6
click at [619, 253] on div "15" at bounding box center [622, 255] width 18 height 18
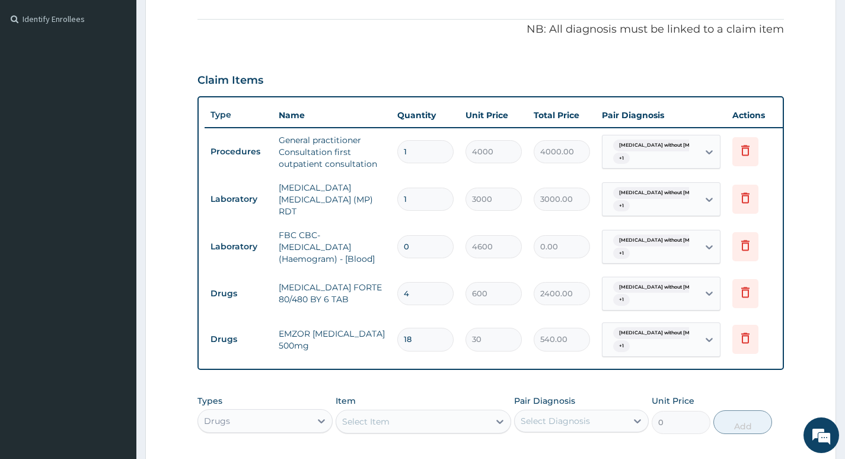
scroll to position [363, 0]
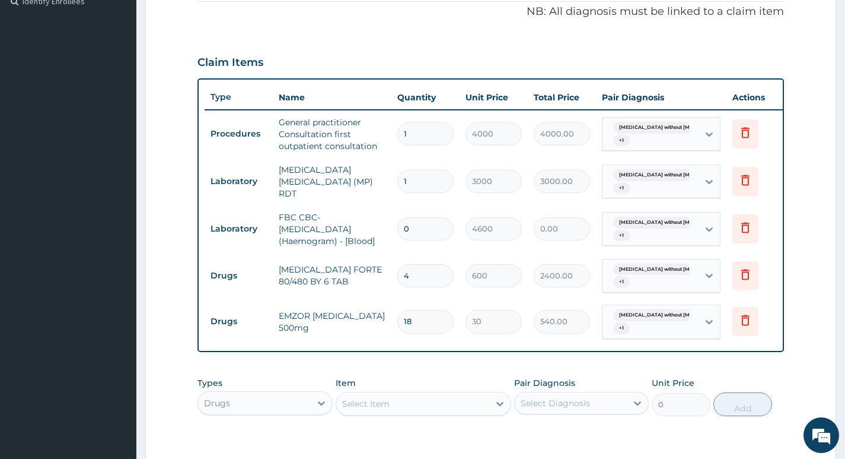
click at [421, 229] on input "0" at bounding box center [426, 228] width 56 height 23
type input "1"
type input "4600.00"
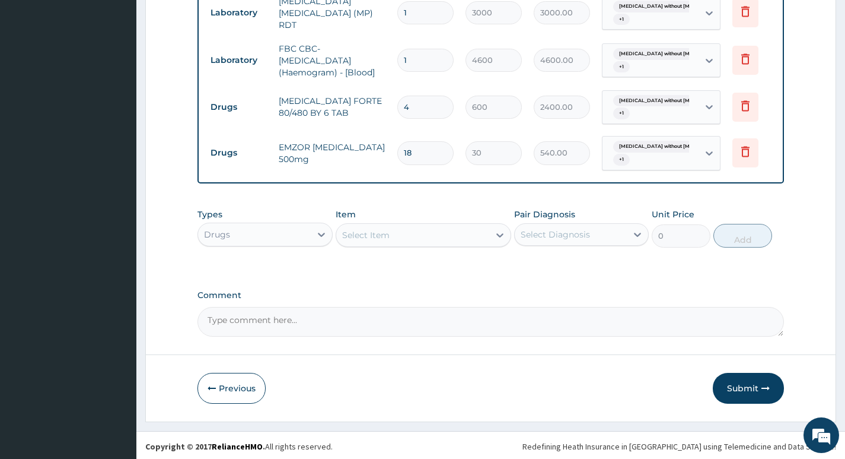
scroll to position [541, 0]
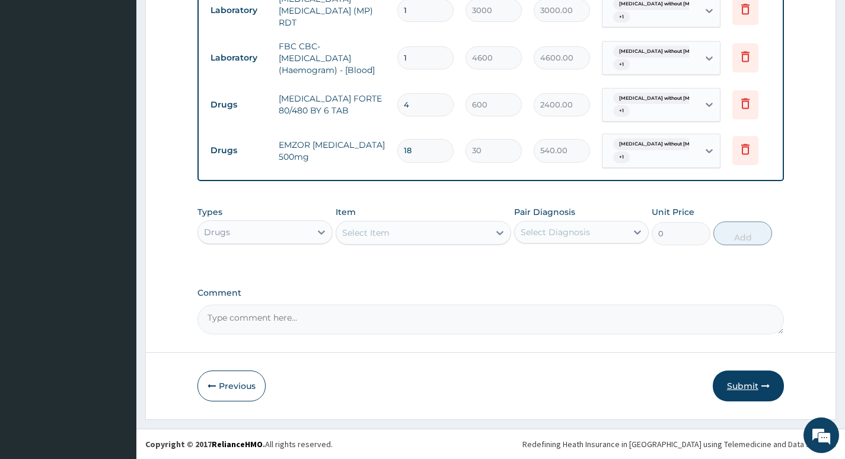
type input "1"
click at [746, 384] on button "Submit" at bounding box center [748, 385] width 71 height 31
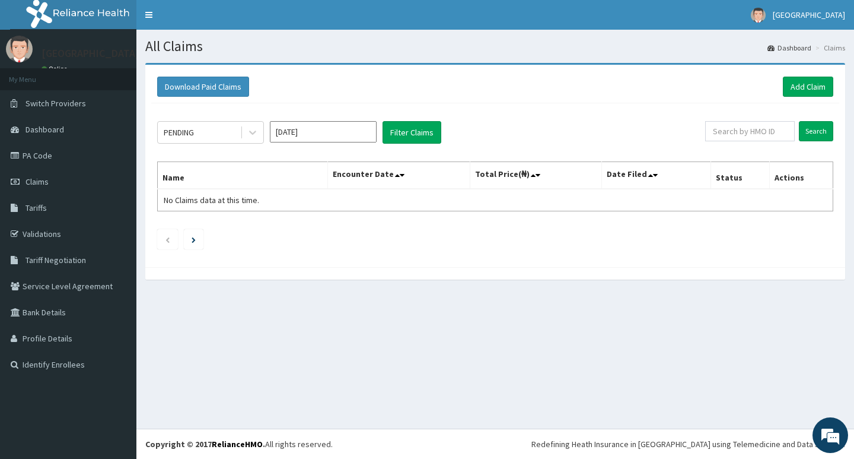
click at [332, 128] on input "[DATE]" at bounding box center [323, 131] width 107 height 21
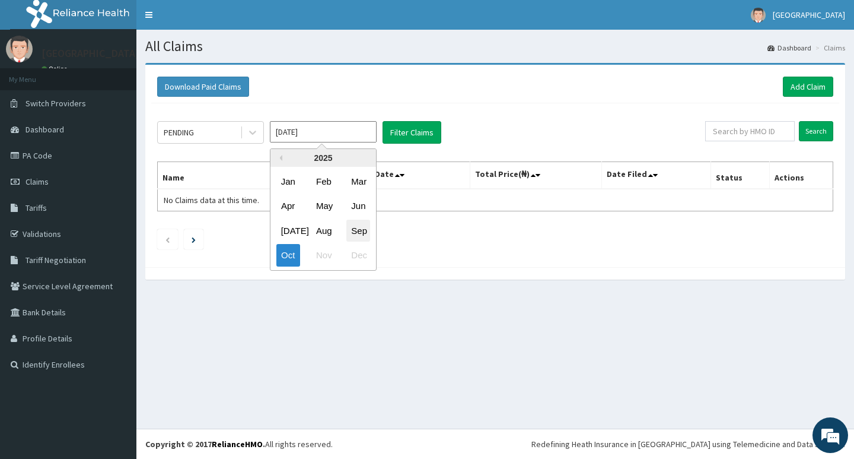
click at [354, 224] on div "Sep" at bounding box center [358, 231] width 24 height 22
type input "[DATE]"
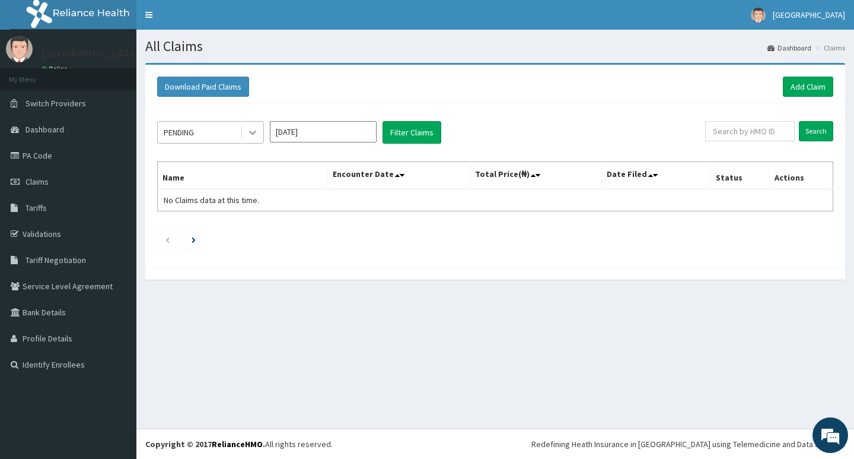
click at [249, 136] on icon at bounding box center [253, 132] width 12 height 12
click at [403, 130] on button "Filter Claims" at bounding box center [412, 132] width 59 height 23
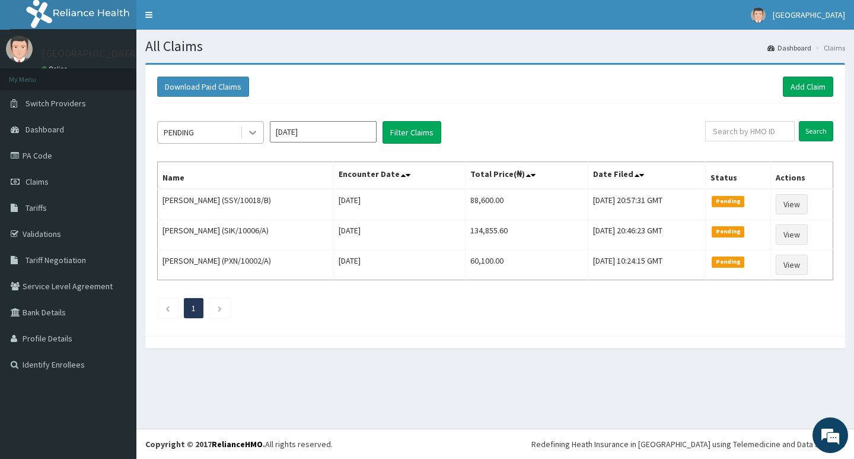
click at [251, 135] on icon at bounding box center [253, 132] width 12 height 12
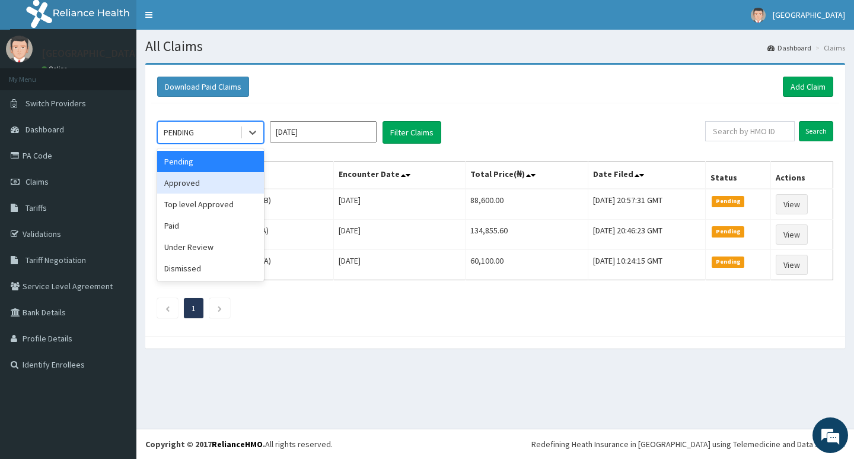
click at [219, 180] on div "Approved" at bounding box center [210, 182] width 107 height 21
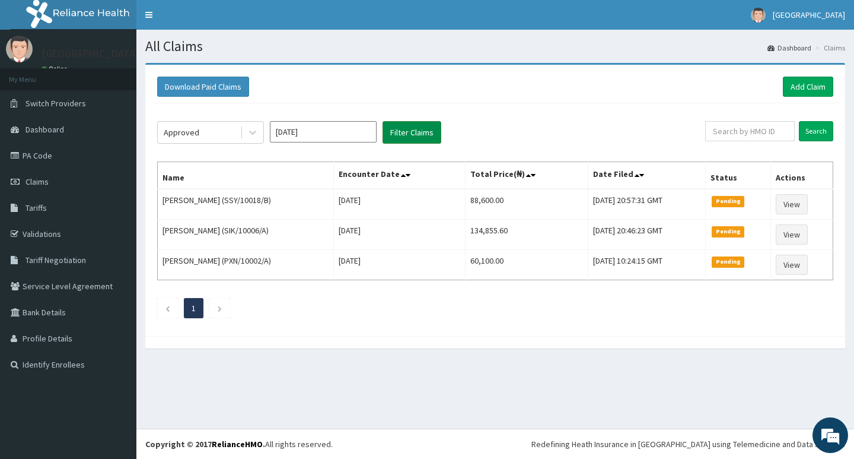
click at [418, 128] on button "Filter Claims" at bounding box center [412, 132] width 59 height 23
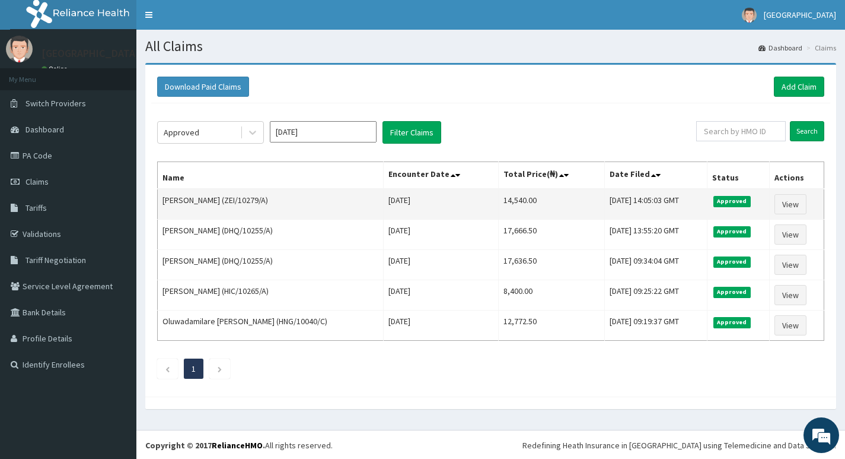
drag, startPoint x: 264, startPoint y: 201, endPoint x: 304, endPoint y: 205, distance: 40.5
click at [304, 205] on td "Smith Adenike Olasunkanmi (ZEI/10279/A)" at bounding box center [271, 204] width 226 height 31
copy td "ZEI/10279/A"
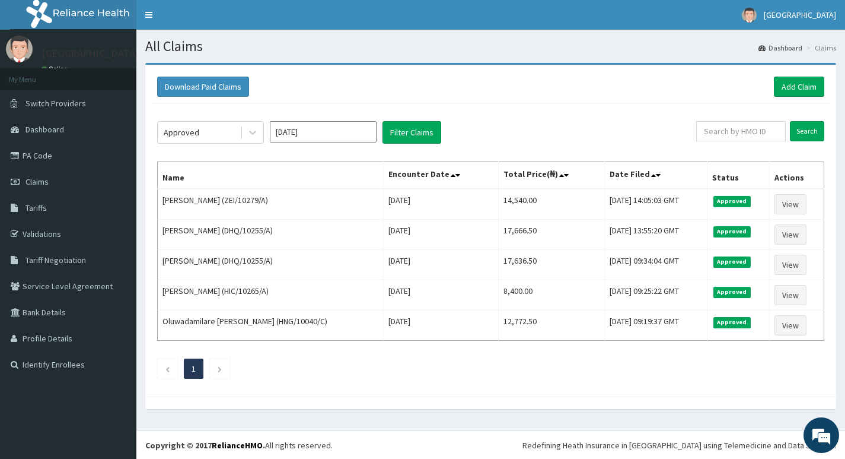
drag, startPoint x: 684, startPoint y: 111, endPoint x: 691, endPoint y: 111, distance: 6.5
click at [683, 111] on div "Approved Sep 2025 Filter Claims Search Name Encounter Date Total Price(₦) Date …" at bounding box center [490, 246] width 679 height 287
click at [783, 85] on link "Add Claim" at bounding box center [799, 87] width 50 height 20
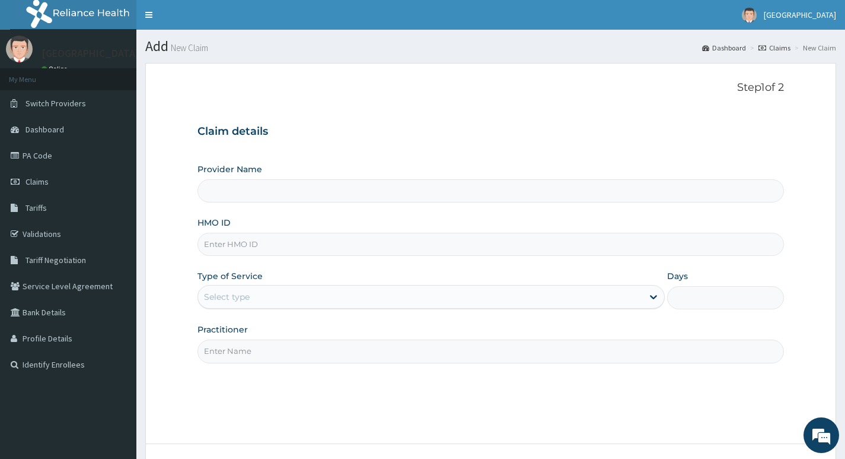
click at [360, 144] on div "Claim details Provider Name HMO ID Type of Service Select type Days Practitioner" at bounding box center [491, 237] width 587 height 249
click at [318, 246] on input "HMO ID" at bounding box center [491, 244] width 587 height 23
type input "Living Heart Specialist Hospital"
paste input "ZEI/10279/A"
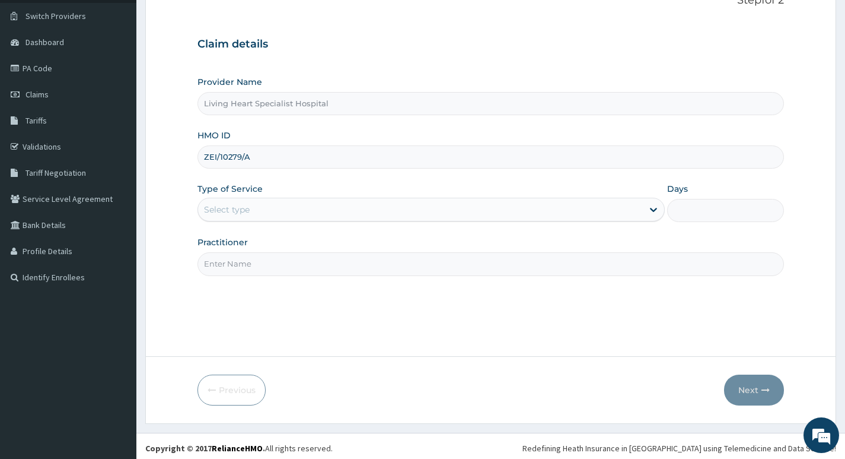
scroll to position [91, 0]
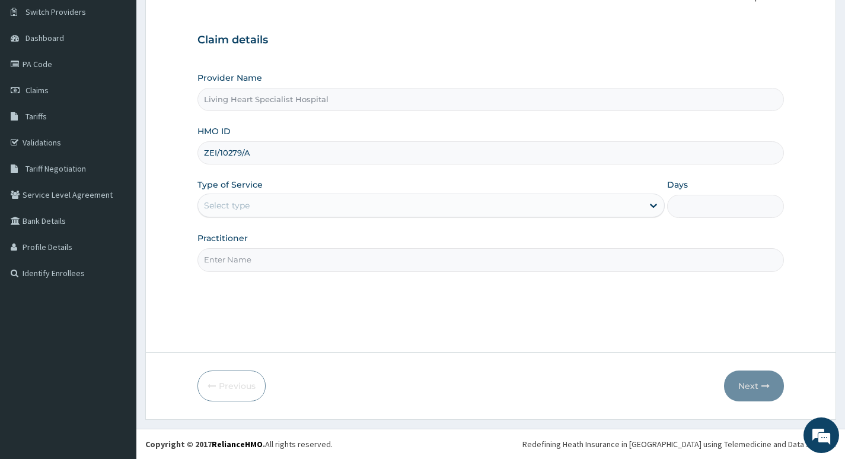
type input "ZEI/10279/A"
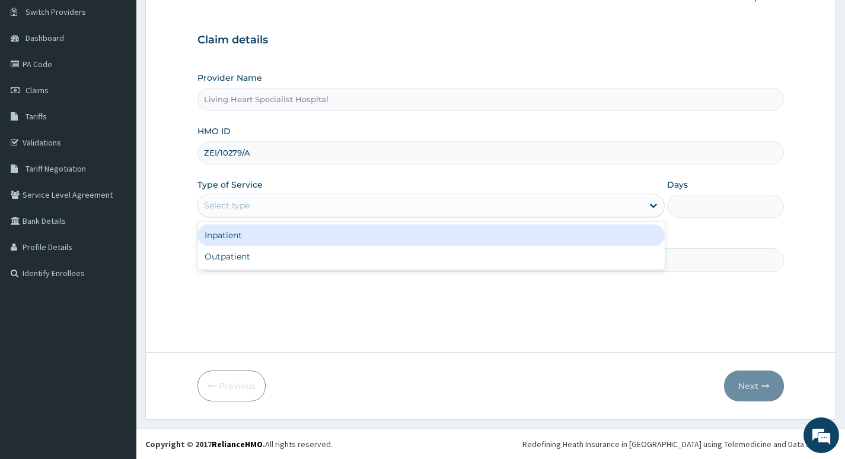
click at [522, 205] on div "Select type" at bounding box center [420, 205] width 445 height 19
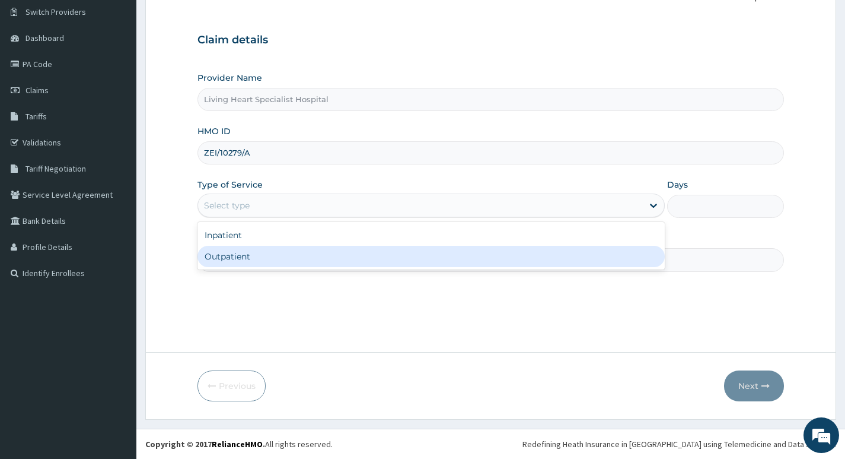
click at [491, 254] on div "Outpatient" at bounding box center [432, 256] width 468 height 21
type input "1"
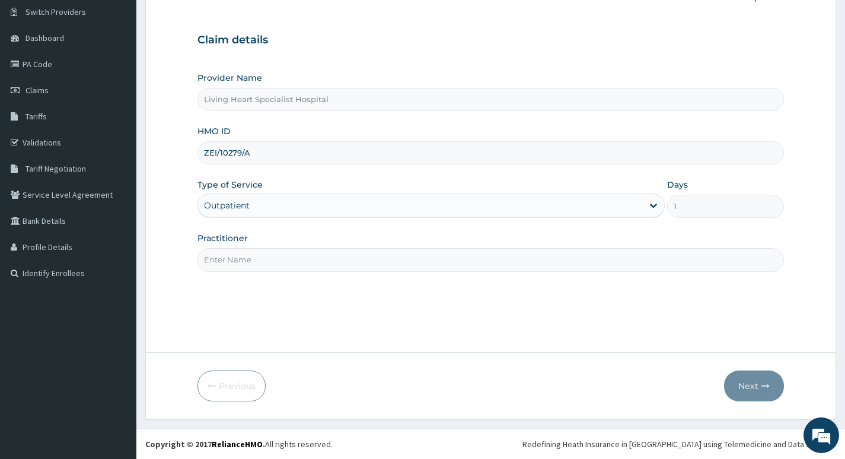
click at [495, 259] on input "Practitioner" at bounding box center [491, 259] width 587 height 23
type input "DR. FAVOUR EZEM"
click at [745, 382] on button "Next" at bounding box center [754, 385] width 60 height 31
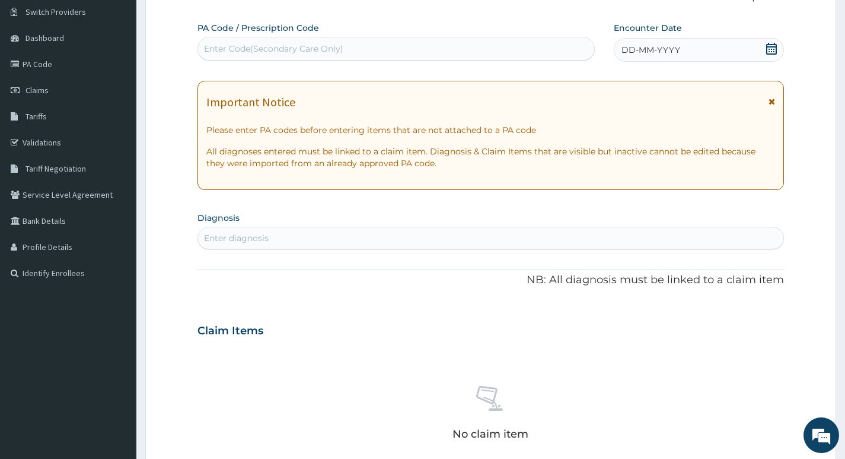
click at [499, 233] on div "Enter diagnosis" at bounding box center [491, 237] width 586 height 19
type input "SEPSI"
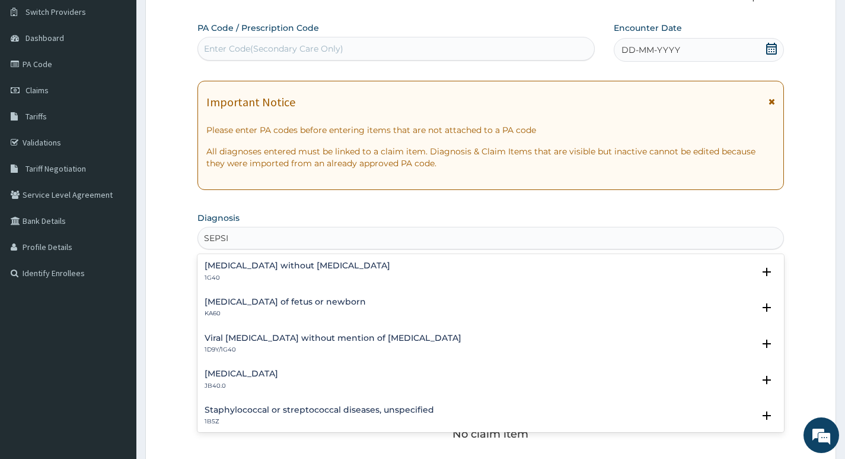
click at [290, 264] on h4 "Sepsis without septic shock" at bounding box center [298, 265] width 186 height 9
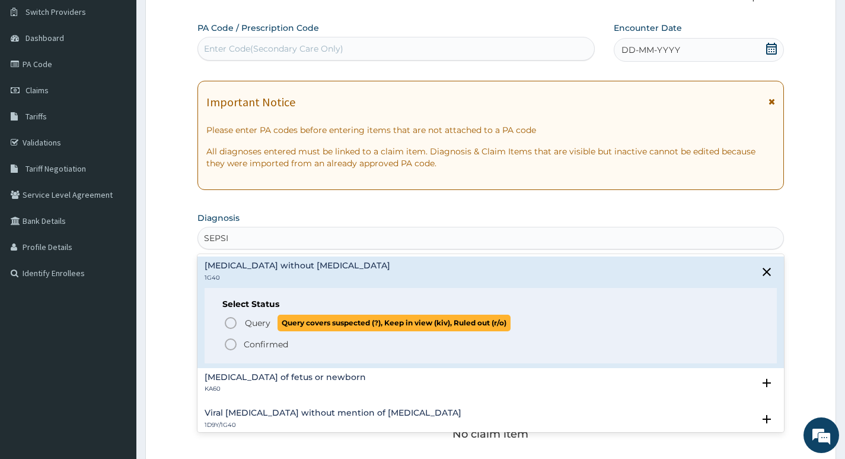
click at [228, 322] on icon "status option query" at bounding box center [231, 323] width 14 height 14
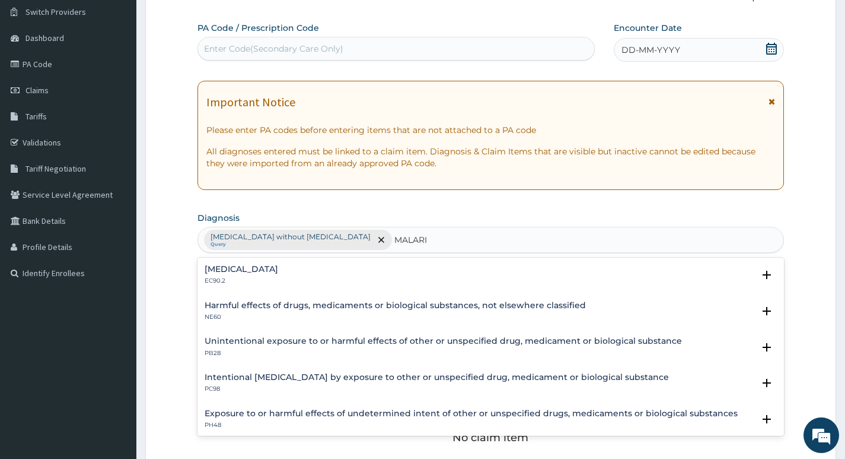
type input "MALARIA"
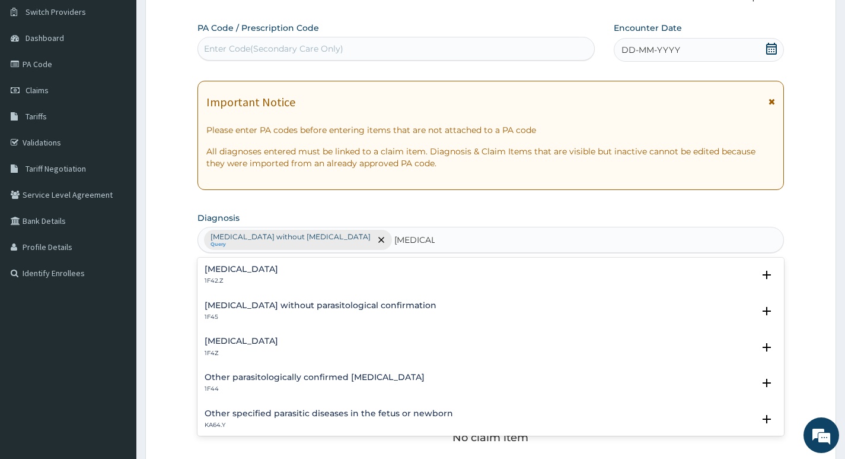
click at [255, 342] on h4 "Malaria, unspecified" at bounding box center [242, 340] width 74 height 9
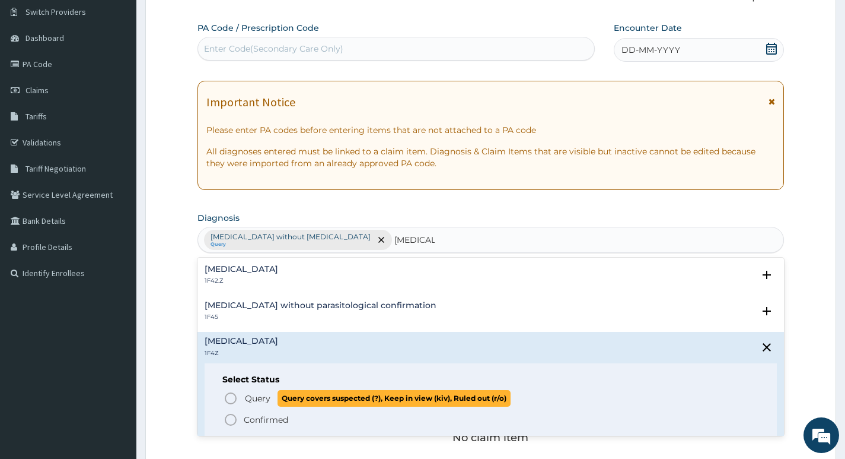
click at [228, 396] on icon "status option query" at bounding box center [231, 398] width 14 height 14
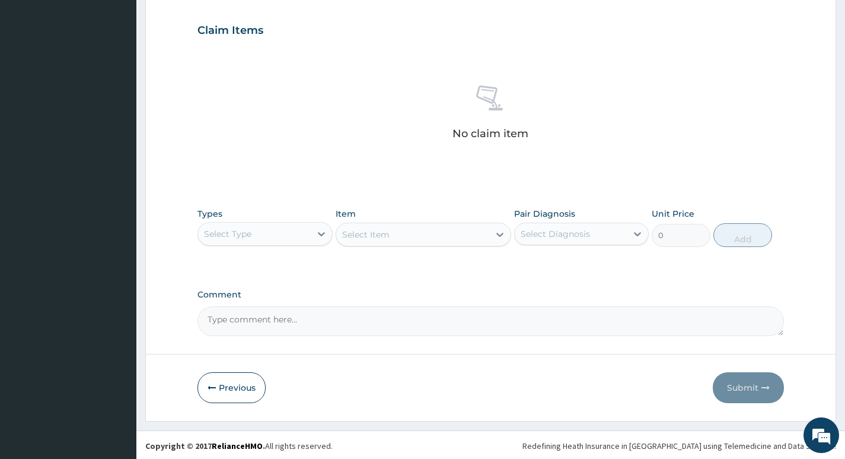
scroll to position [397, 0]
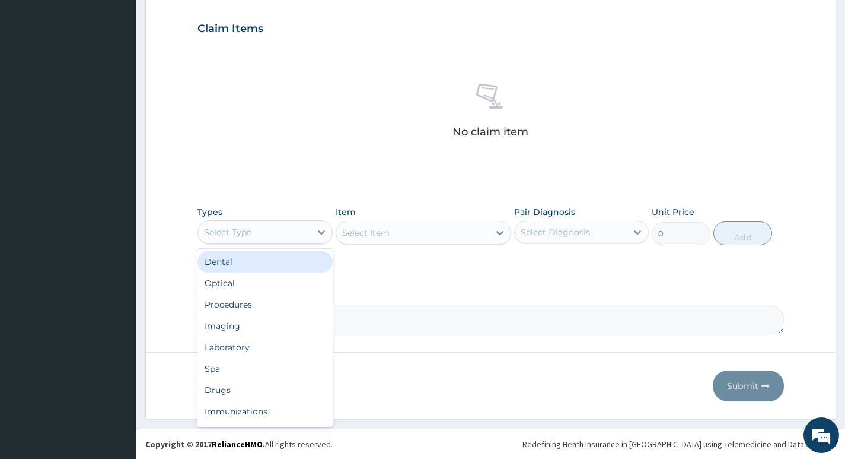
click at [290, 234] on div "Select Type" at bounding box center [254, 231] width 112 height 19
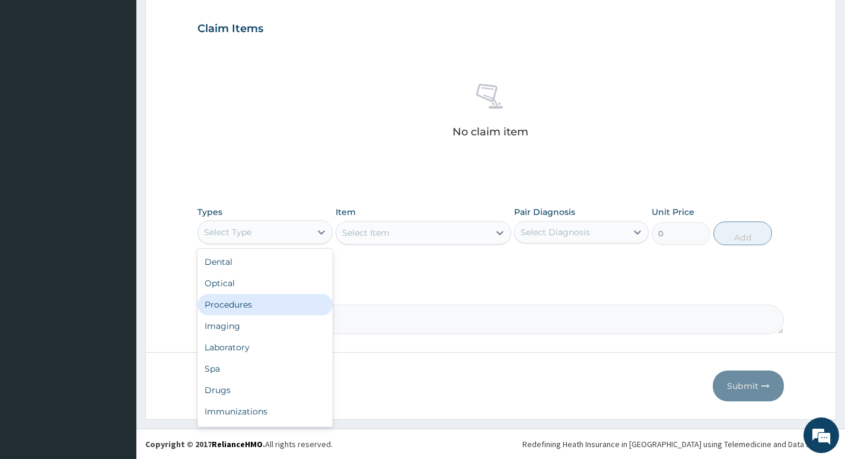
click at [244, 304] on div "Procedures" at bounding box center [265, 304] width 135 height 21
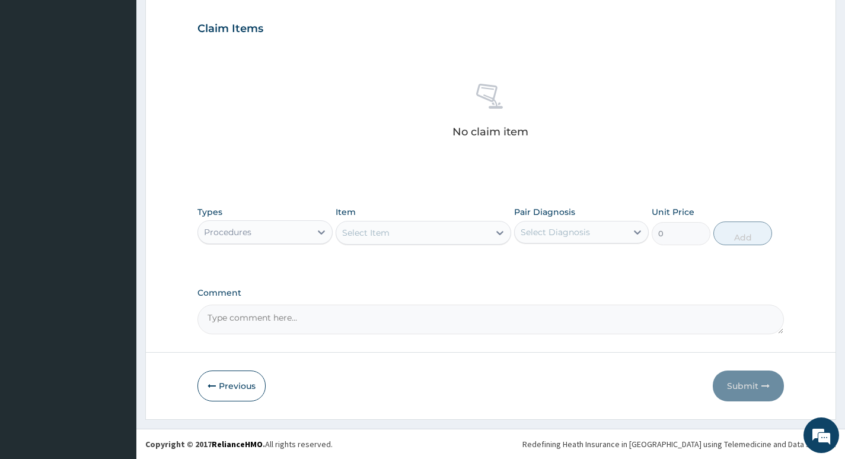
click at [466, 233] on div "Select Item" at bounding box center [413, 232] width 154 height 19
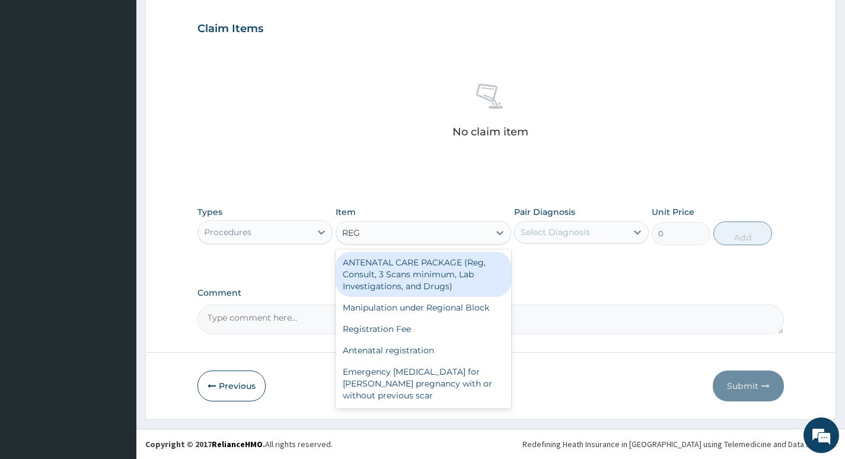
type input "REGI"
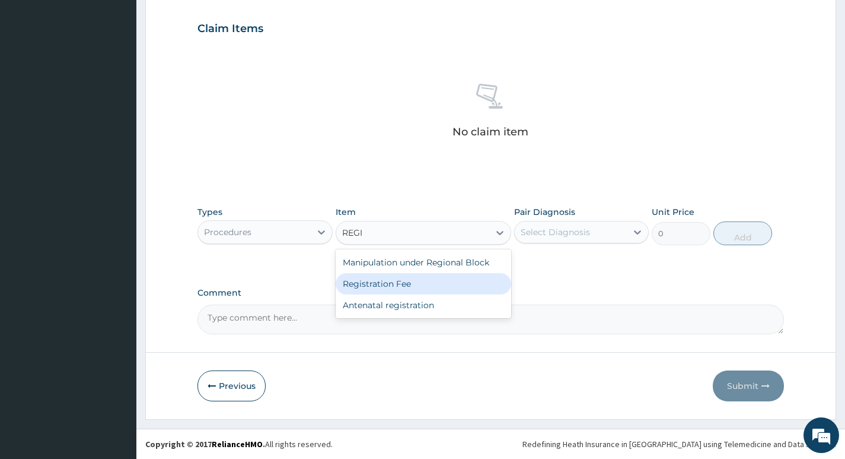
click at [383, 287] on div "Registration Fee" at bounding box center [424, 283] width 176 height 21
type input "2500"
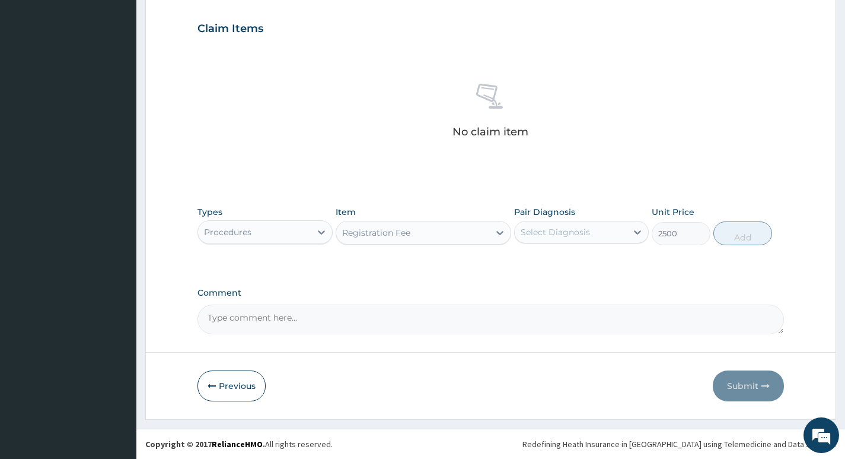
click at [609, 234] on div "Select Diagnosis" at bounding box center [571, 231] width 112 height 19
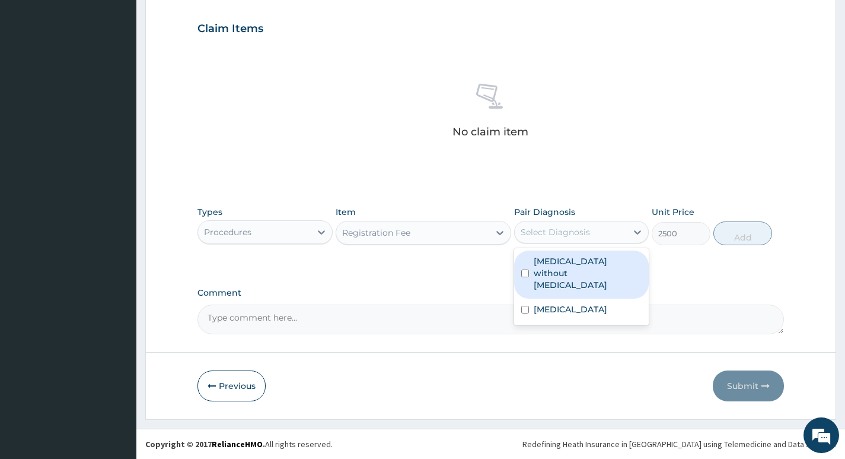
click at [598, 259] on label "Sepsis without septic shock" at bounding box center [588, 273] width 108 height 36
checkbox input "true"
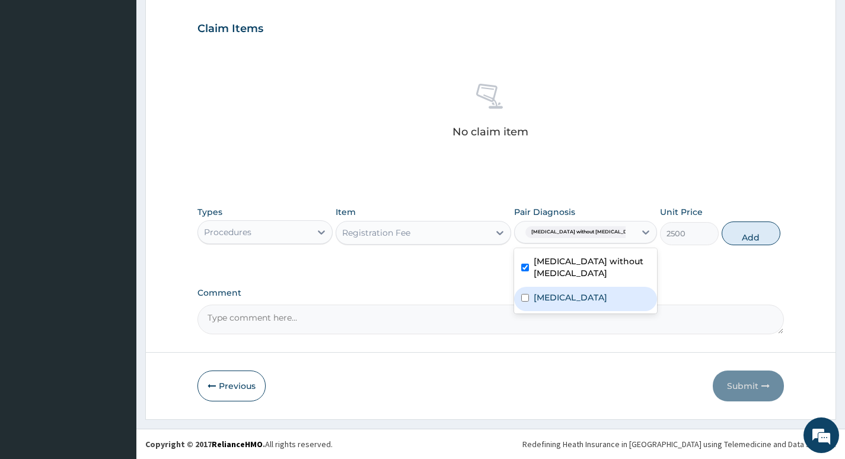
click at [580, 294] on label "Malaria, unspecified" at bounding box center [571, 297] width 74 height 12
checkbox input "true"
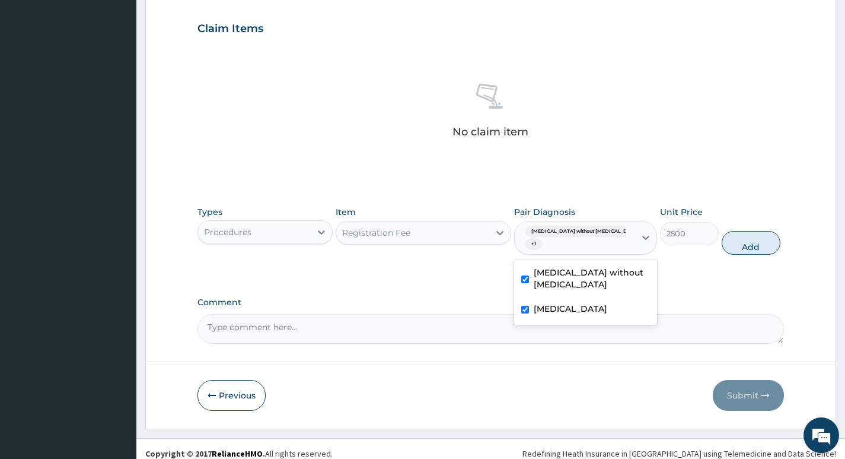
click at [712, 276] on div "Types Procedures Item Registration Fee Pair Diagnosis option Malaria, unspecifi…" at bounding box center [491, 239] width 587 height 79
click at [737, 243] on button "Add" at bounding box center [751, 243] width 59 height 24
type input "0"
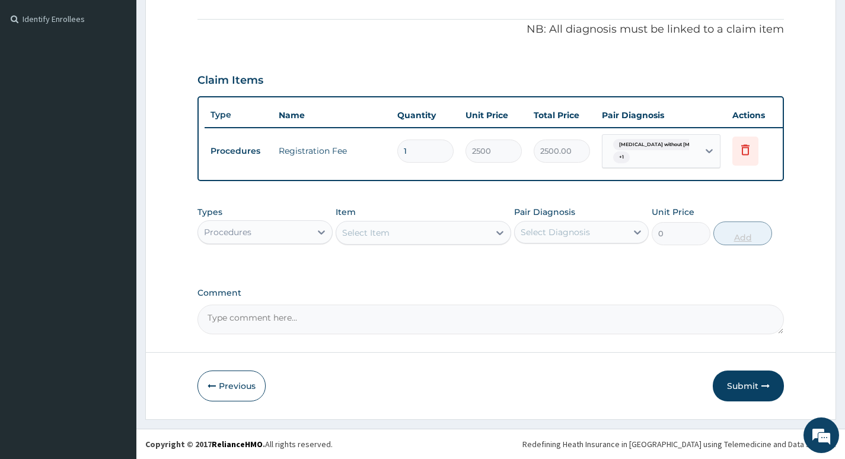
scroll to position [354, 0]
click at [732, 387] on button "Submit" at bounding box center [748, 385] width 71 height 31
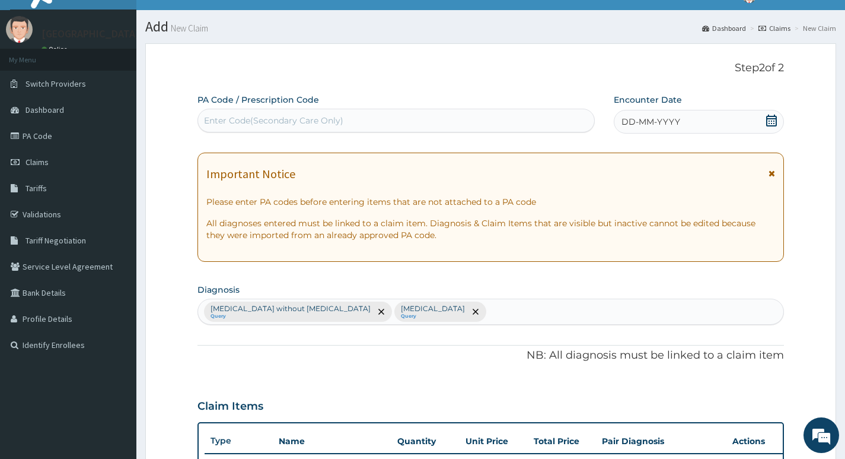
scroll to position [0, 0]
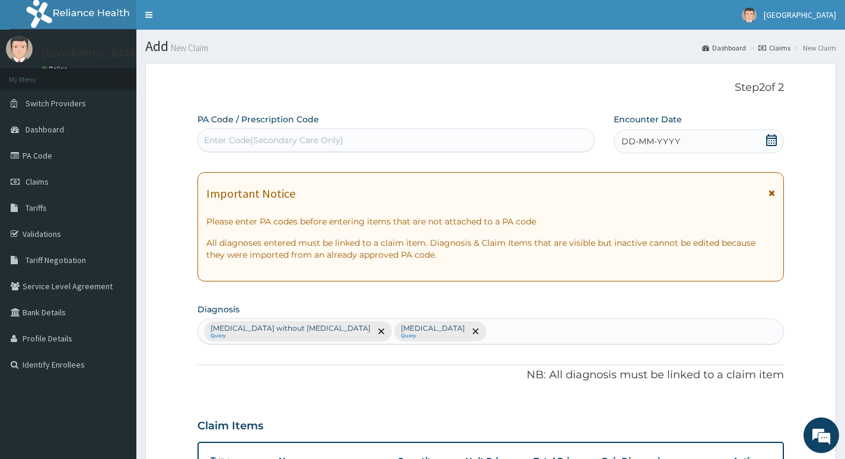
click at [722, 142] on div "DD-MM-YYYY" at bounding box center [699, 141] width 170 height 24
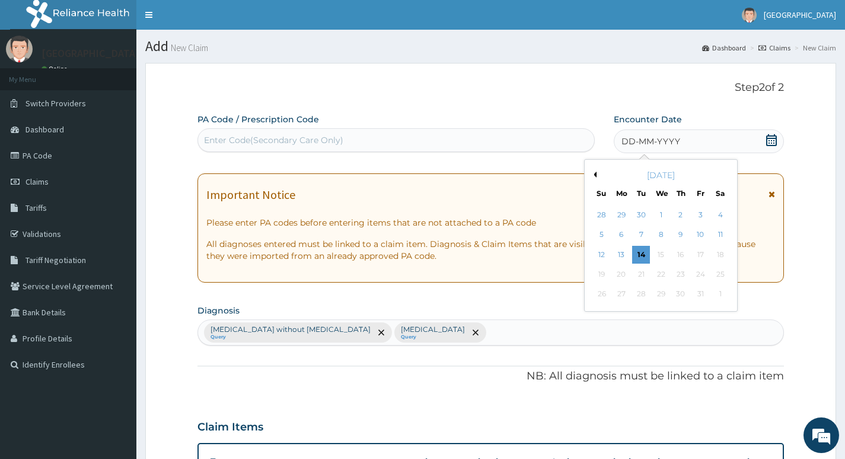
click at [594, 175] on button "Previous Month" at bounding box center [594, 174] width 6 height 6
click at [616, 253] on div "15" at bounding box center [622, 255] width 18 height 18
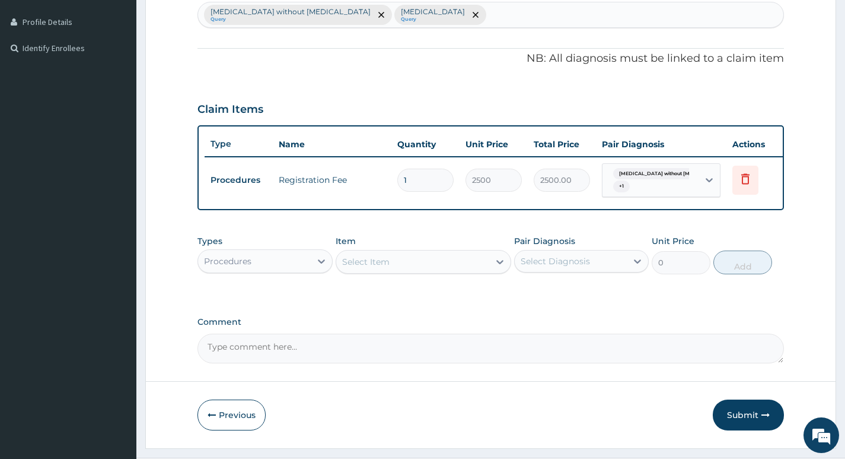
scroll to position [354, 0]
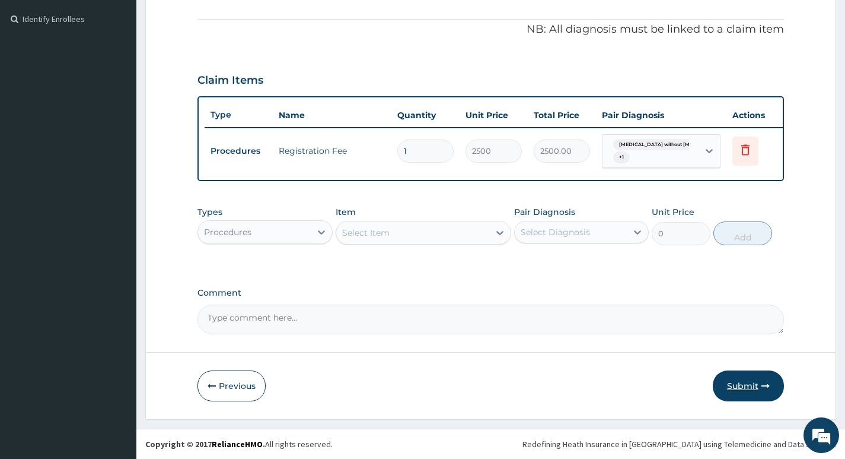
click at [742, 387] on button "Submit" at bounding box center [748, 385] width 71 height 31
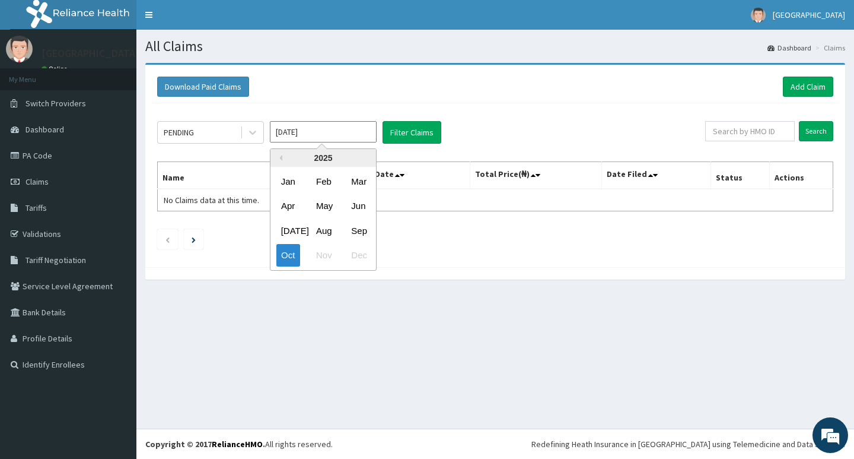
click at [344, 133] on input "[DATE]" at bounding box center [323, 131] width 107 height 21
click at [359, 229] on div "Sep" at bounding box center [358, 231] width 24 height 22
type input "[DATE]"
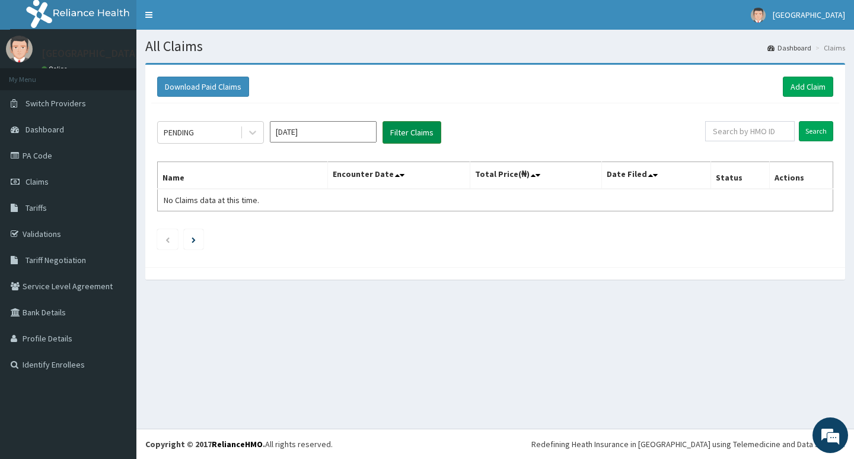
click at [408, 128] on button "Filter Claims" at bounding box center [412, 132] width 59 height 23
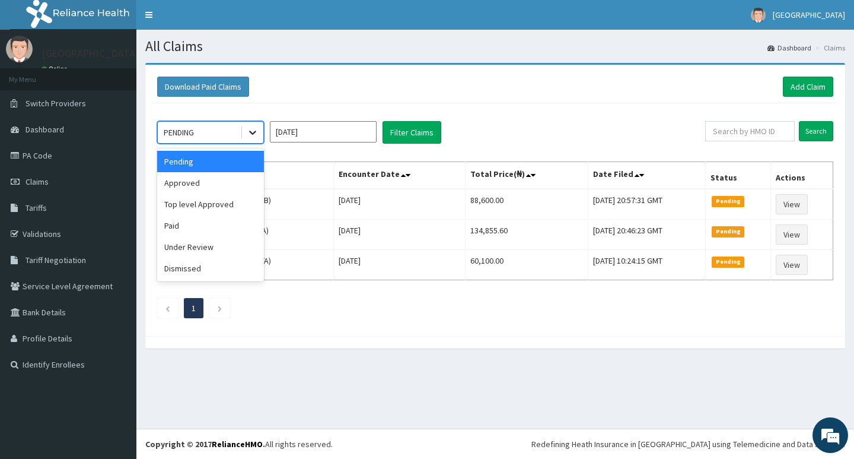
click at [250, 135] on icon at bounding box center [253, 132] width 12 height 12
click at [212, 182] on div "Approved" at bounding box center [210, 182] width 107 height 21
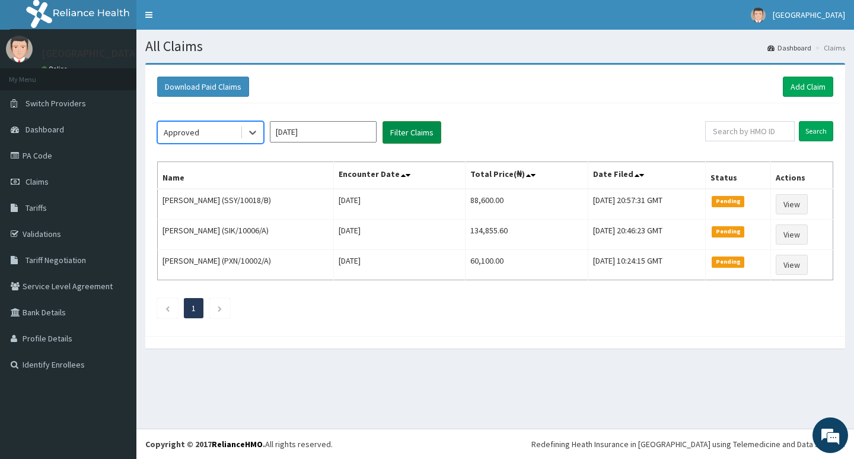
click at [405, 129] on button "Filter Claims" at bounding box center [412, 132] width 59 height 23
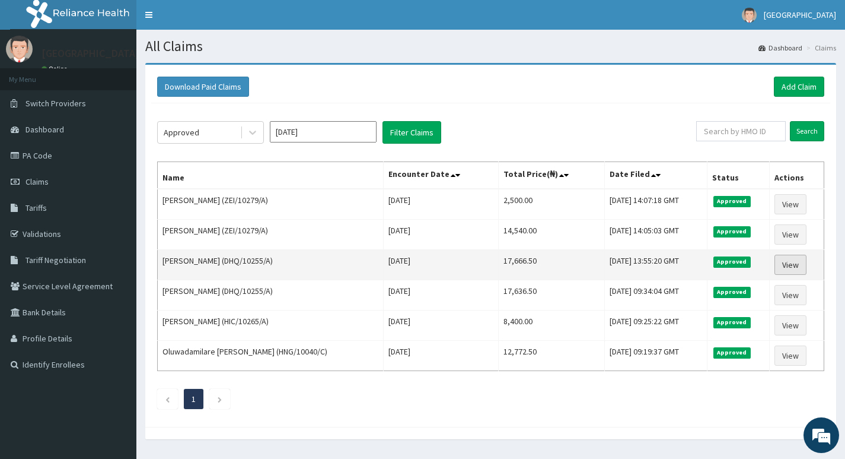
click at [792, 264] on link "View" at bounding box center [791, 265] width 32 height 20
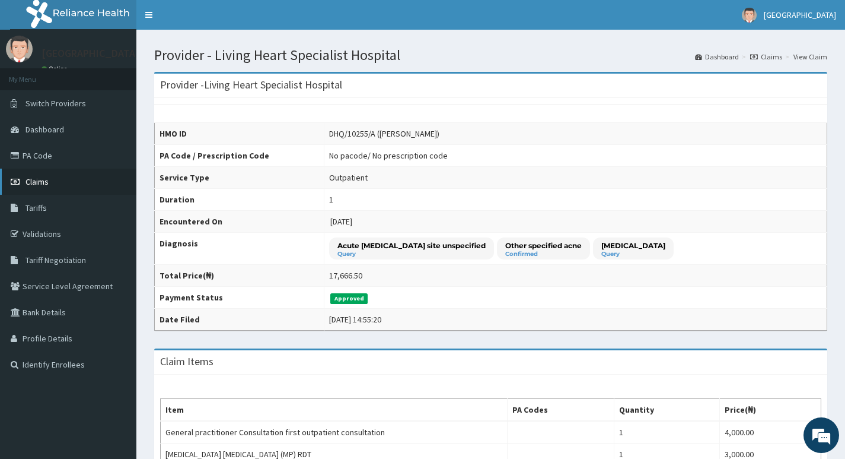
click at [36, 181] on span "Claims" at bounding box center [37, 181] width 23 height 11
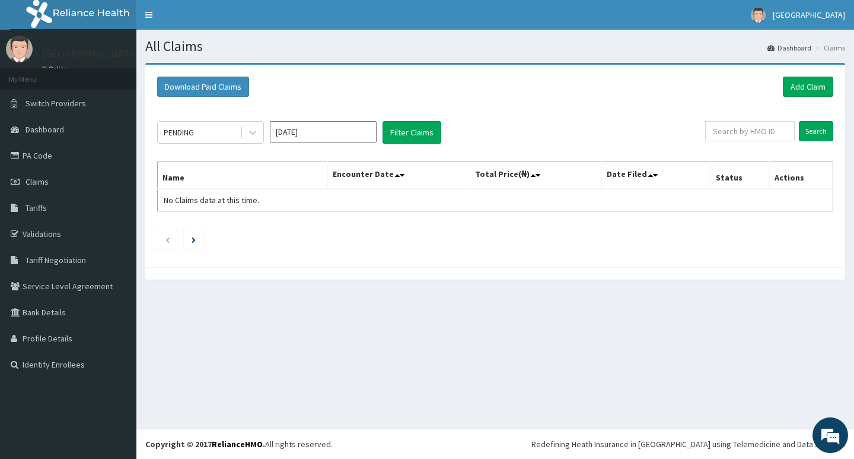
click at [349, 133] on input "[DATE]" at bounding box center [323, 131] width 107 height 21
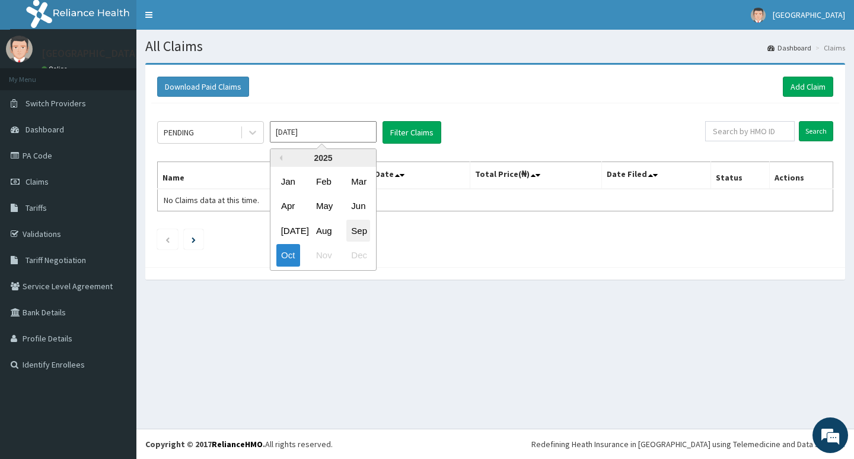
click at [357, 227] on div "Sep" at bounding box center [358, 231] width 24 height 22
type input "[DATE]"
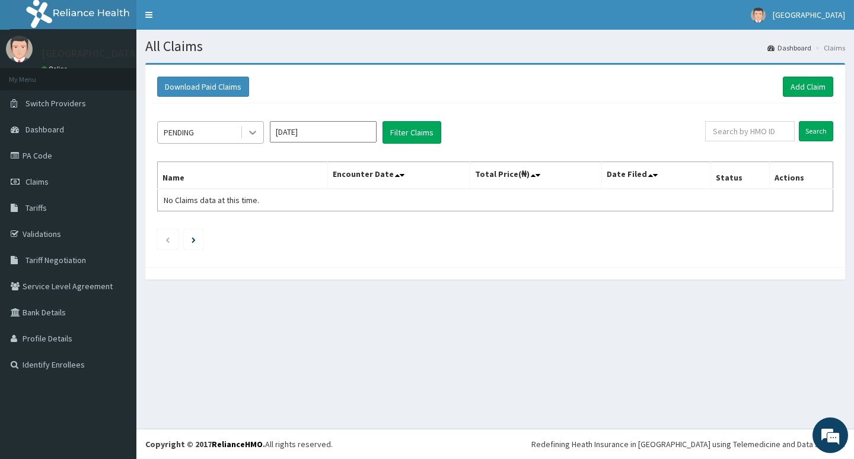
click at [247, 136] on icon at bounding box center [253, 132] width 12 height 12
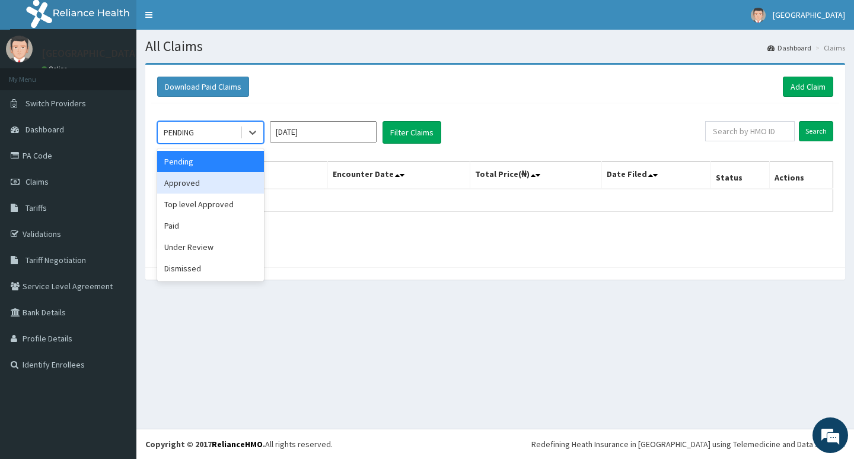
click at [214, 179] on div "Approved" at bounding box center [210, 182] width 107 height 21
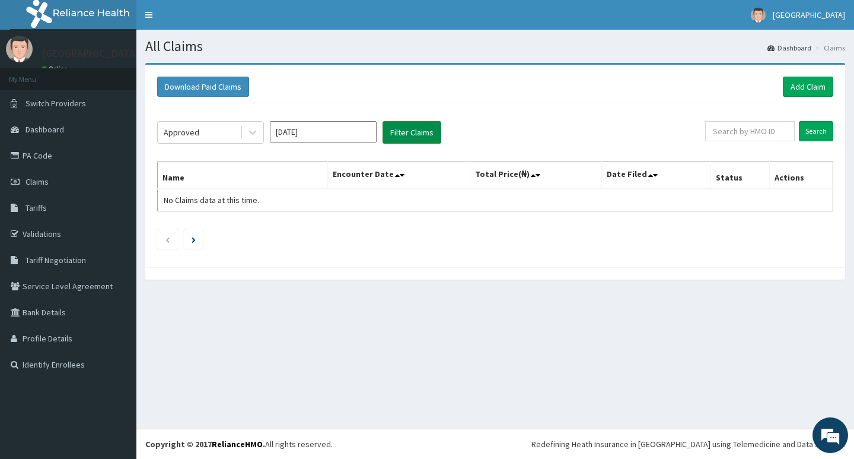
click at [415, 133] on button "Filter Claims" at bounding box center [412, 132] width 59 height 23
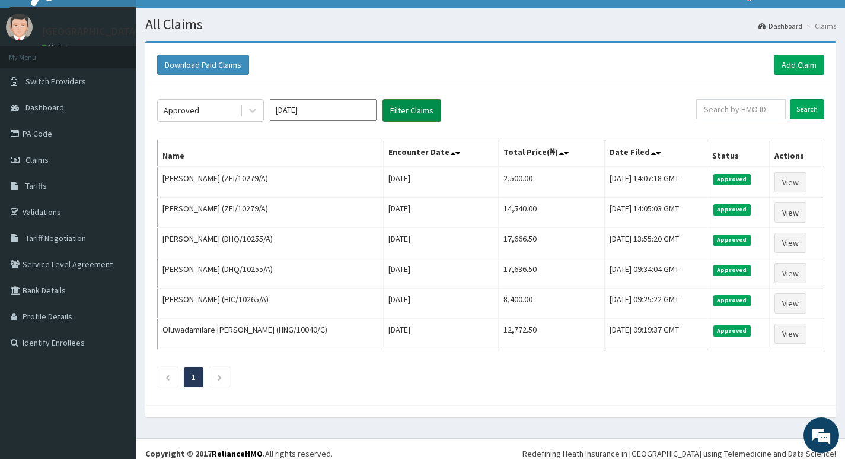
scroll to position [31, 0]
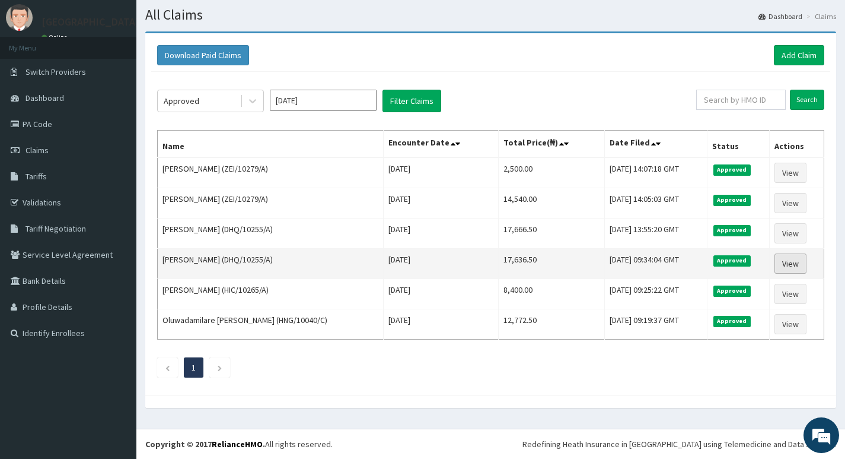
click at [788, 265] on link "View" at bounding box center [791, 263] width 32 height 20
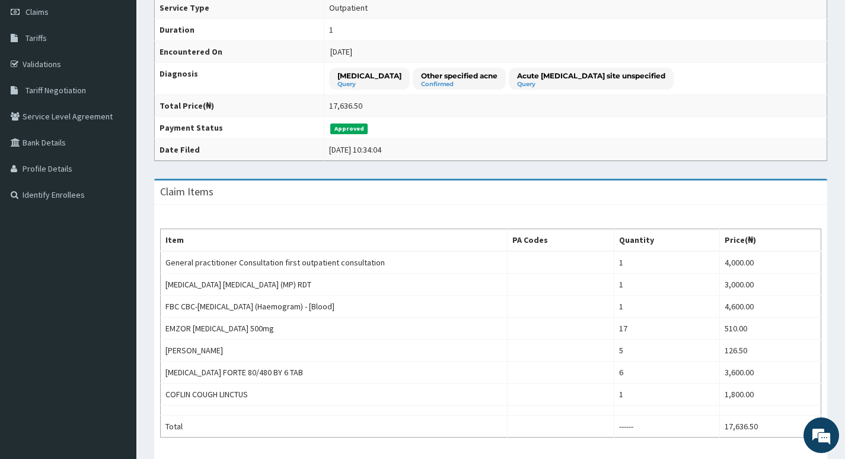
scroll to position [353, 0]
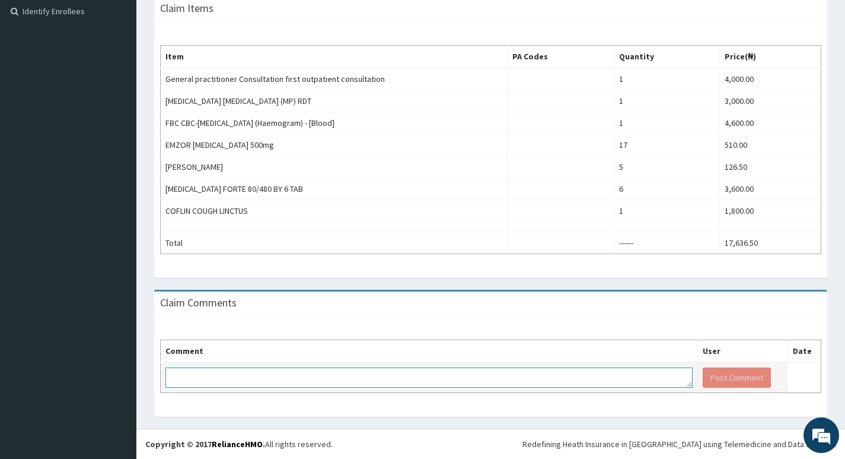
click at [333, 377] on textarea at bounding box center [429, 377] width 527 height 20
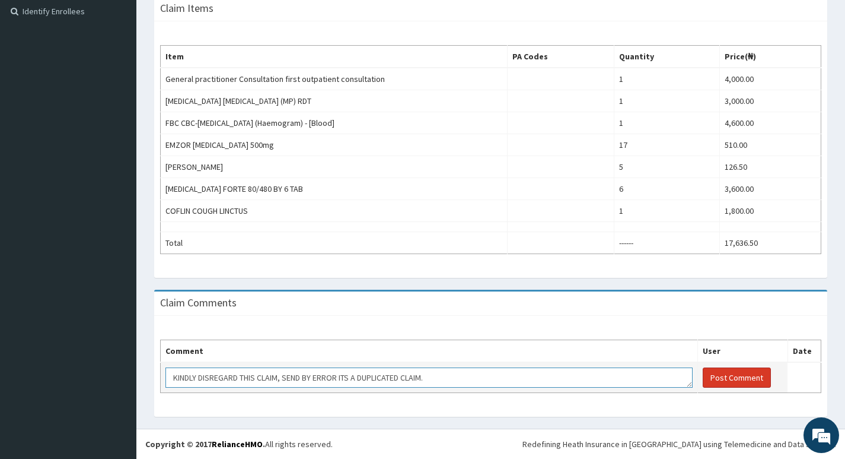
type textarea "KINDLY DISREGARD THIS CLAIM, SEND BY ERROR ITS A DUPLICATED CLAIM."
click at [707, 374] on button "Post Comment" at bounding box center [737, 377] width 68 height 20
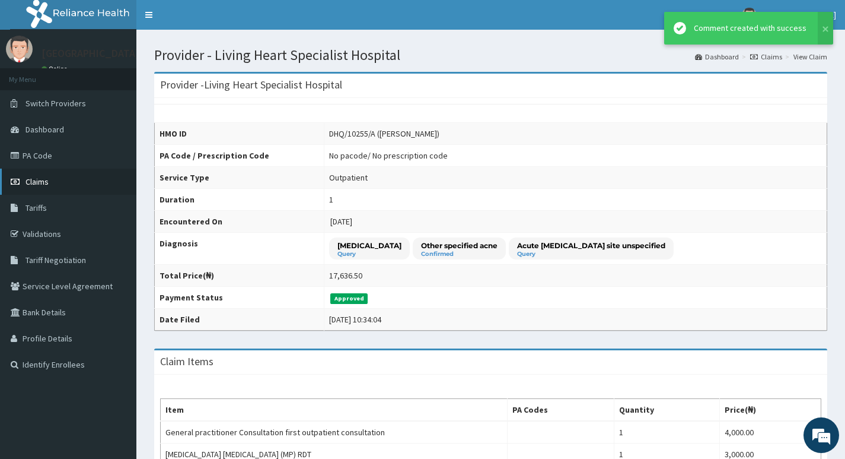
click at [39, 182] on span "Claims" at bounding box center [37, 181] width 23 height 11
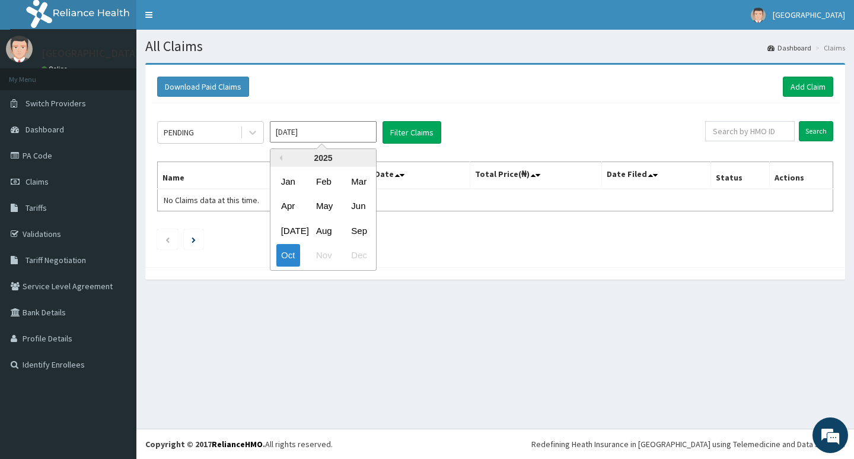
click at [353, 132] on input "[DATE]" at bounding box center [323, 131] width 107 height 21
click at [360, 230] on div "Sep" at bounding box center [358, 231] width 24 height 22
type input "[DATE]"
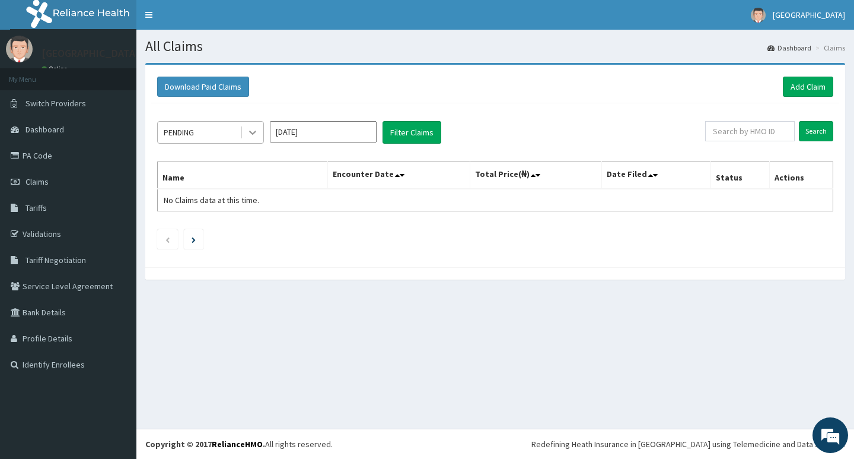
click at [250, 136] on icon at bounding box center [253, 132] width 12 height 12
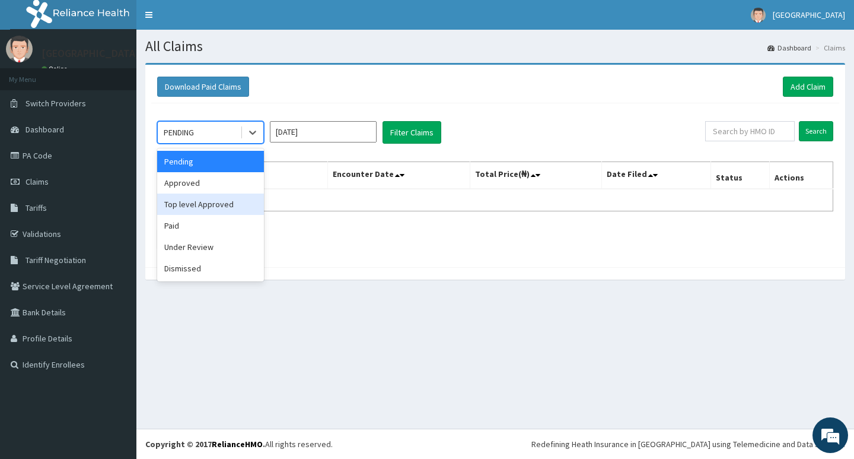
click at [209, 202] on div "Top level Approved" at bounding box center [210, 203] width 107 height 21
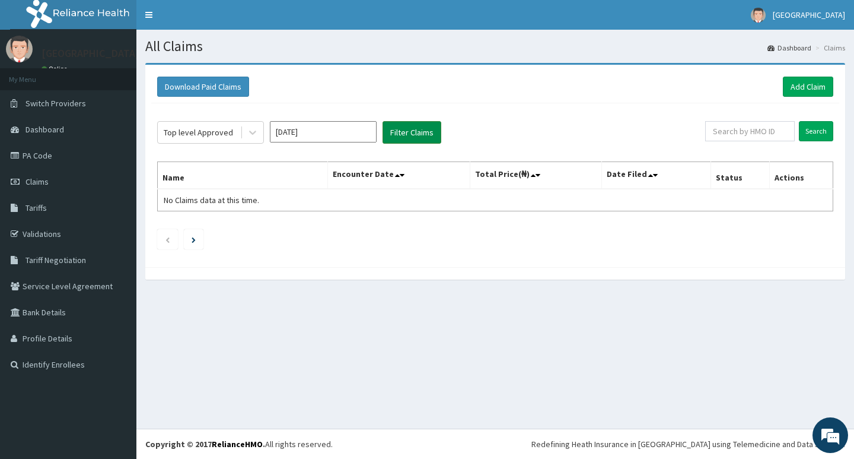
click at [397, 133] on button "Filter Claims" at bounding box center [412, 132] width 59 height 23
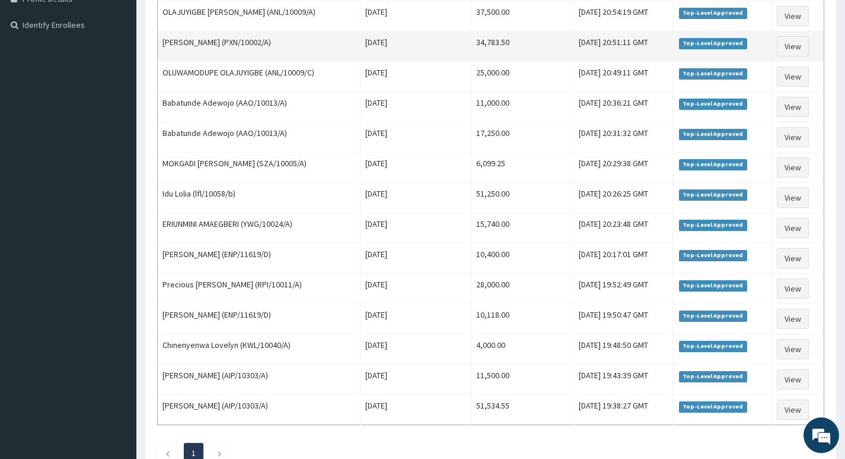
scroll to position [356, 0]
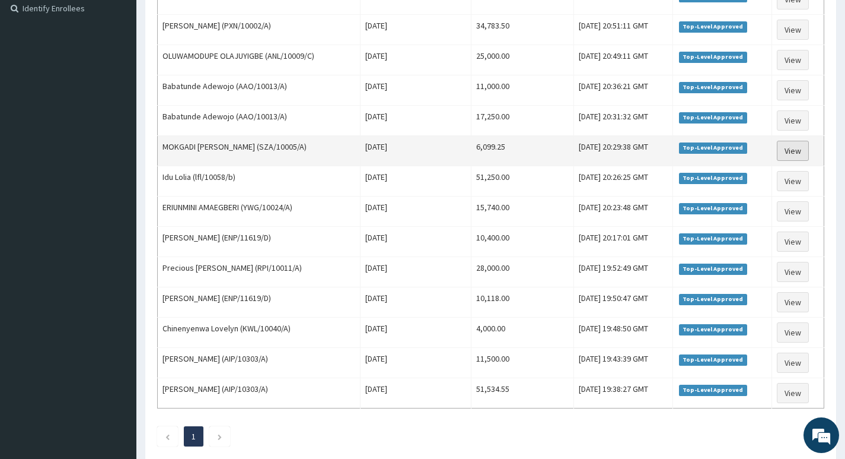
click at [800, 150] on link "View" at bounding box center [793, 151] width 32 height 20
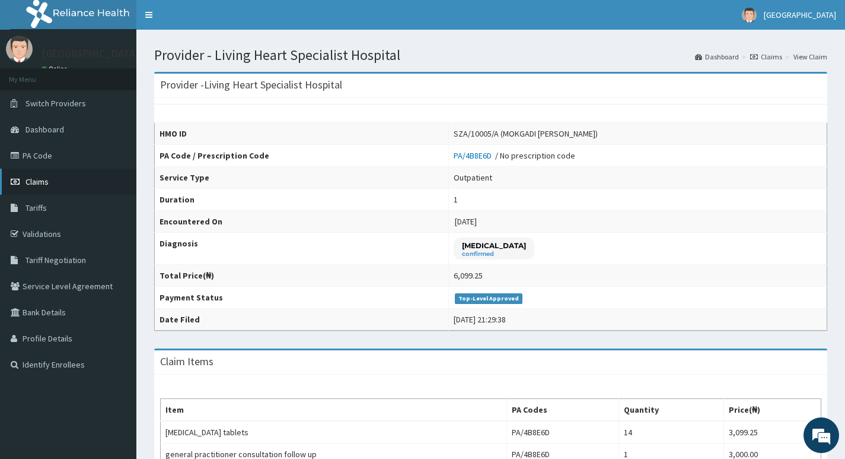
click at [27, 180] on span "Claims" at bounding box center [37, 181] width 23 height 11
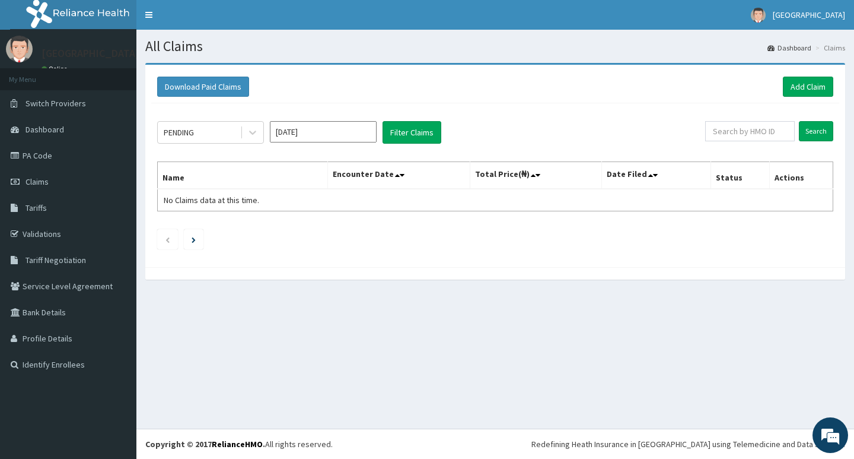
click at [339, 128] on input "[DATE]" at bounding box center [323, 131] width 107 height 21
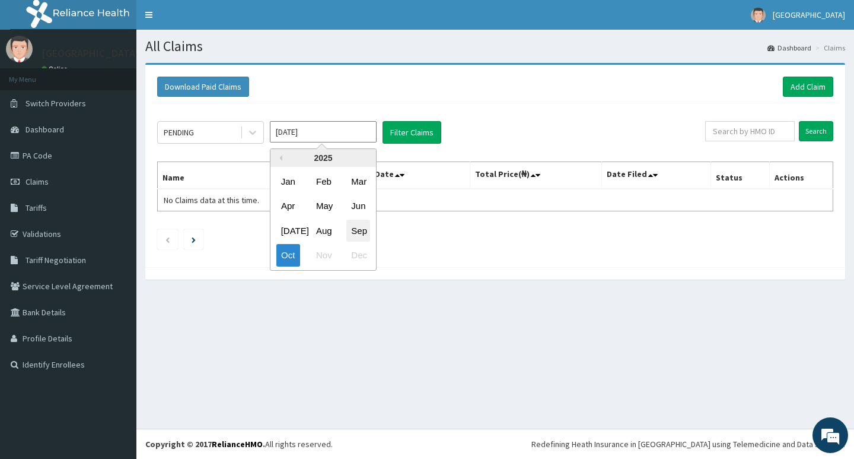
click at [357, 229] on div "Sep" at bounding box center [358, 231] width 24 height 22
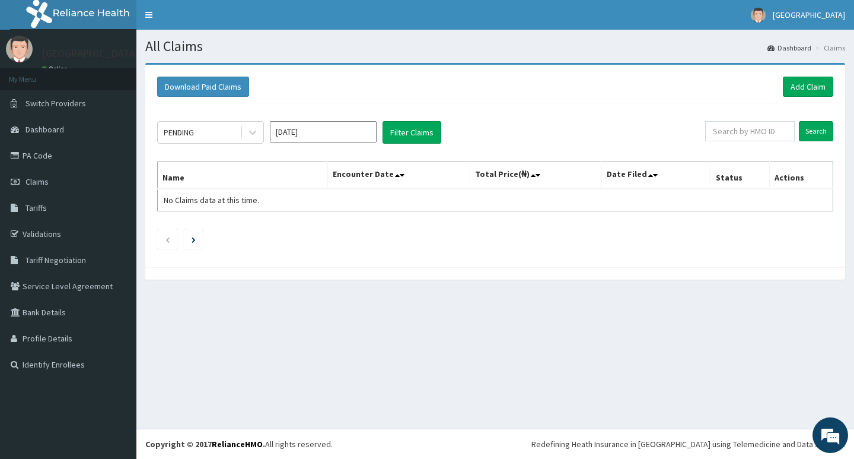
type input "[DATE]"
click at [415, 127] on button "Filter Claims" at bounding box center [412, 132] width 59 height 23
click at [410, 133] on button "Filter Claims" at bounding box center [412, 132] width 59 height 23
click at [252, 139] on div at bounding box center [252, 132] width 21 height 21
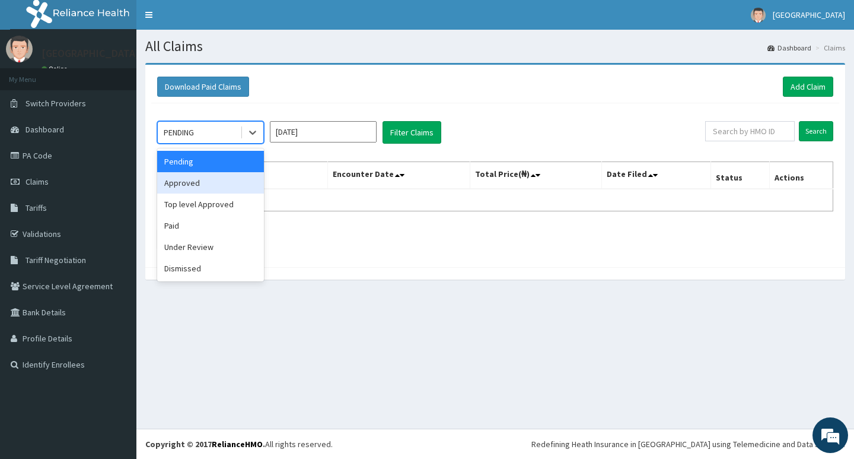
click at [222, 183] on div "Approved" at bounding box center [210, 182] width 107 height 21
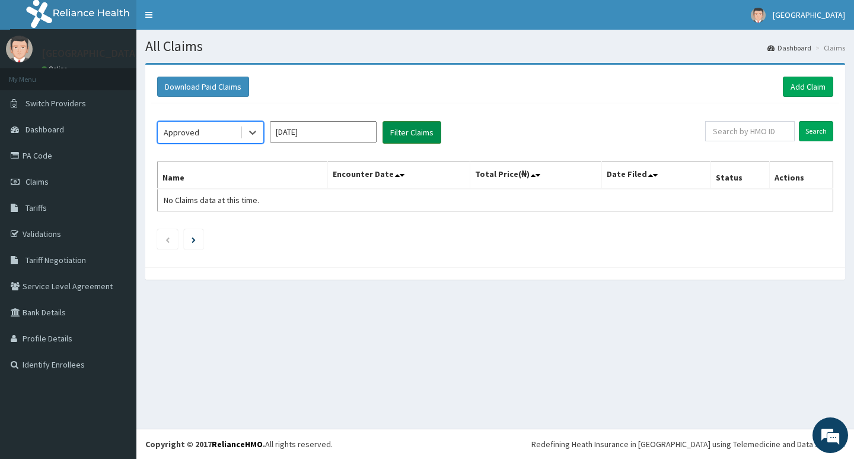
click at [400, 129] on button "Filter Claims" at bounding box center [412, 132] width 59 height 23
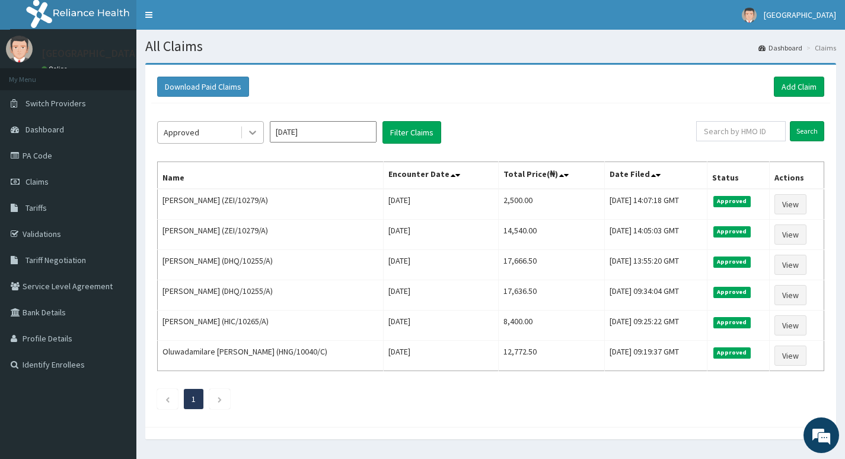
click at [244, 133] on div at bounding box center [252, 132] width 21 height 21
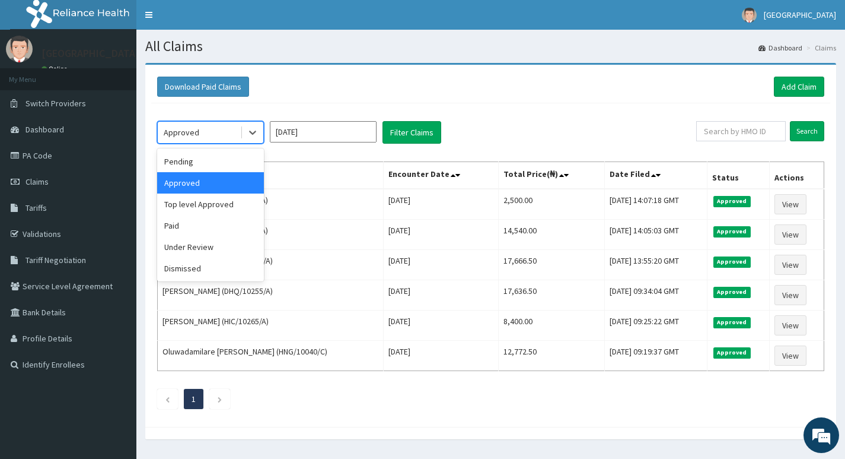
click at [220, 183] on div "Approved" at bounding box center [210, 182] width 107 height 21
click at [253, 139] on div at bounding box center [252, 132] width 21 height 21
click at [185, 224] on div "Paid" at bounding box center [210, 225] width 107 height 21
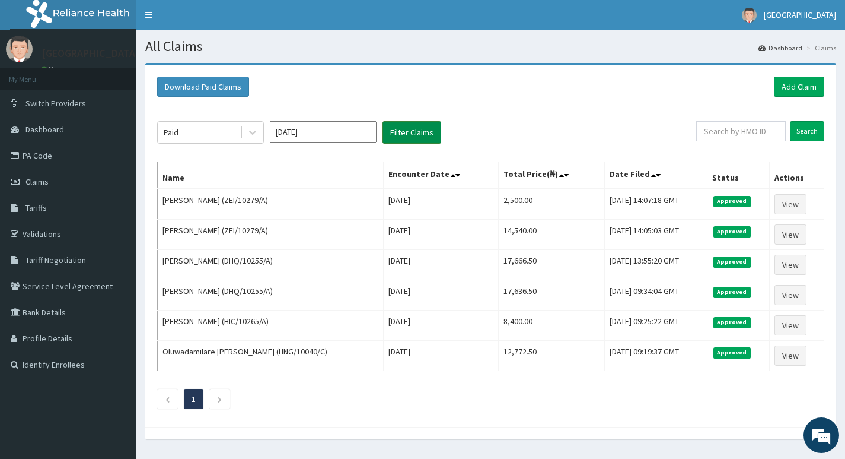
click at [417, 130] on button "Filter Claims" at bounding box center [412, 132] width 59 height 23
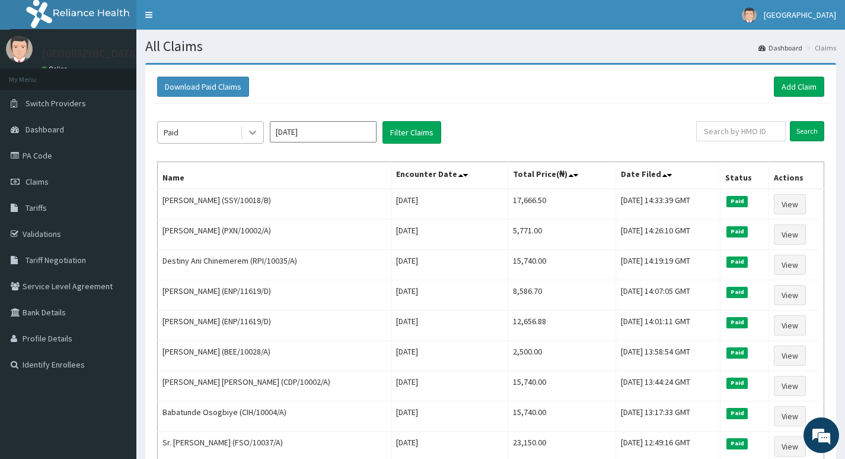
click at [255, 137] on icon at bounding box center [253, 132] width 12 height 12
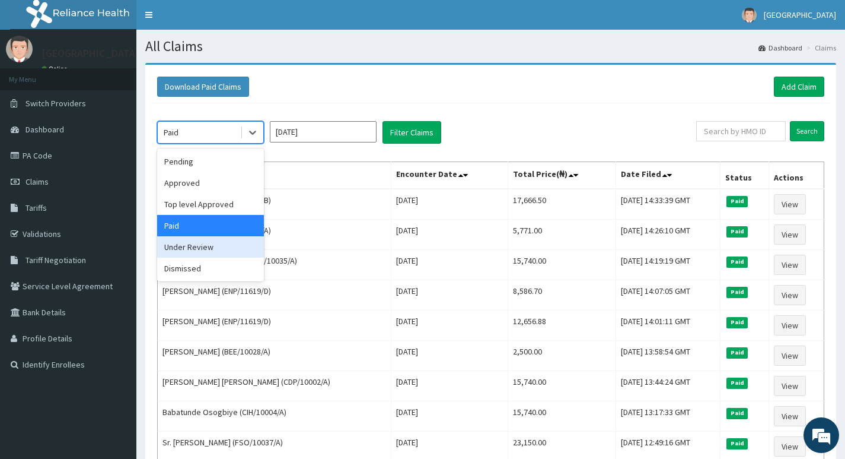
click at [209, 246] on div "Under Review" at bounding box center [210, 246] width 107 height 21
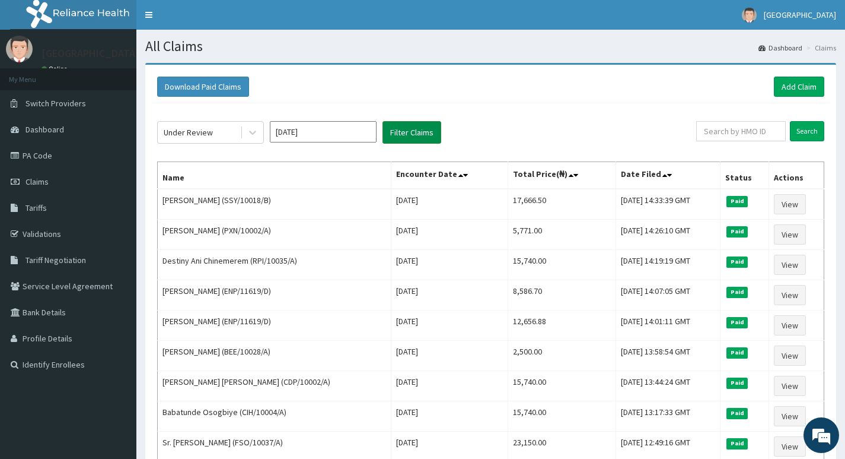
click at [414, 134] on button "Filter Claims" at bounding box center [412, 132] width 59 height 23
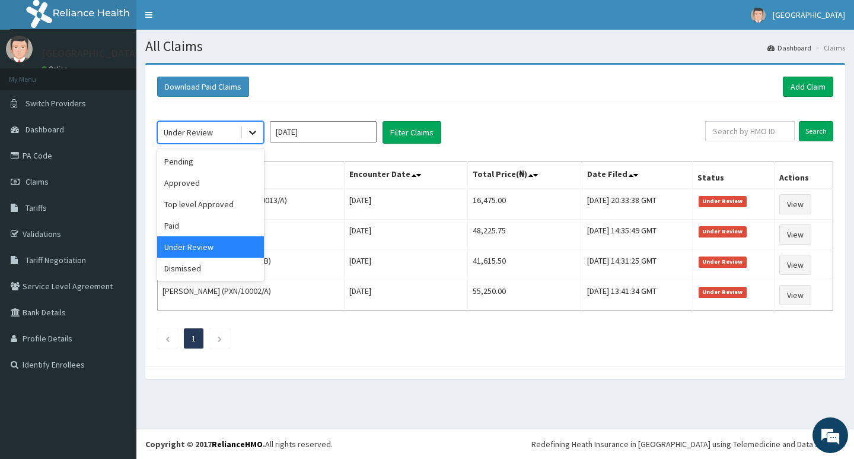
click at [250, 131] on icon at bounding box center [252, 133] width 7 height 4
click at [182, 222] on div "Paid" at bounding box center [210, 225] width 107 height 21
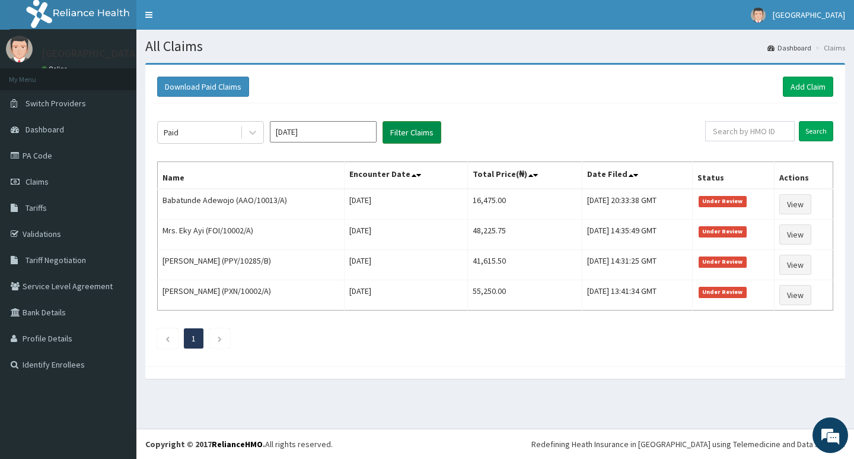
click at [410, 135] on button "Filter Claims" at bounding box center [412, 132] width 59 height 23
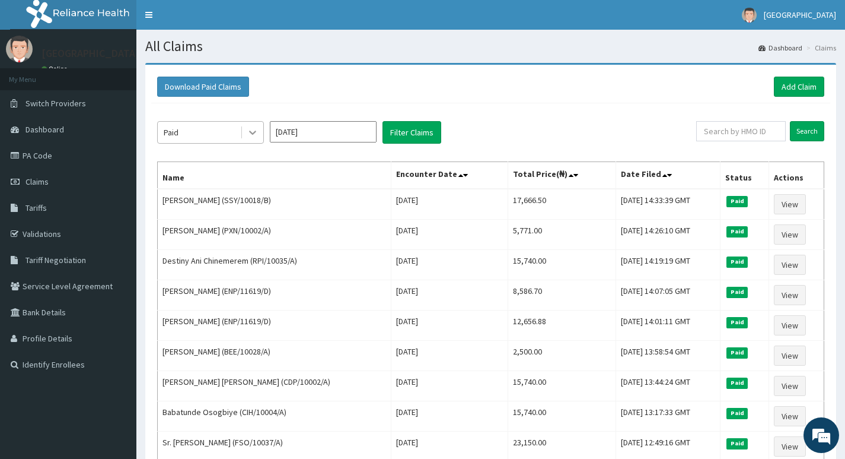
click at [253, 138] on icon at bounding box center [253, 132] width 12 height 12
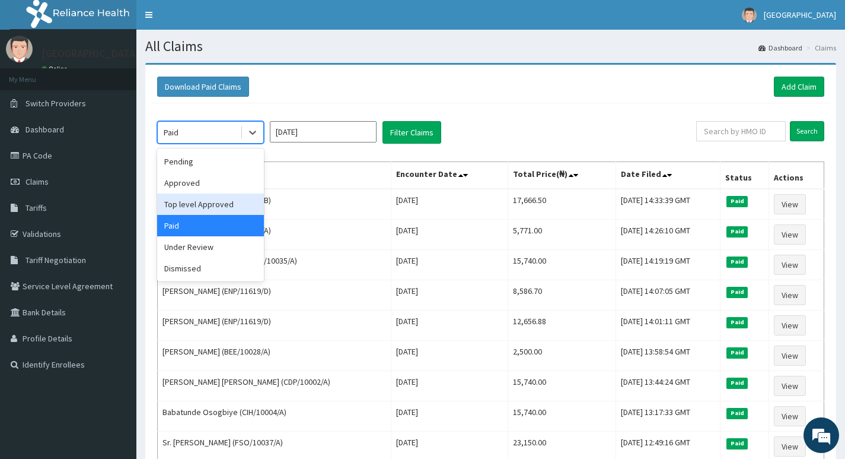
click at [208, 204] on div "Top level Approved" at bounding box center [210, 203] width 107 height 21
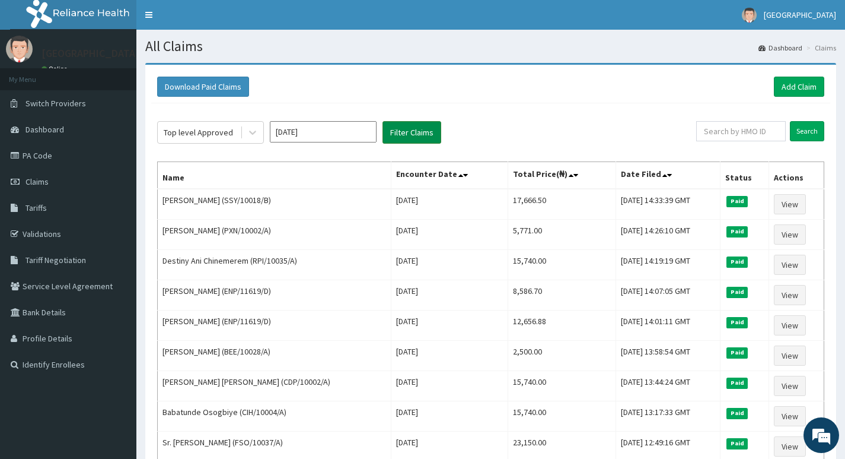
click at [399, 130] on button "Filter Claims" at bounding box center [412, 132] width 59 height 23
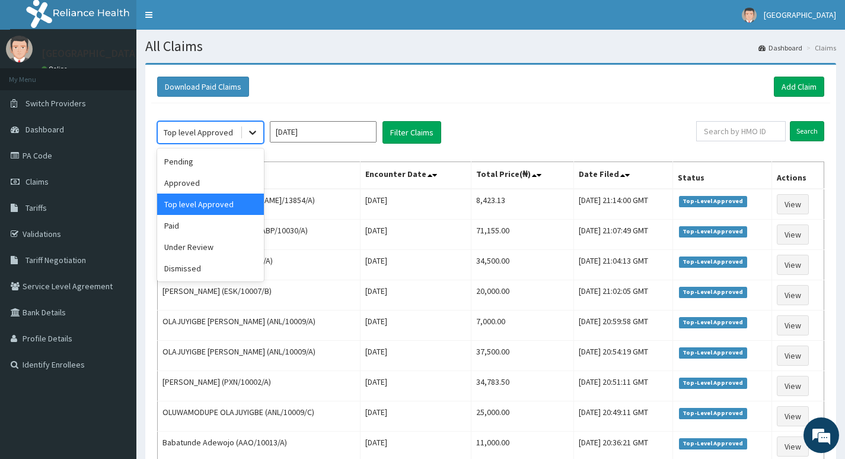
click at [250, 136] on icon at bounding box center [253, 132] width 12 height 12
click at [206, 181] on div "Approved" at bounding box center [210, 182] width 107 height 21
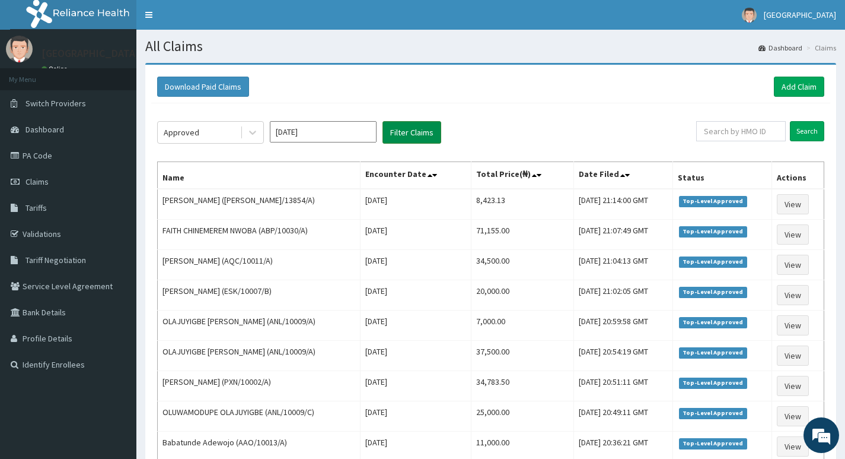
click at [400, 134] on button "Filter Claims" at bounding box center [412, 132] width 59 height 23
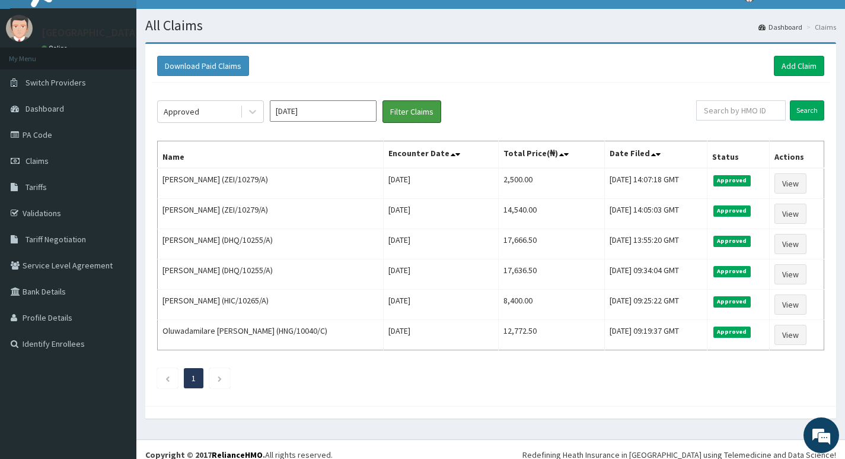
scroll to position [31, 0]
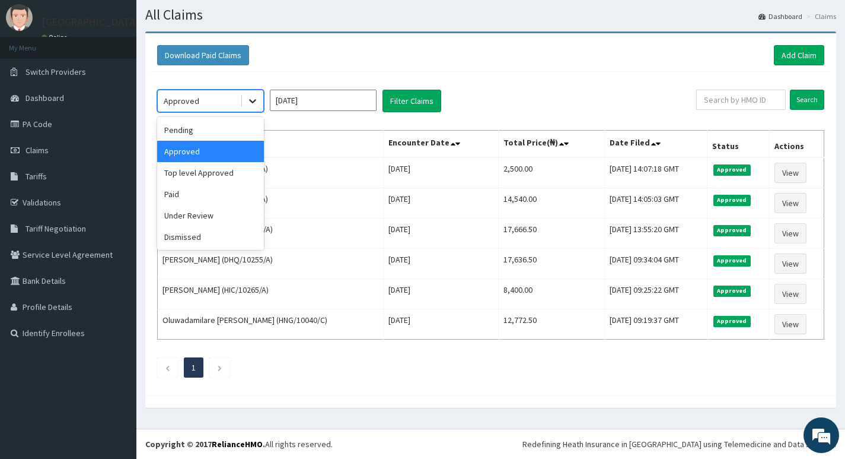
click at [250, 106] on icon at bounding box center [253, 101] width 12 height 12
click at [183, 214] on div "Under Review" at bounding box center [210, 215] width 107 height 21
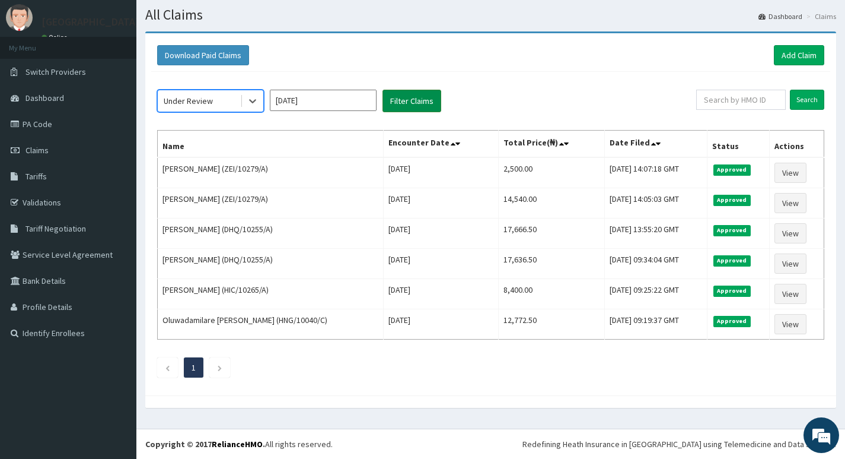
click at [396, 101] on button "Filter Claims" at bounding box center [412, 101] width 59 height 23
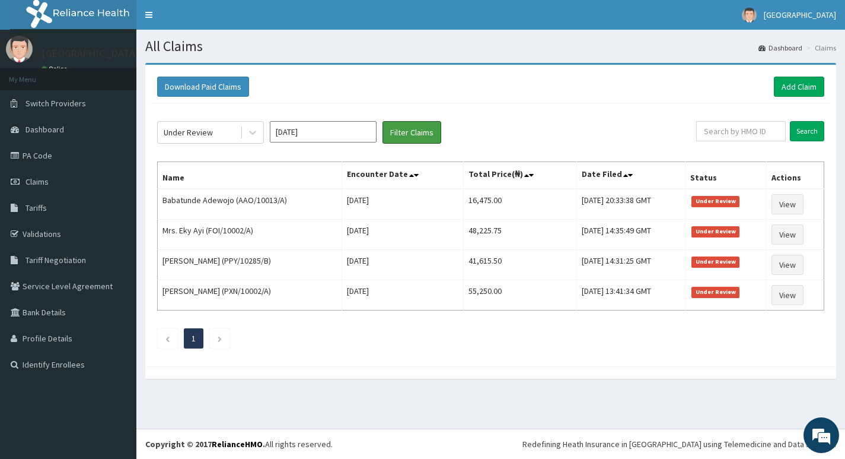
scroll to position [0, 0]
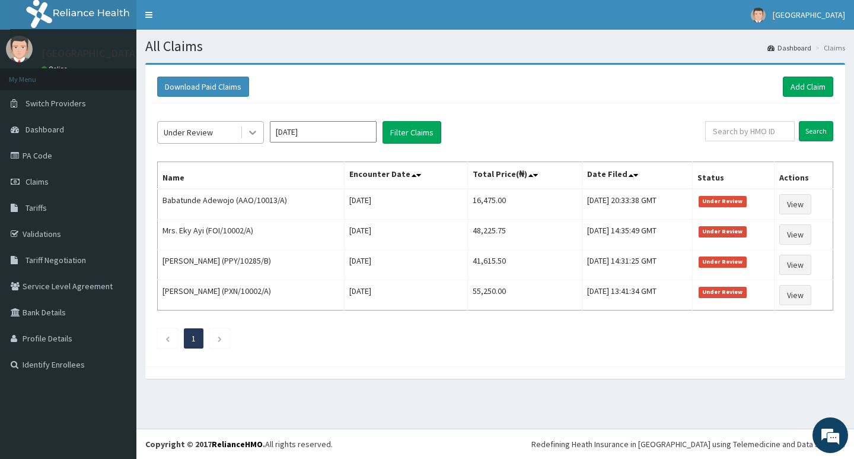
click at [255, 138] on icon at bounding box center [253, 132] width 12 height 12
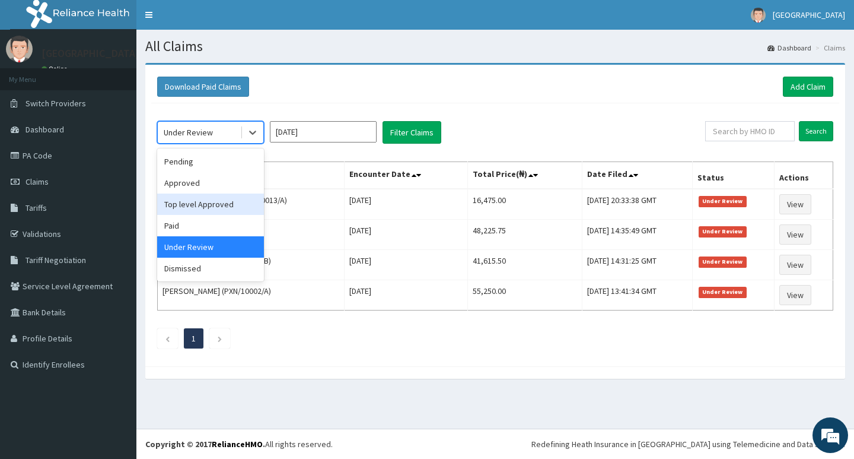
click at [200, 203] on div "Top level Approved" at bounding box center [210, 203] width 107 height 21
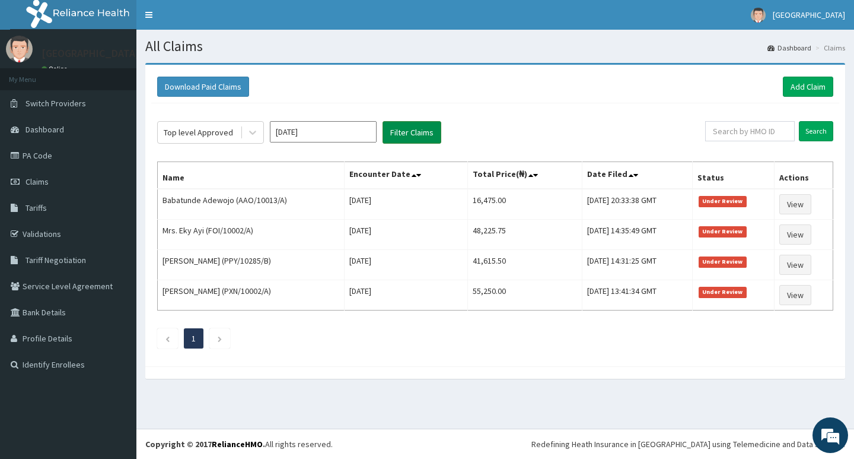
click at [402, 133] on button "Filter Claims" at bounding box center [412, 132] width 59 height 23
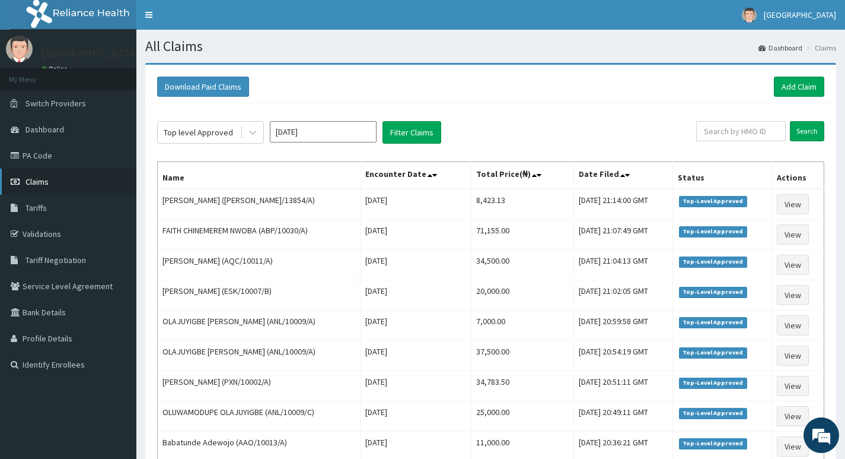
click at [37, 183] on span "Claims" at bounding box center [37, 181] width 23 height 11
